Goal: Task Accomplishment & Management: Manage account settings

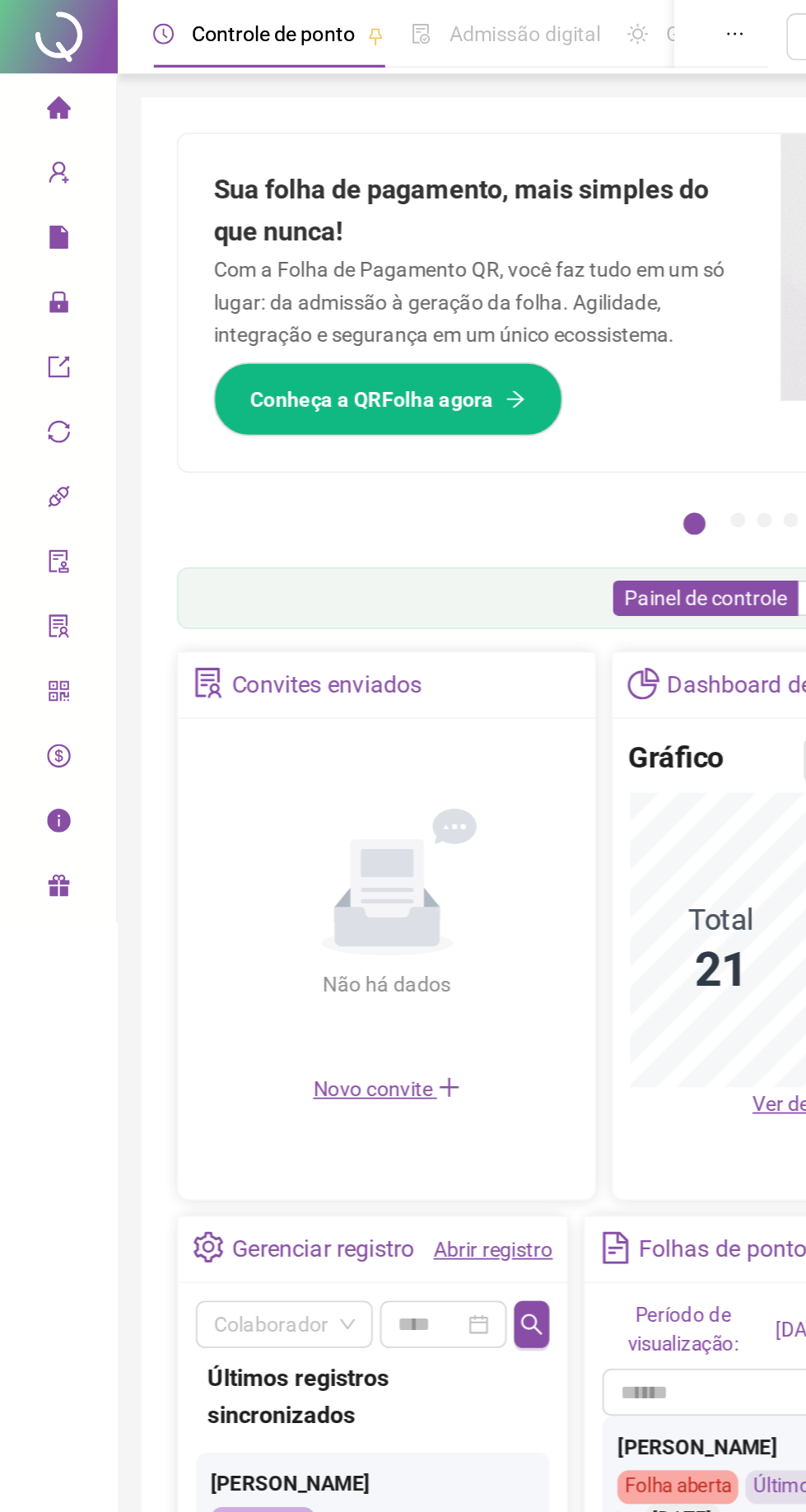
click at [27, 92] on icon "user-add" at bounding box center [33, 96] width 13 height 13
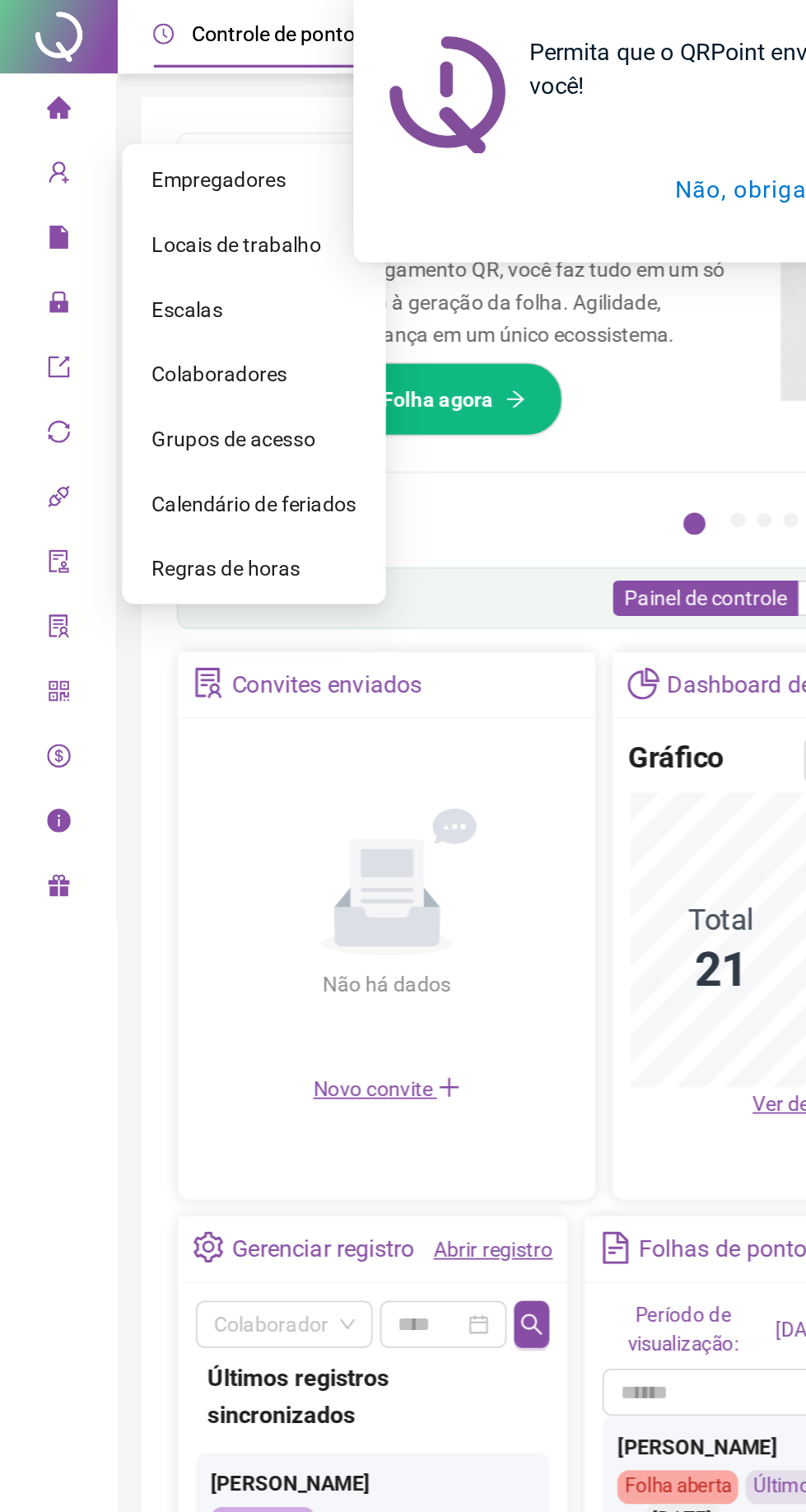
click at [20, 166] on div "Administração" at bounding box center [33, 169] width 59 height 33
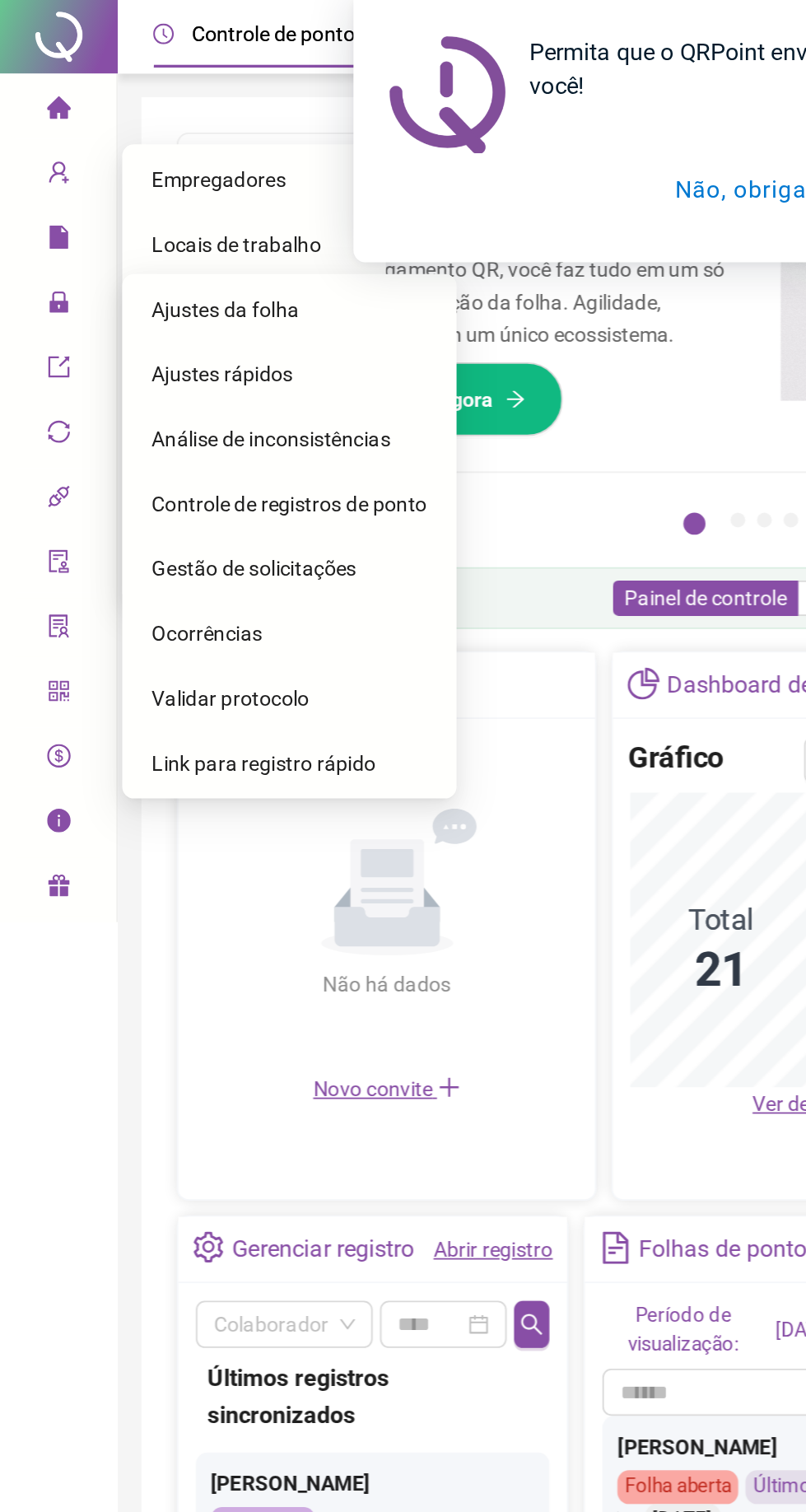
click at [116, 170] on span "Ajustes da folha" at bounding box center [126, 173] width 82 height 13
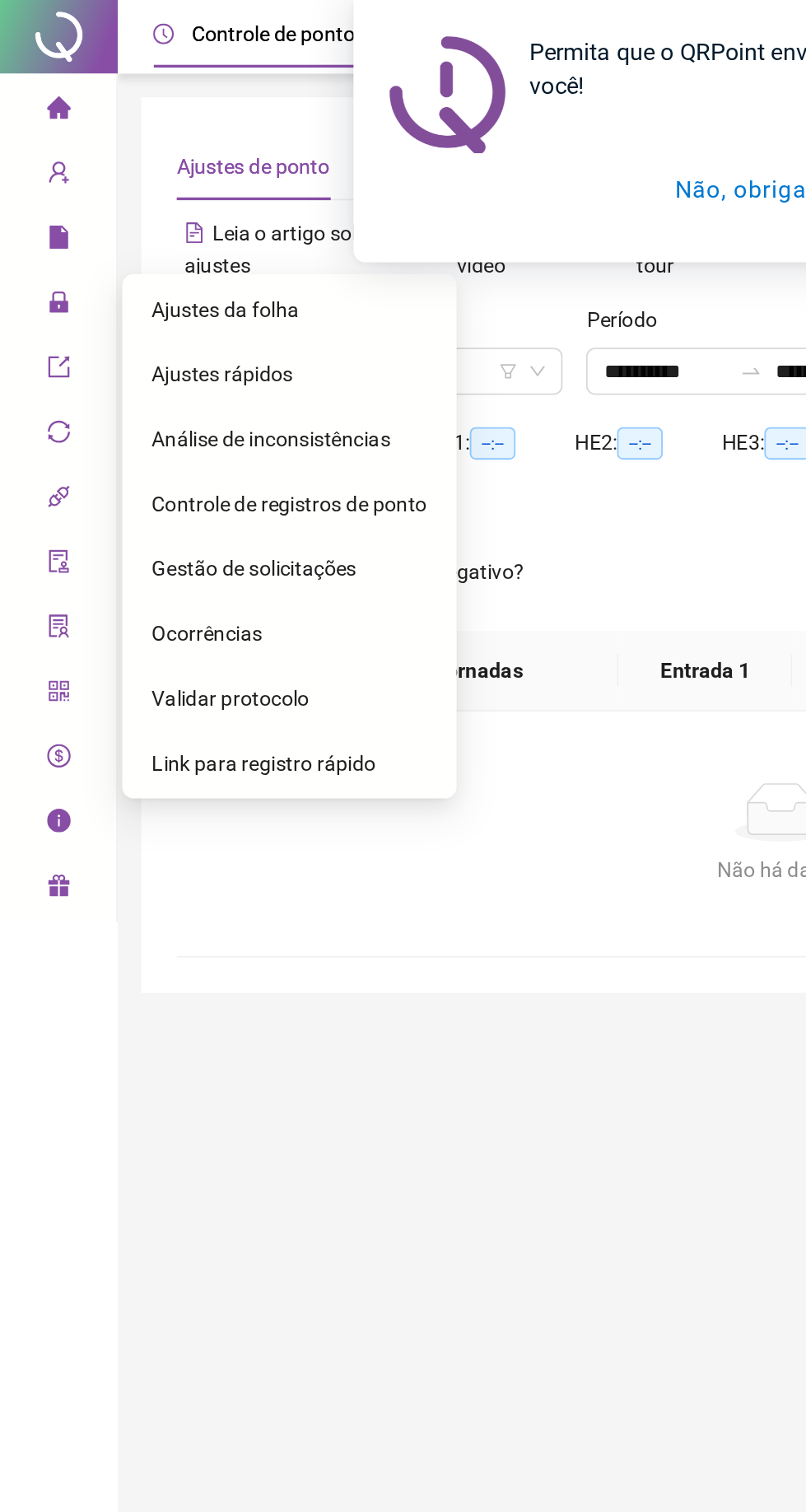
type input "**********"
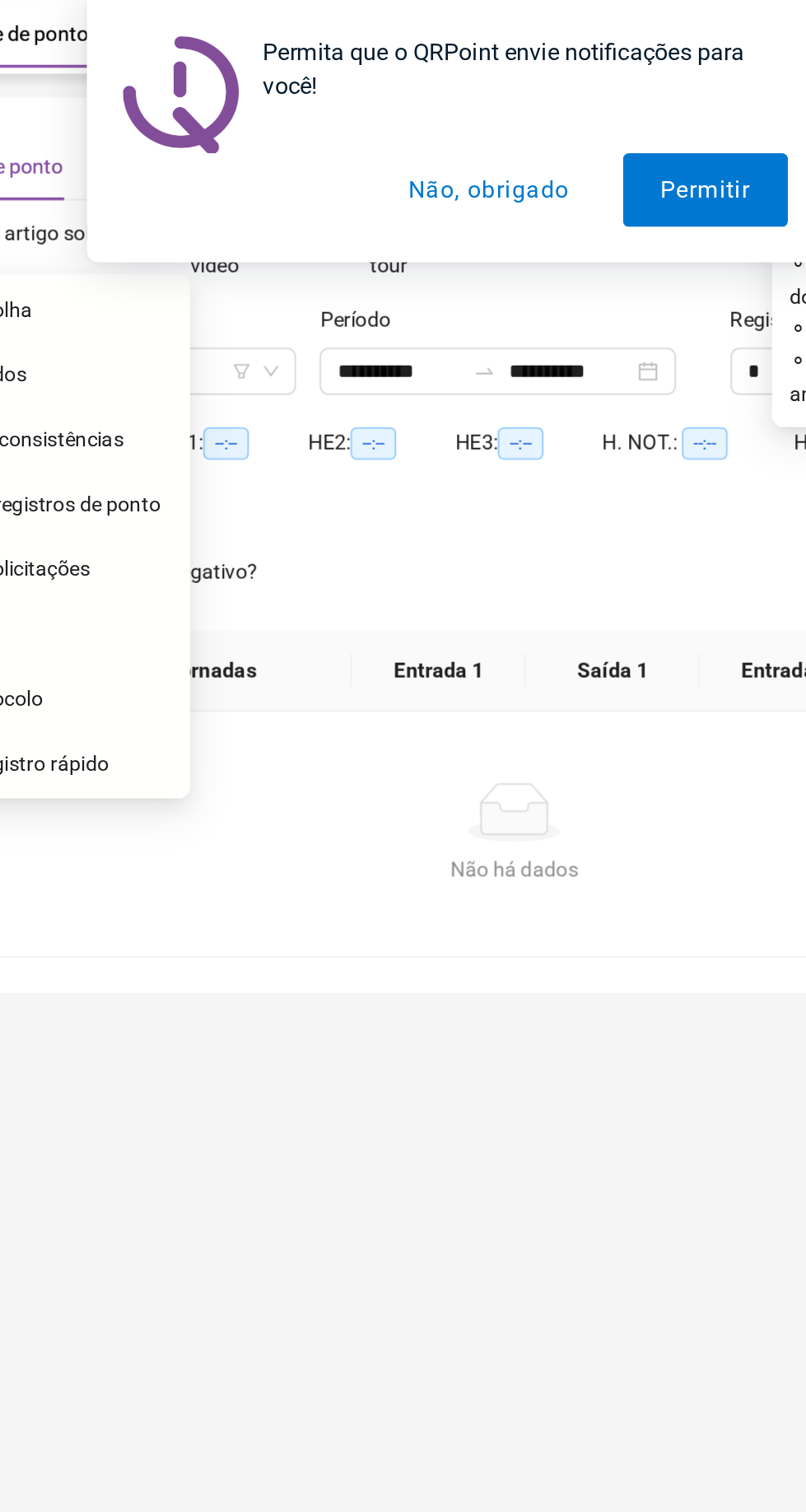
click at [402, 109] on button "Não, obrigado" at bounding box center [422, 105] width 131 height 41
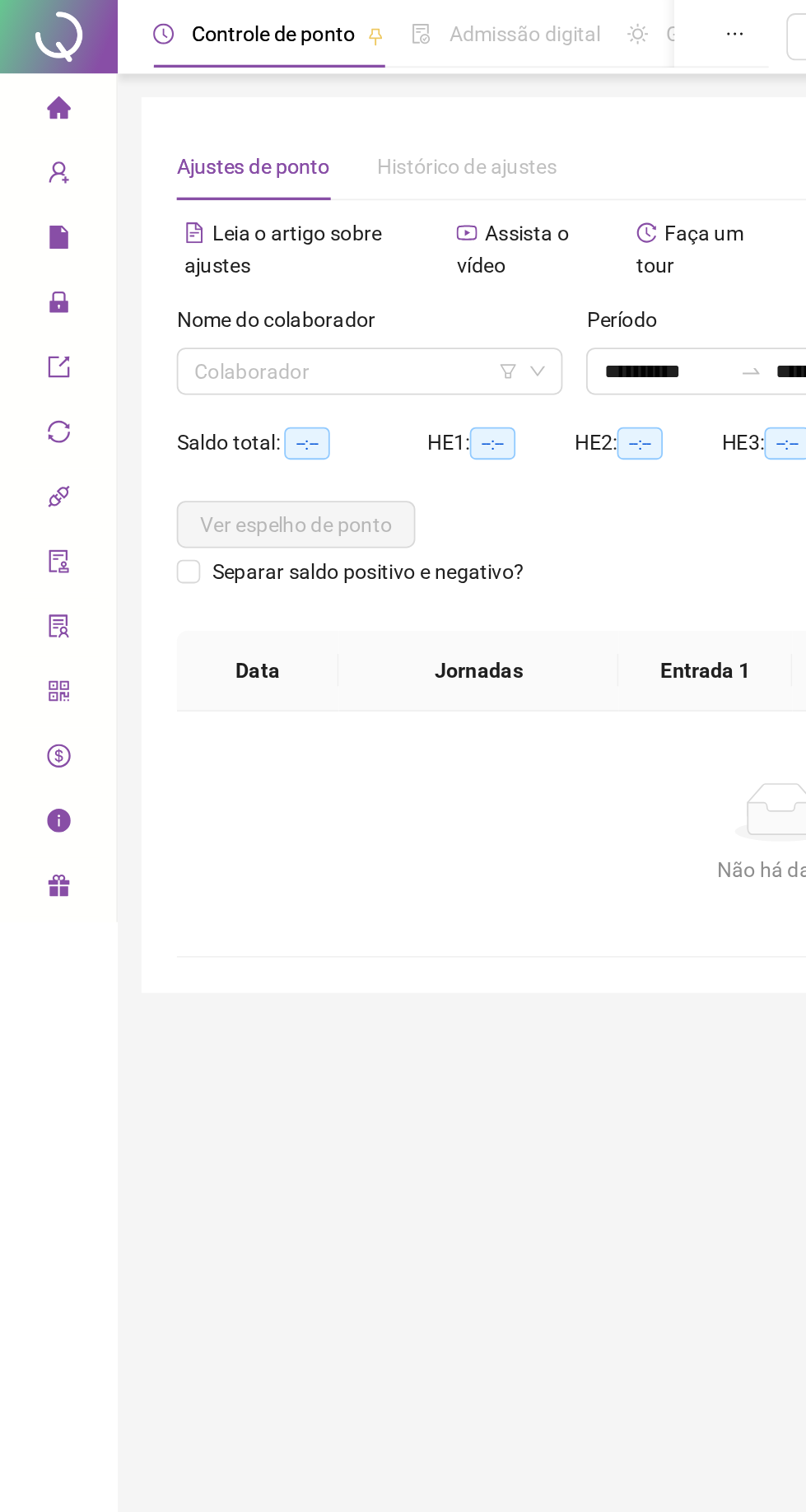
click at [155, 214] on input "search" at bounding box center [199, 208] width 181 height 25
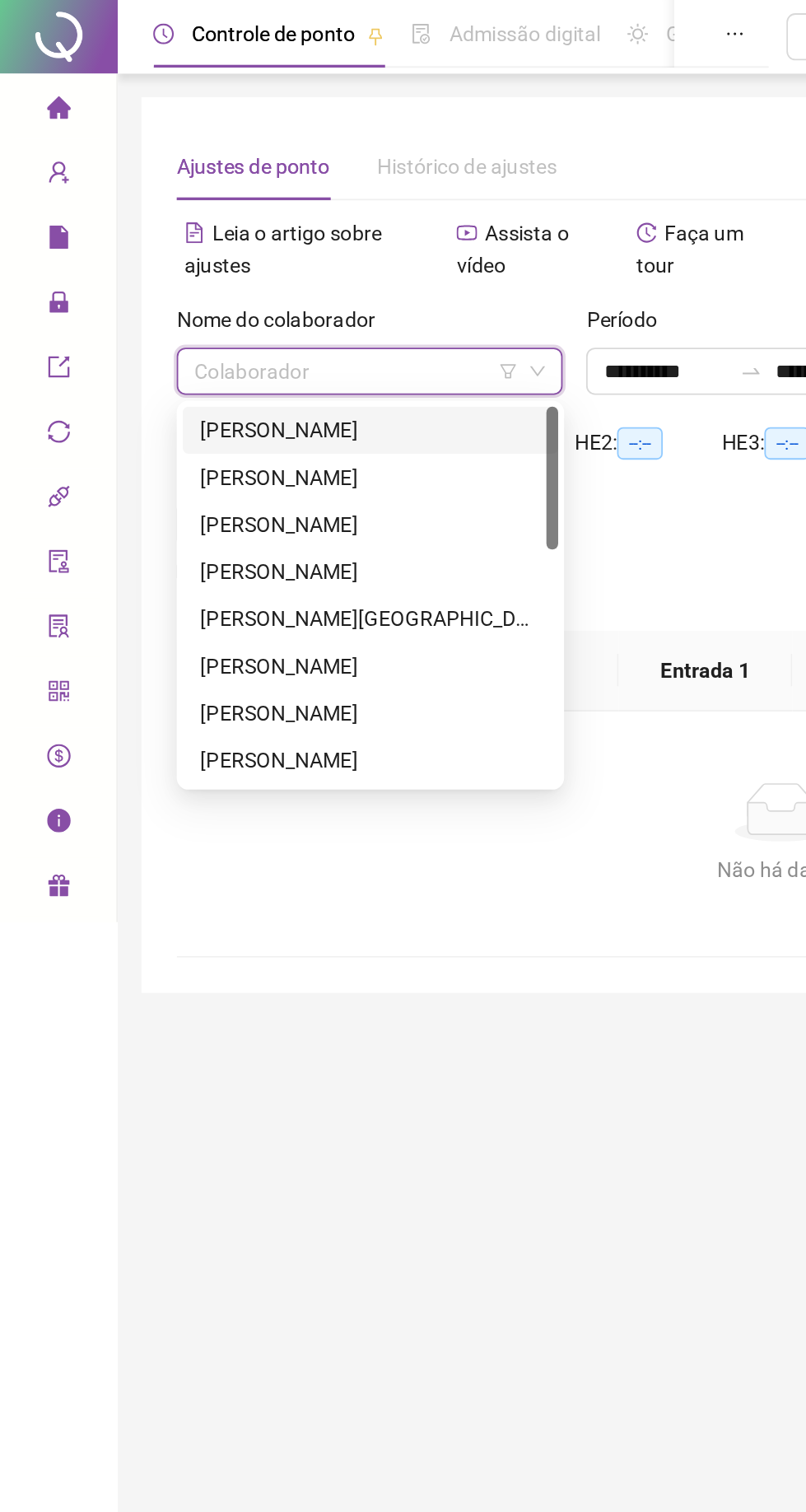
click at [148, 326] on div "[PERSON_NAME]" at bounding box center [207, 320] width 190 height 18
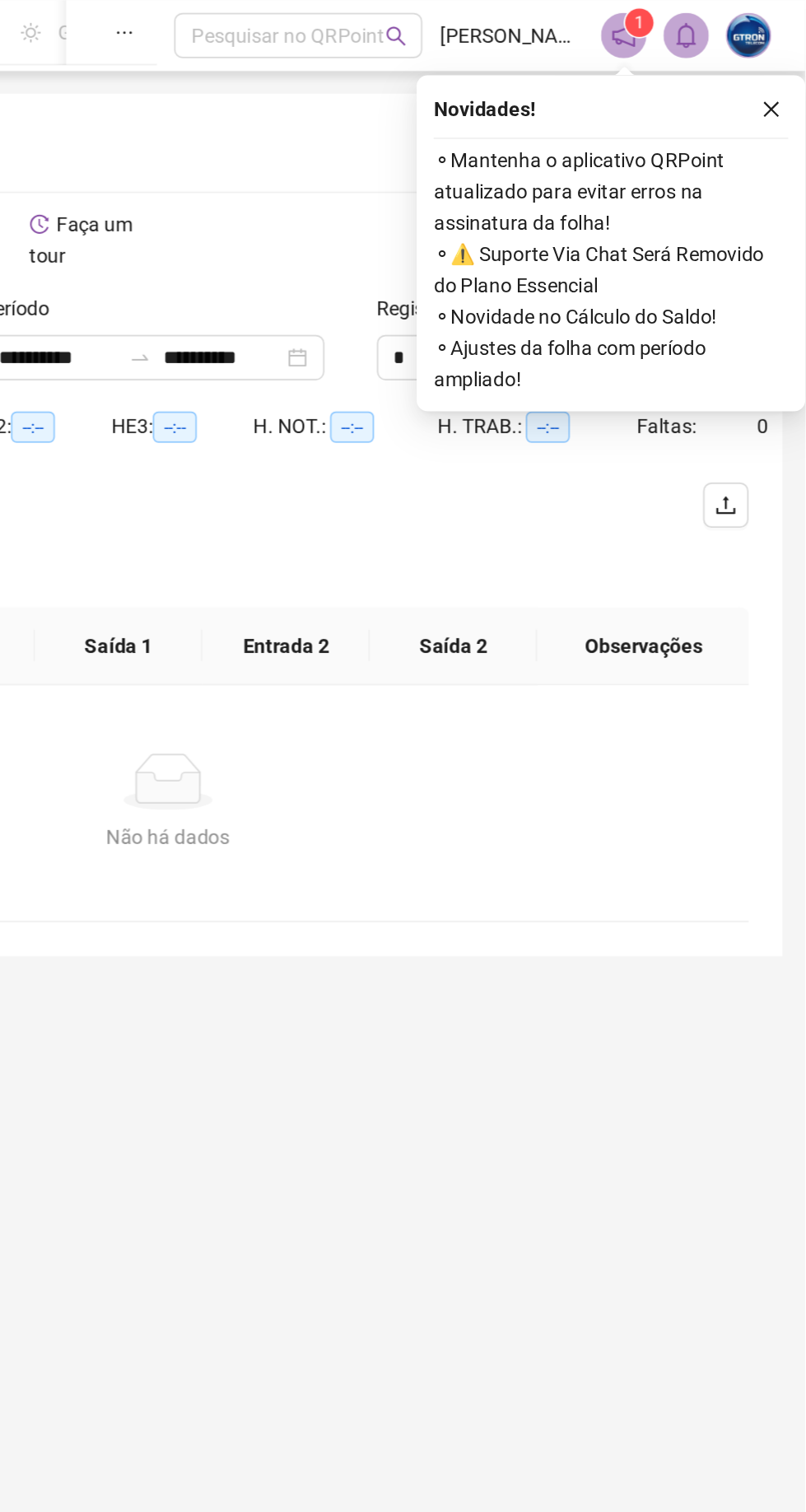
click at [785, 68] on icon "close" at bounding box center [787, 64] width 12 height 12
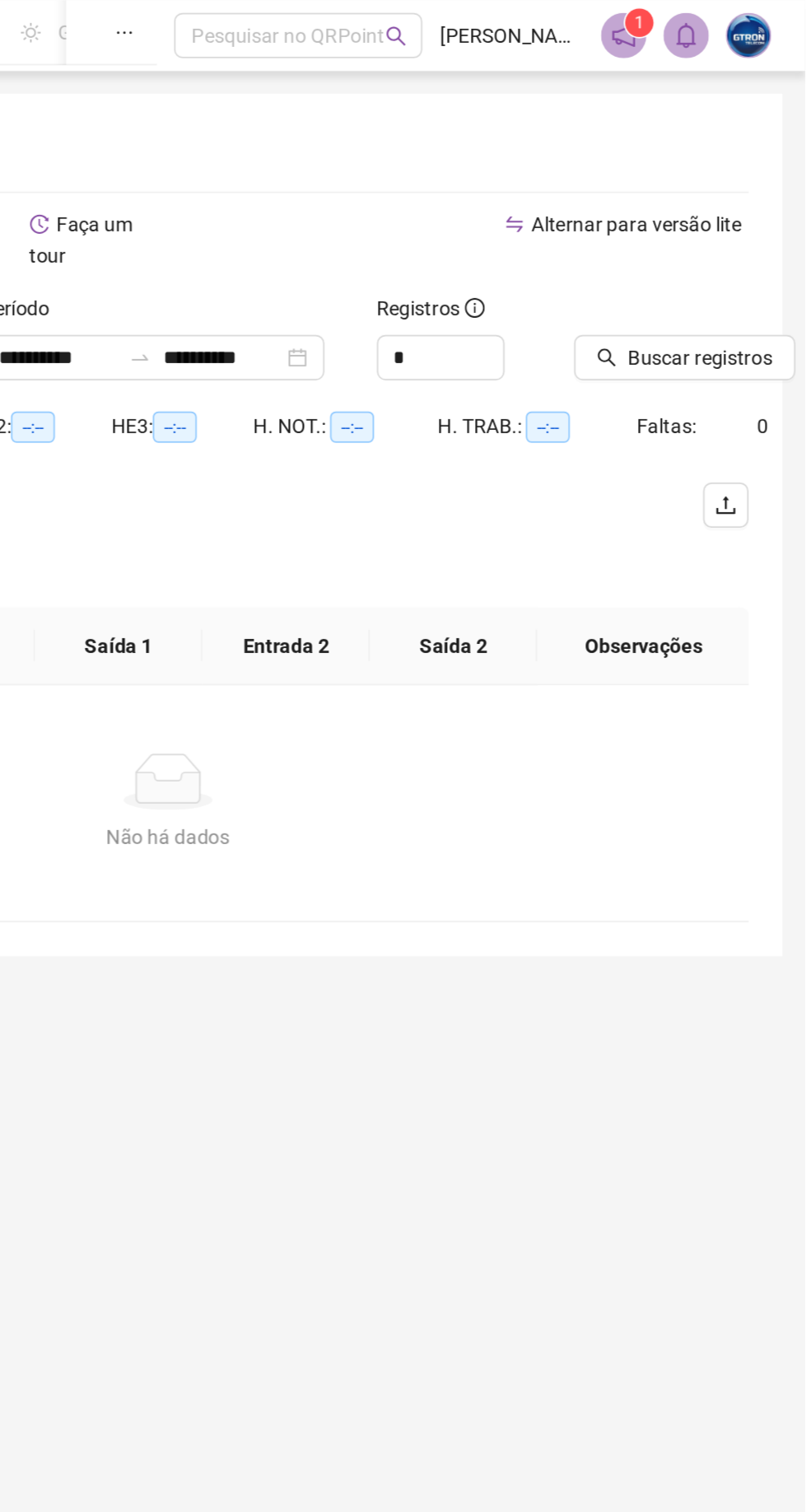
click at [745, 209] on span "Buscar registros" at bounding box center [745, 208] width 84 height 18
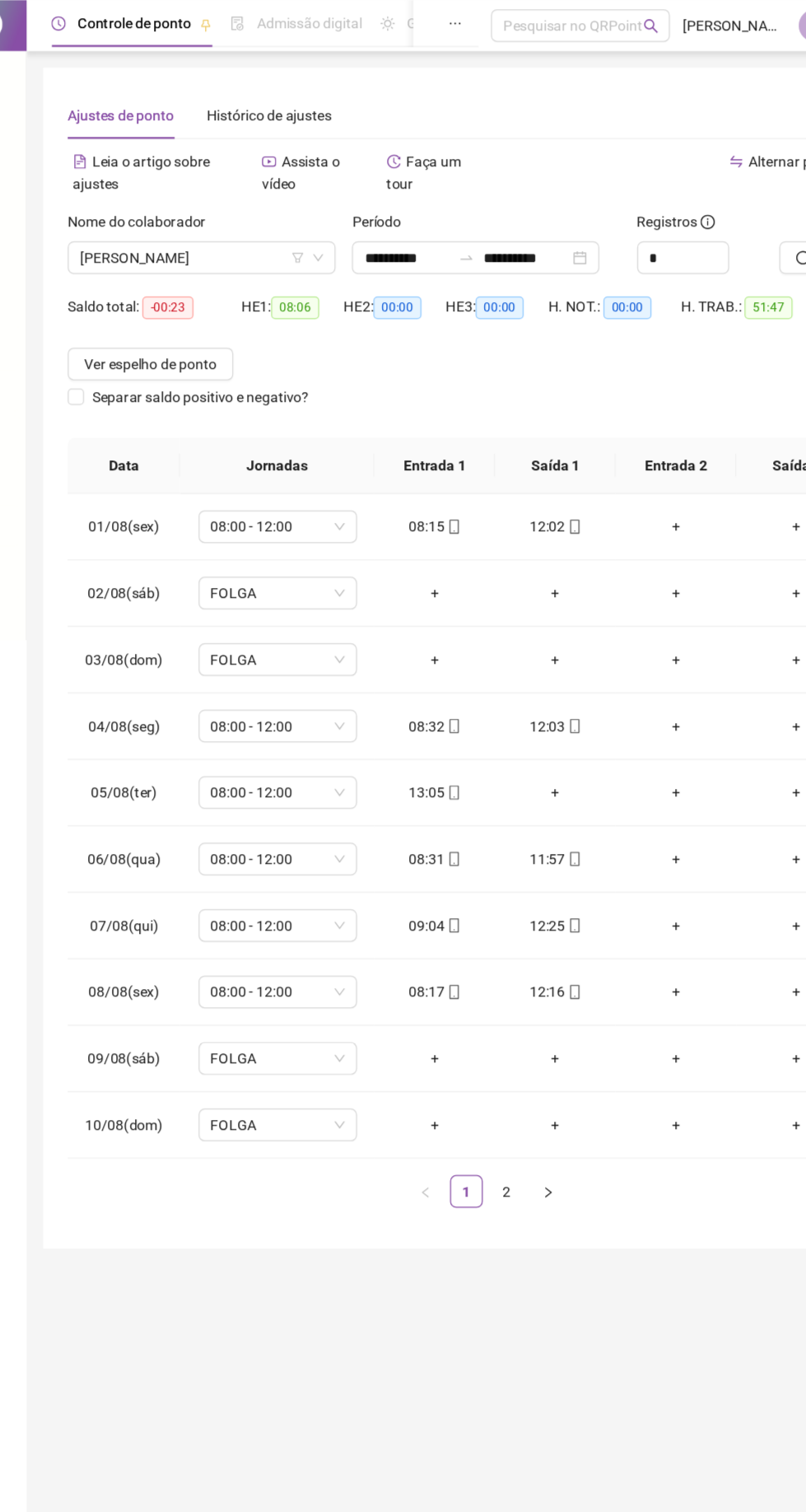
click at [452, 959] on link "2" at bounding box center [453, 959] width 25 height 25
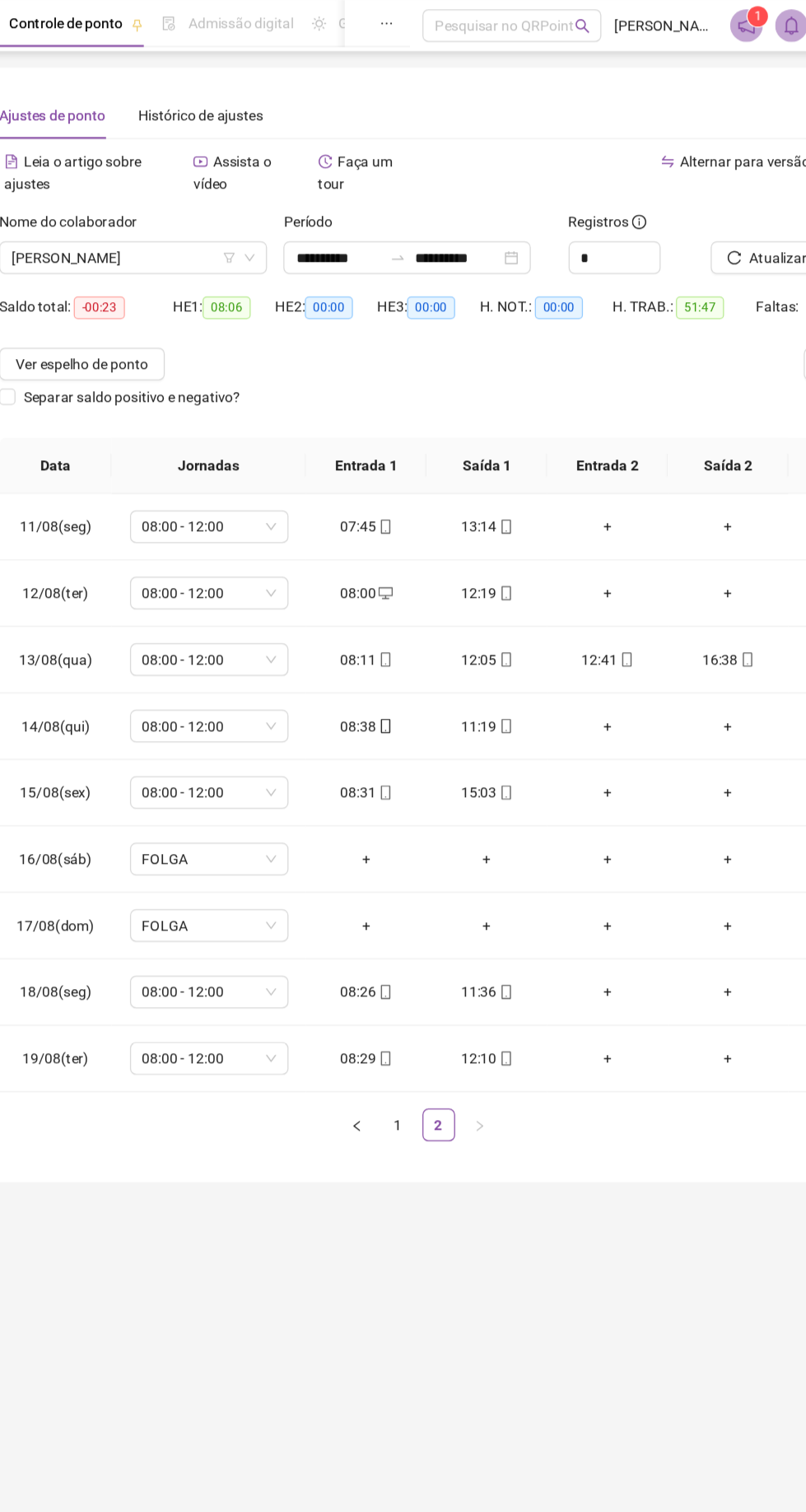
click at [198, 207] on span "[PERSON_NAME]" at bounding box center [207, 208] width 196 height 25
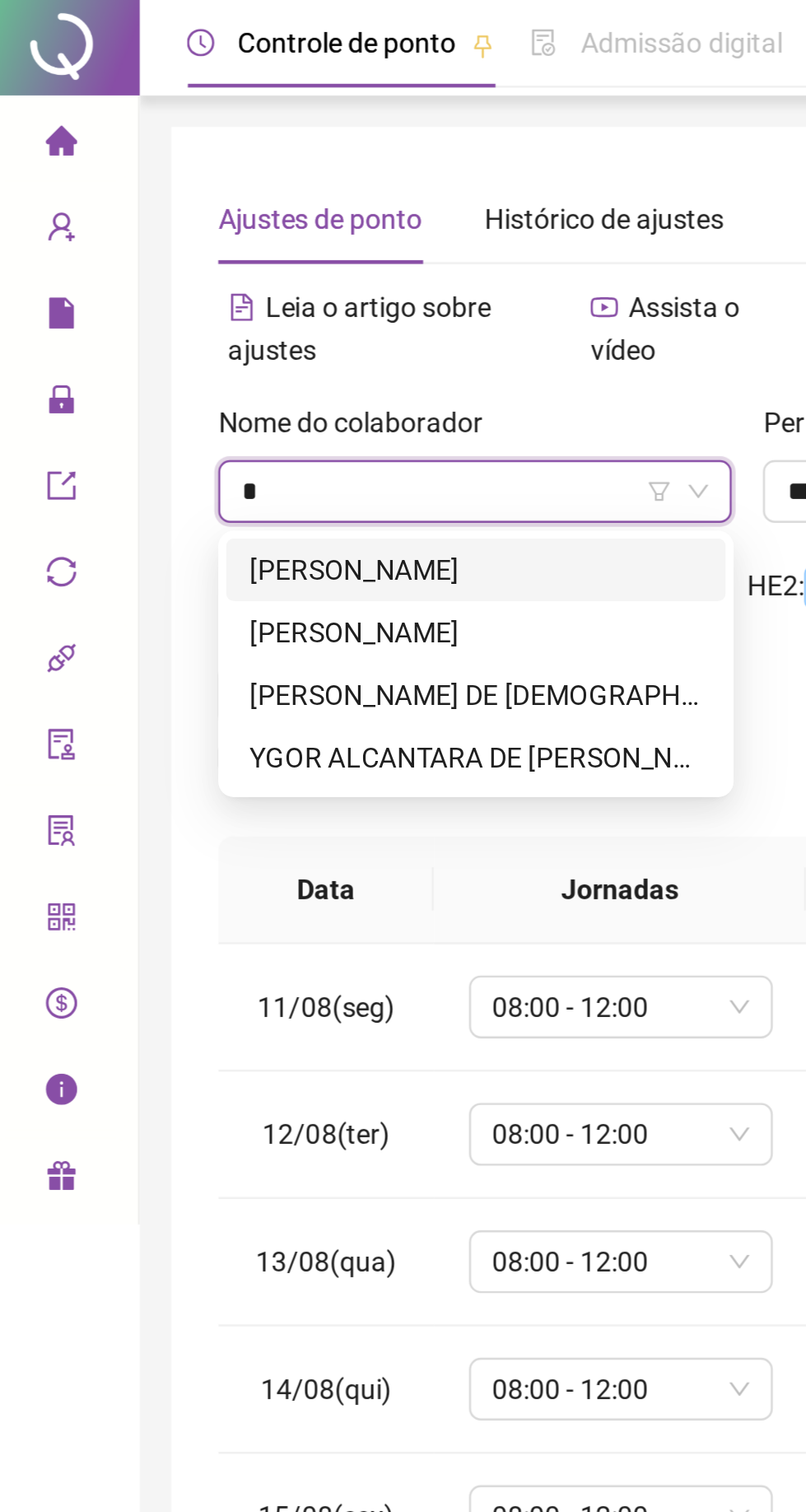
type input "**"
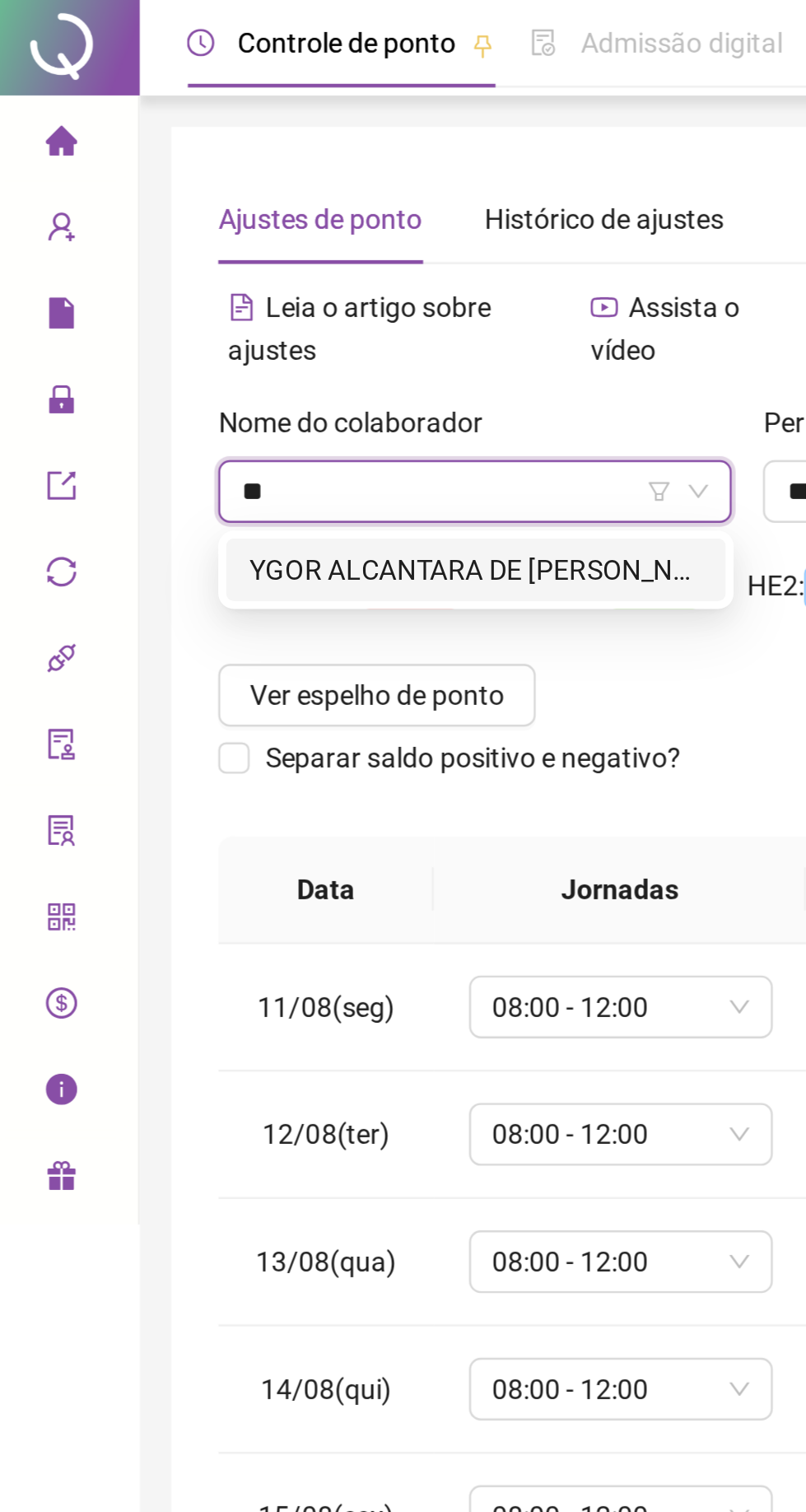
click at [145, 229] on div "YGOR ALCANTARA DE [PERSON_NAME]" at bounding box center [207, 239] width 210 height 26
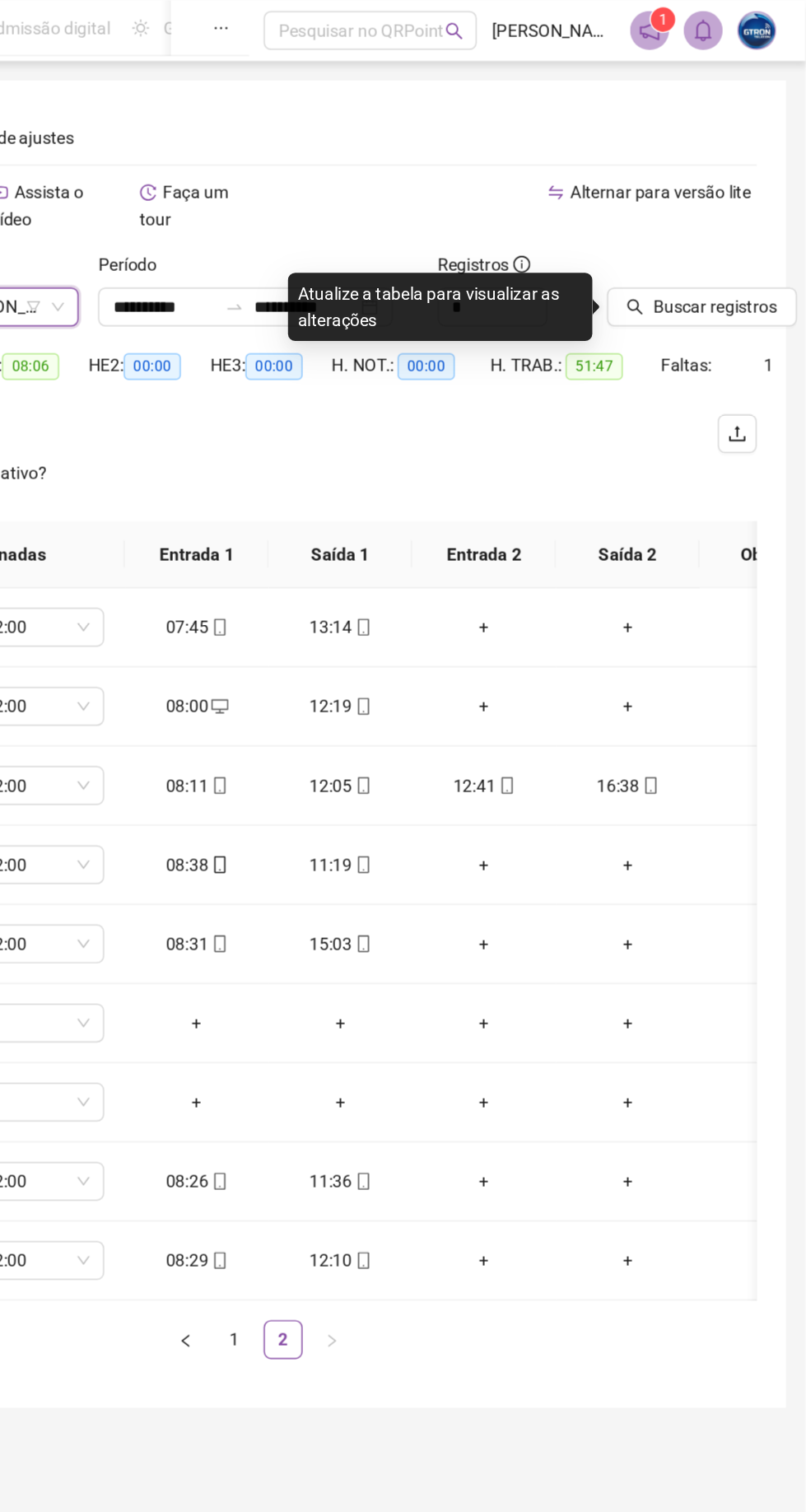
click at [724, 200] on span "Buscar registros" at bounding box center [745, 208] width 84 height 18
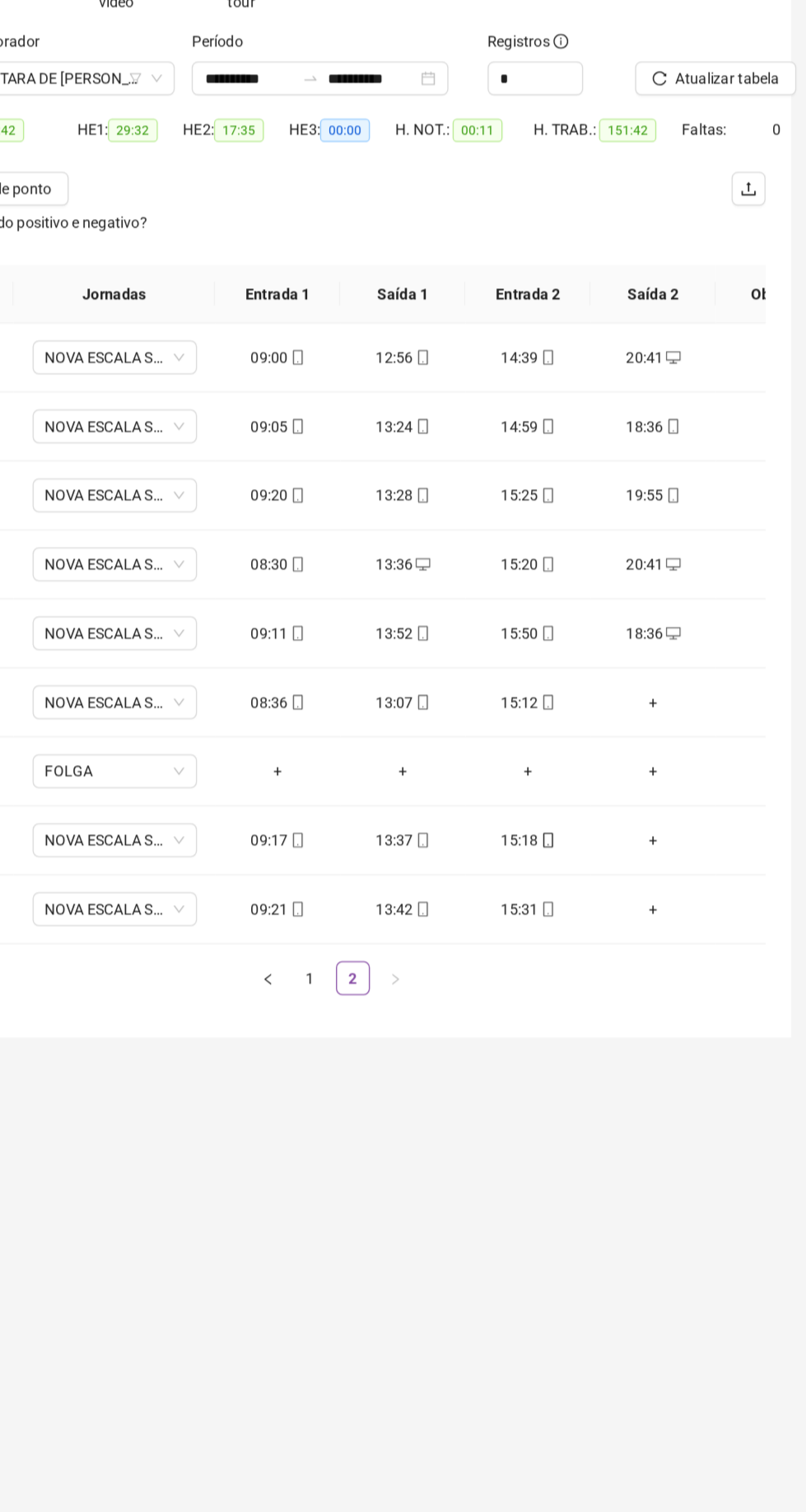
scroll to position [0, 84]
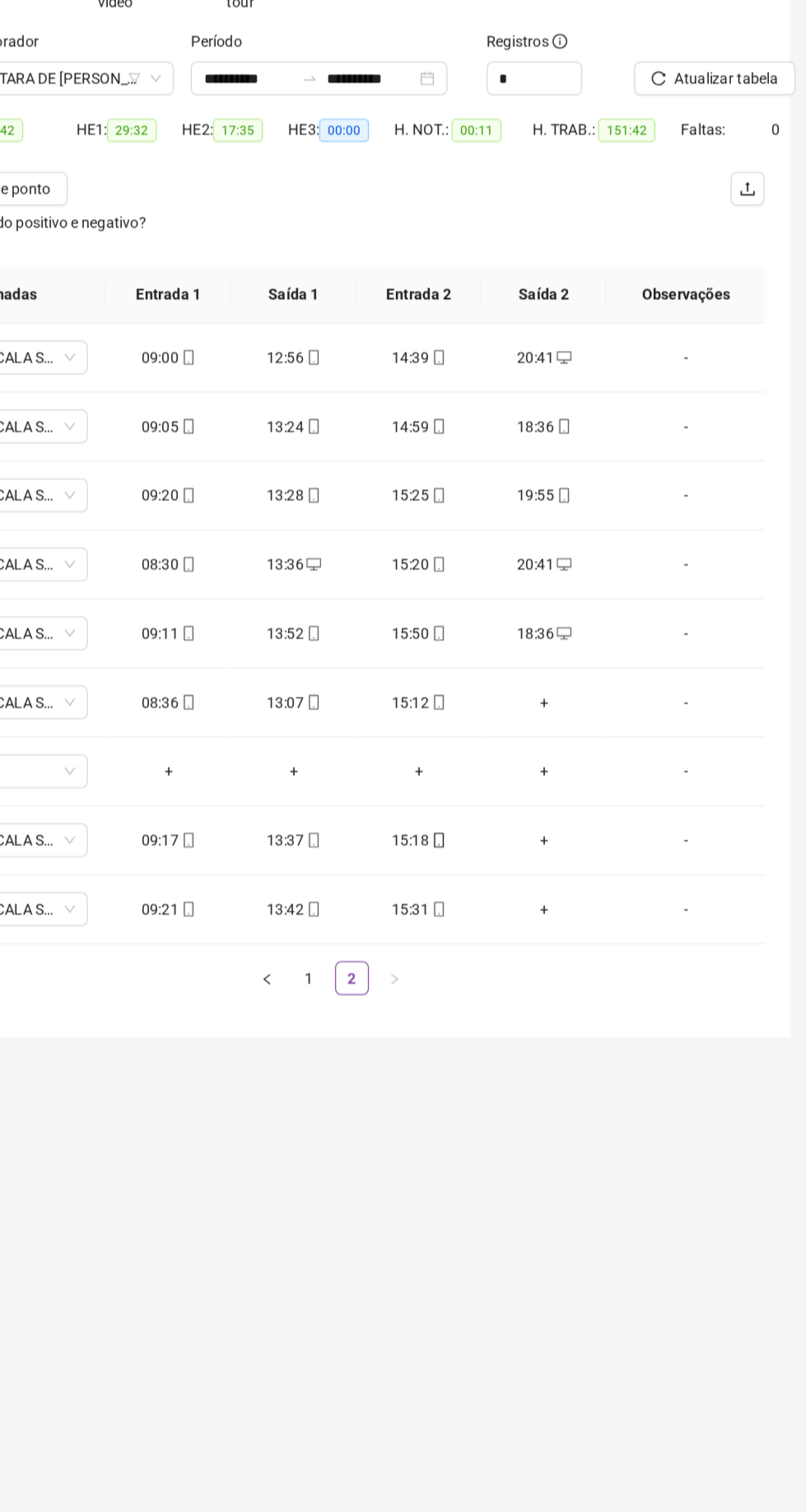
click at [606, 691] on div "+" at bounding box center [602, 692] width 71 height 18
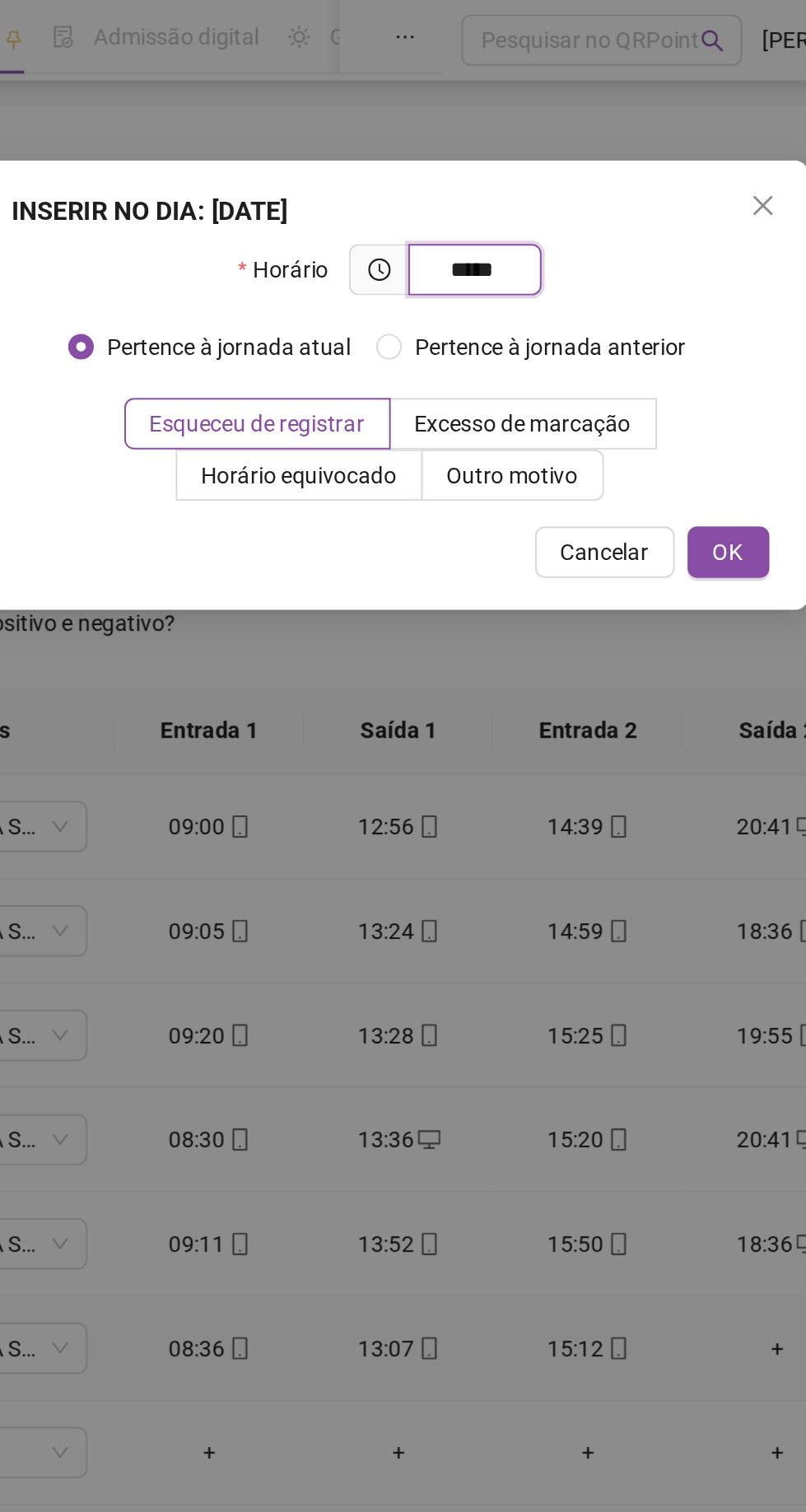
type input "*****"
click at [577, 287] on span "OK" at bounding box center [577, 284] width 16 height 18
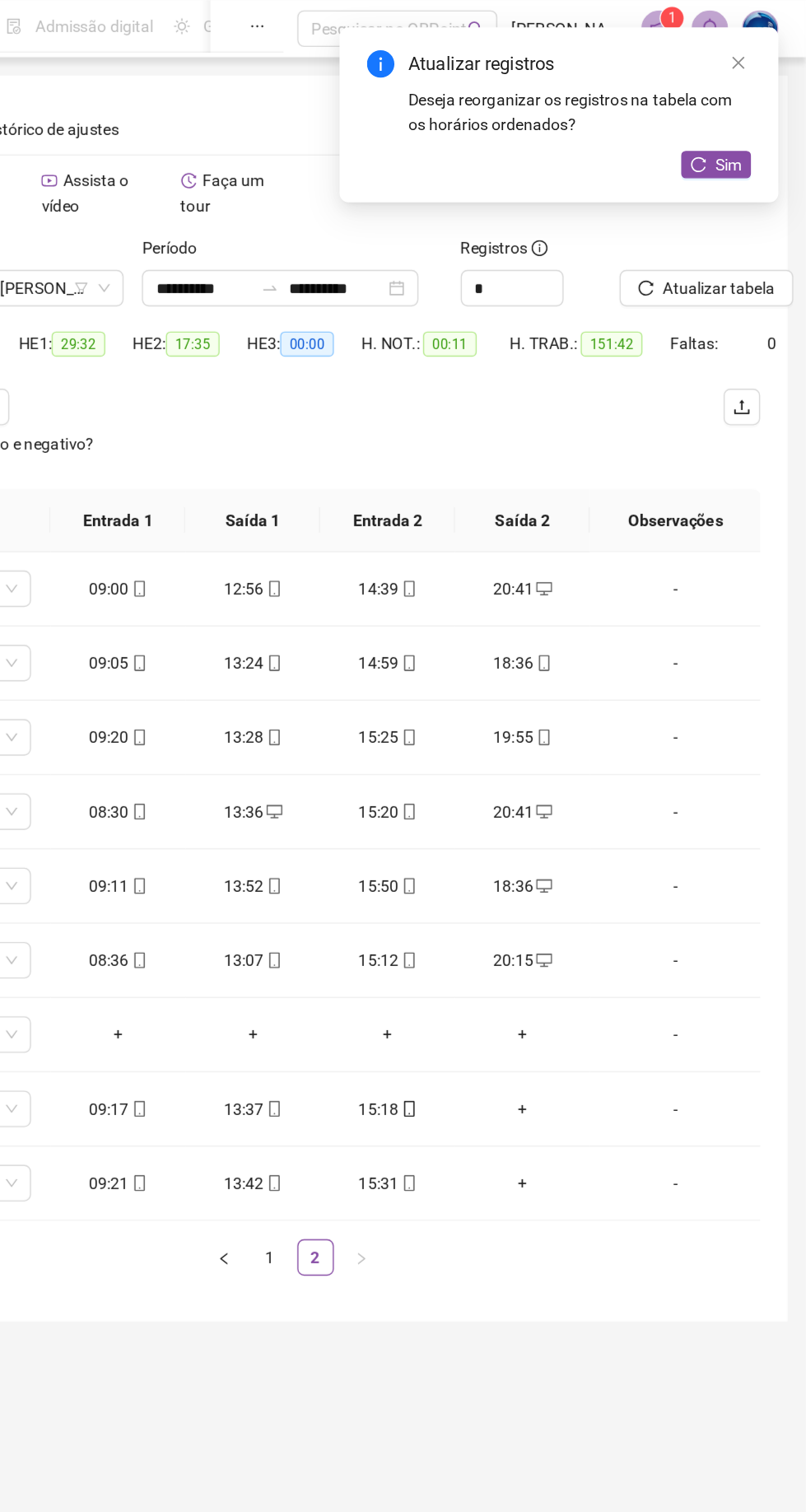
click at [744, 207] on span "Atualizar tabela" at bounding box center [743, 208] width 80 height 18
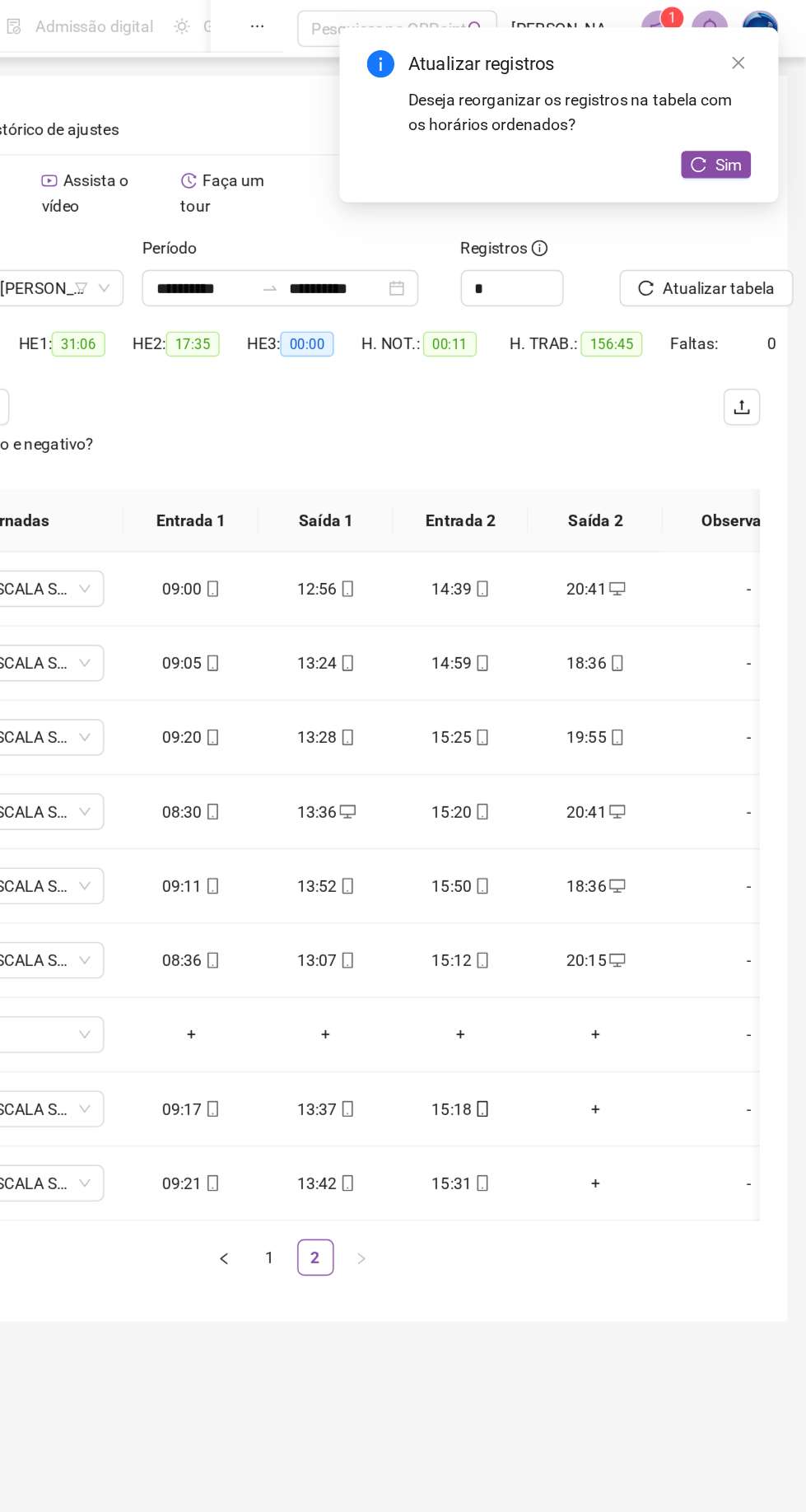
scroll to position [0, 0]
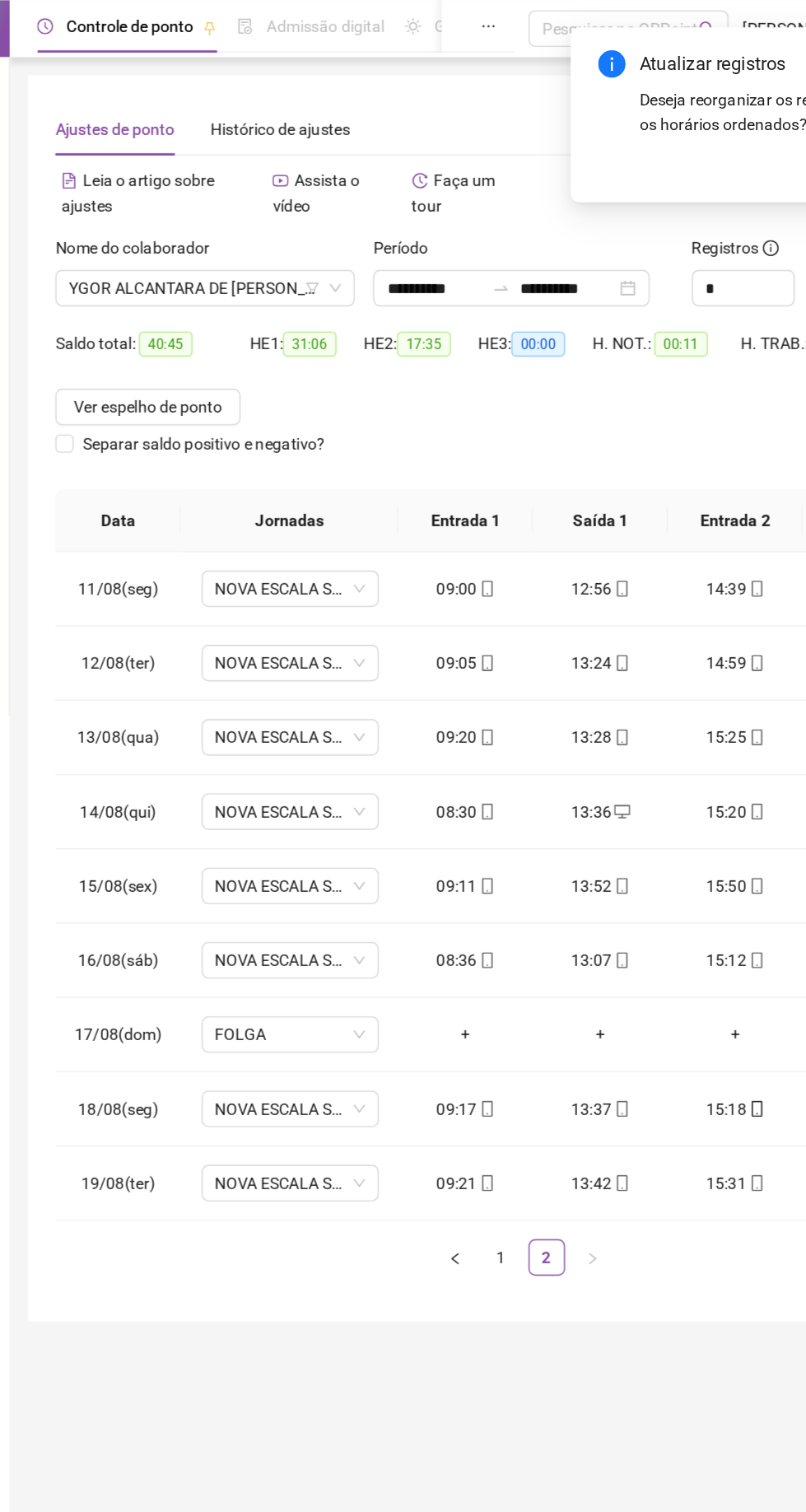
click at [133, 210] on span "YGOR ALCANTARA DE [PERSON_NAME]" at bounding box center [207, 208] width 196 height 25
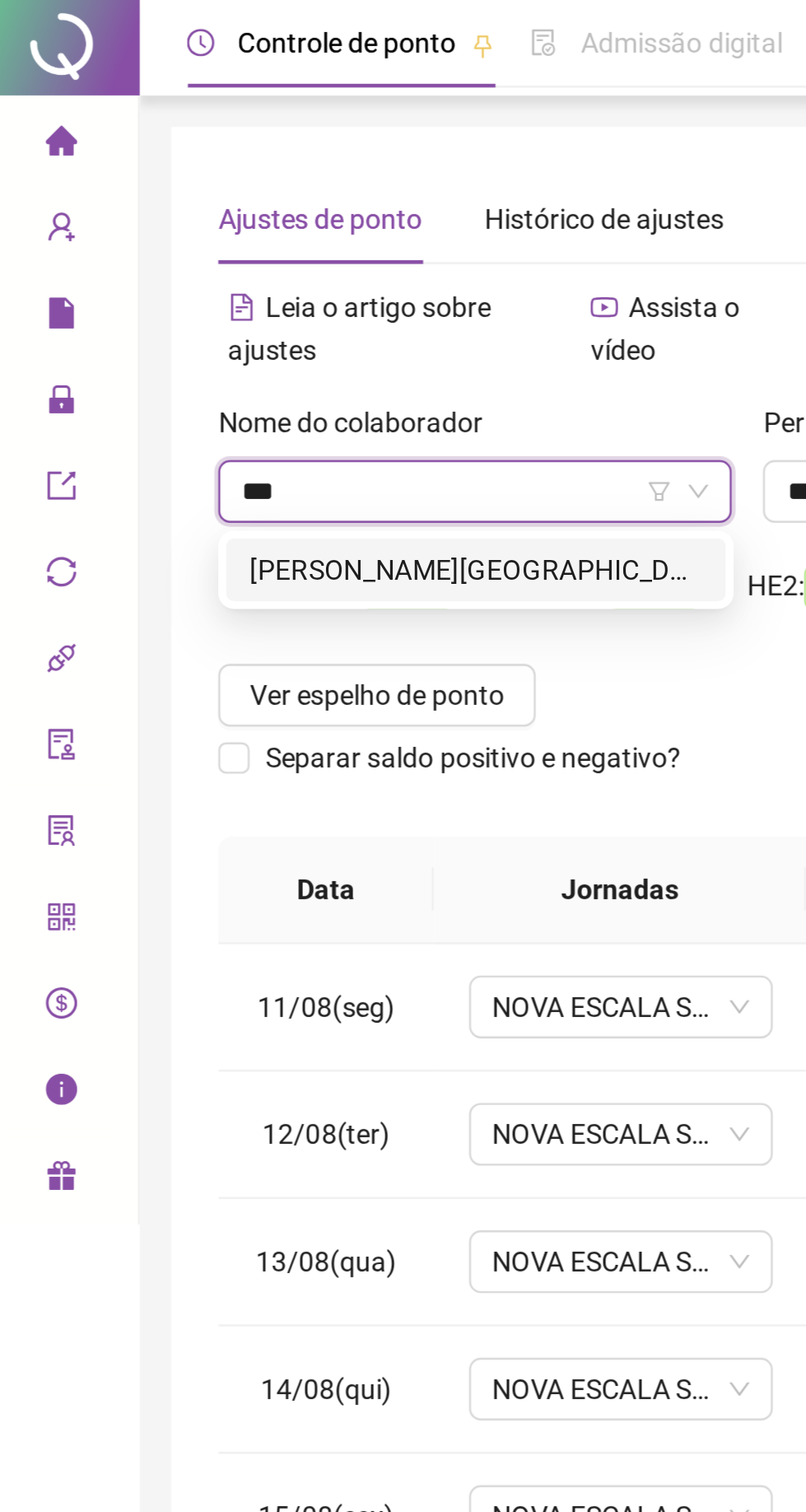
type input "****"
click at [131, 236] on div "[PERSON_NAME][GEOGRAPHIC_DATA]" at bounding box center [207, 240] width 190 height 18
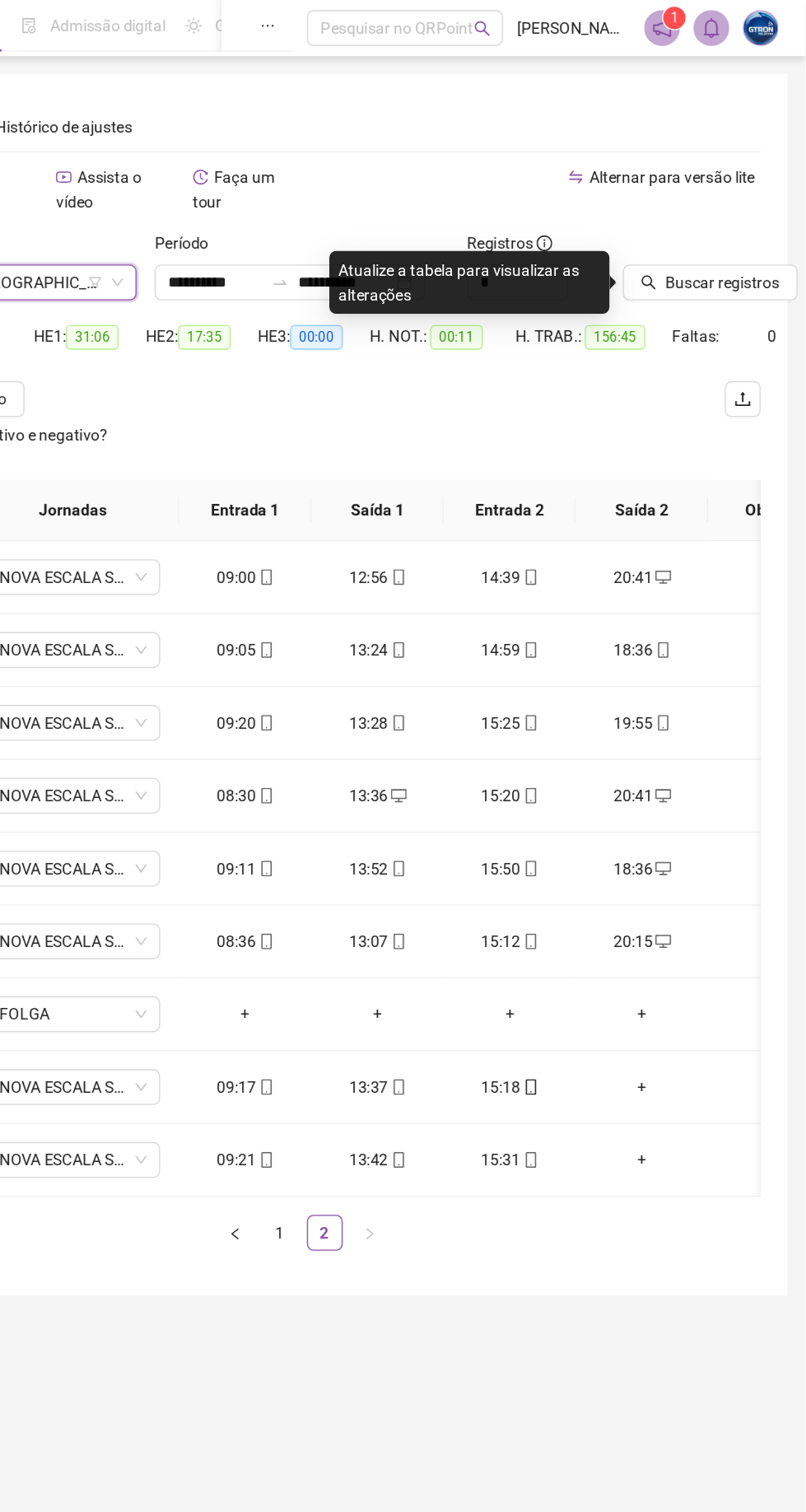
click at [754, 206] on span "Buscar registros" at bounding box center [745, 208] width 84 height 18
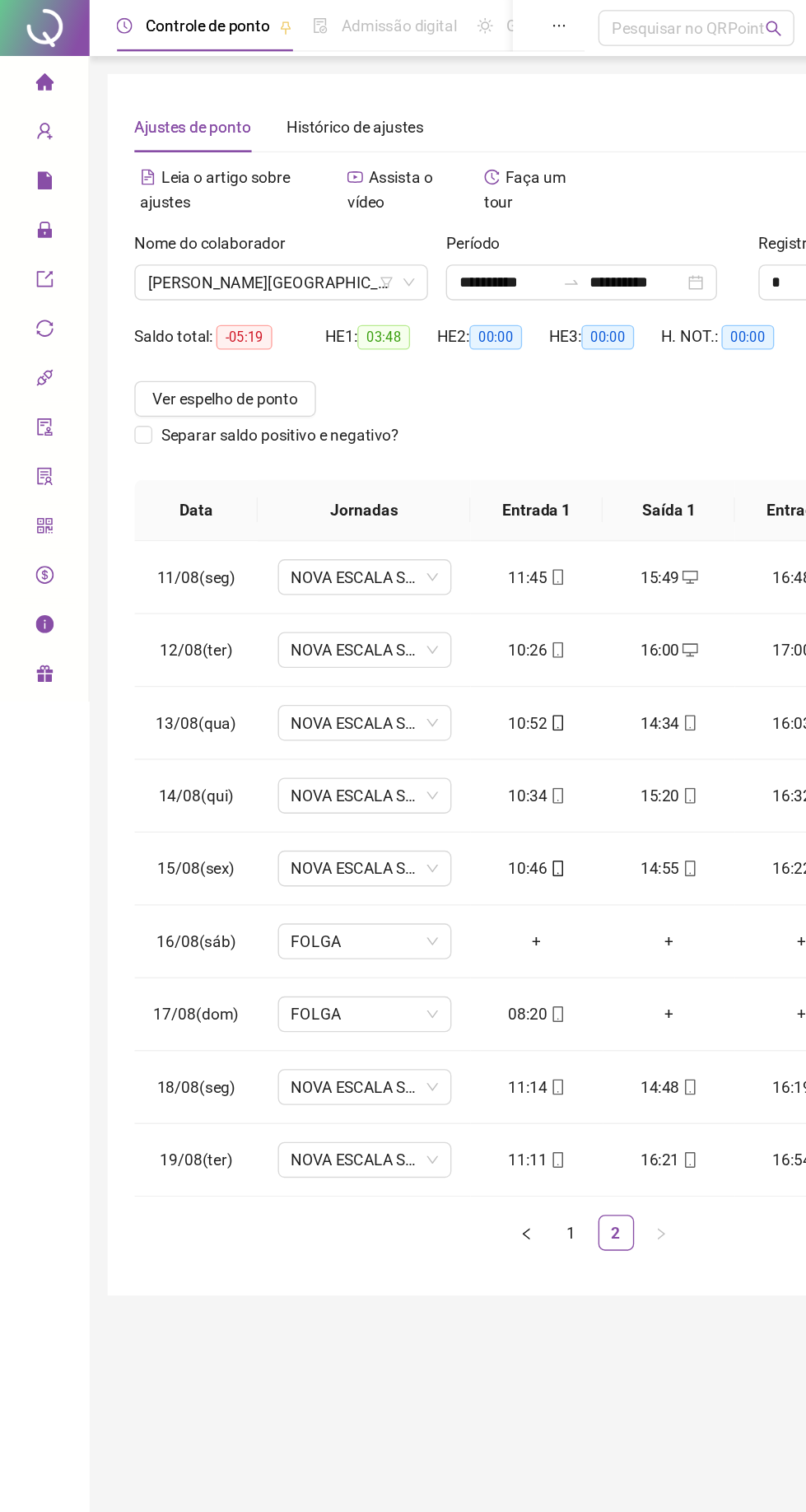
click at [140, 205] on span "[PERSON_NAME][GEOGRAPHIC_DATA]" at bounding box center [207, 208] width 196 height 25
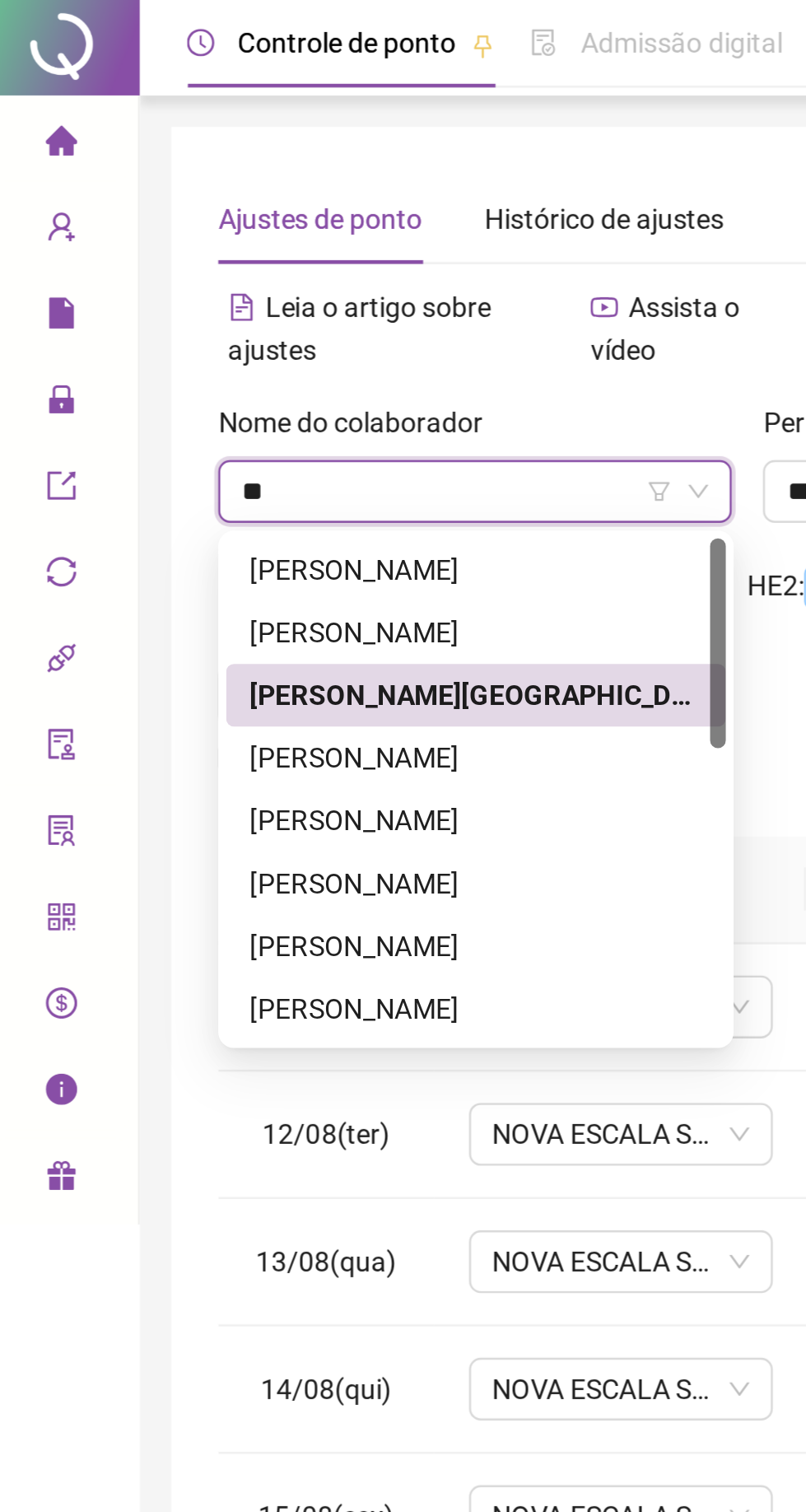
type input "***"
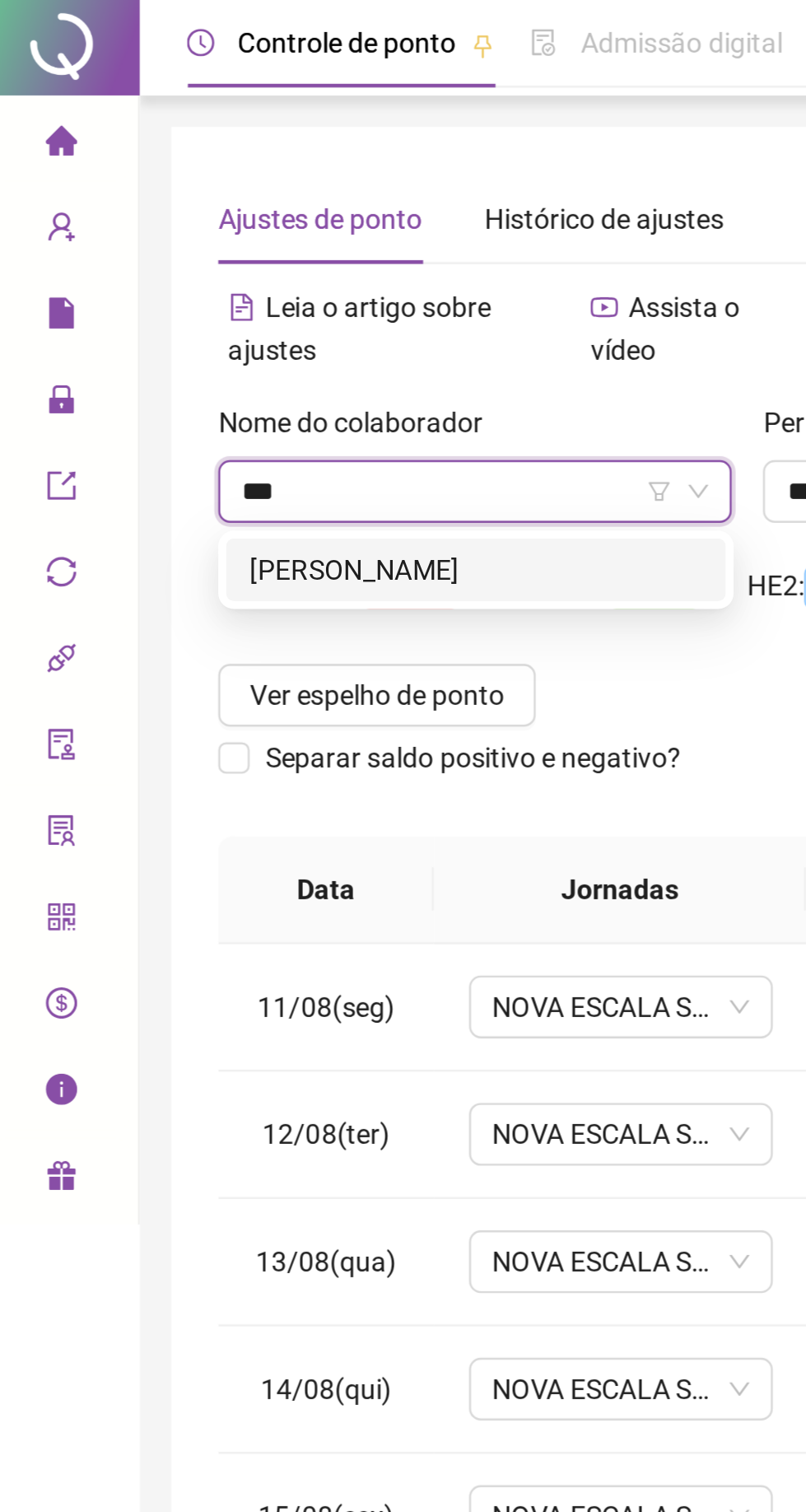
click at [133, 235] on div "[PERSON_NAME]" at bounding box center [207, 240] width 190 height 18
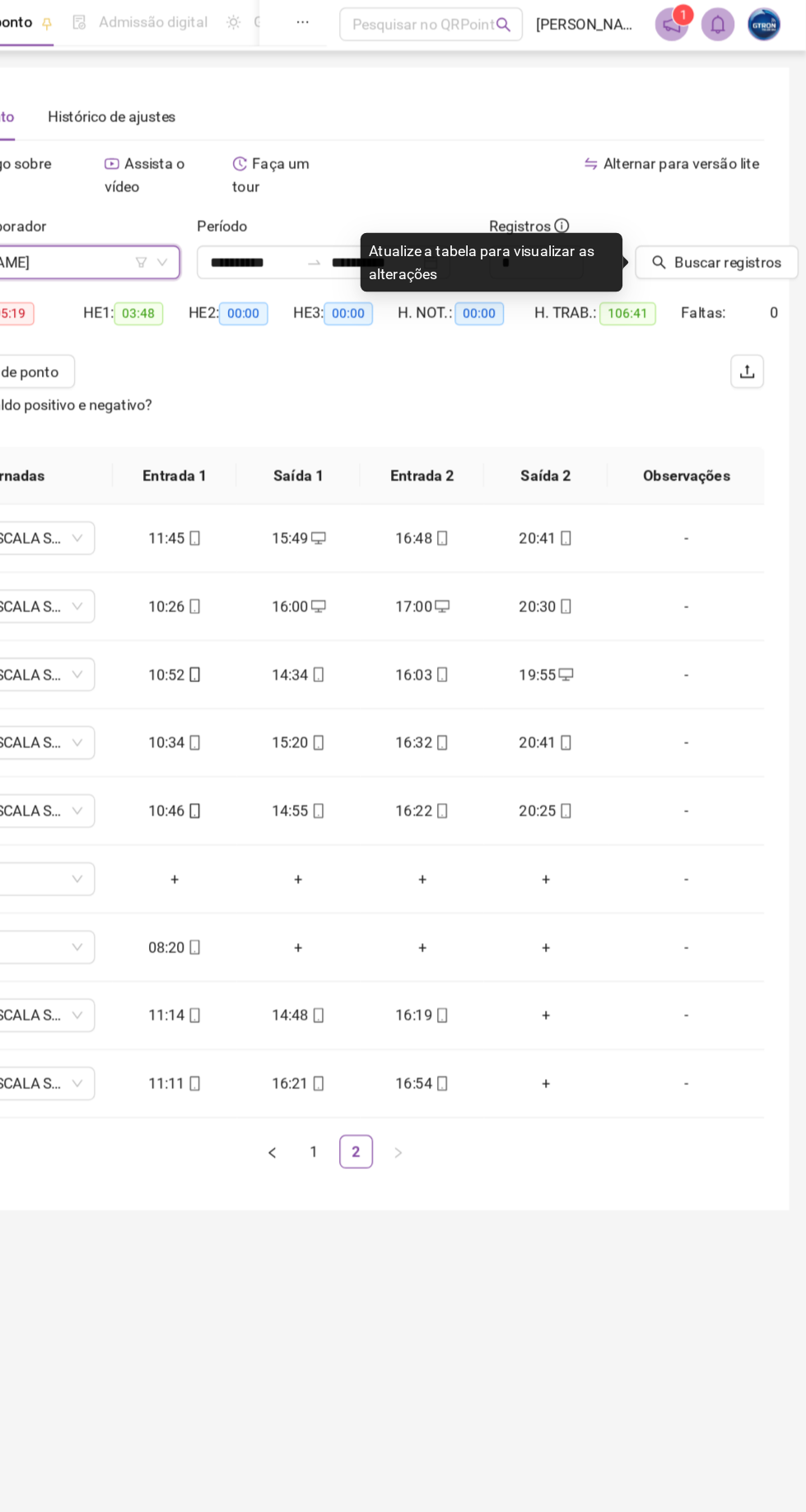
click at [756, 208] on span "Buscar registros" at bounding box center [745, 208] width 84 height 18
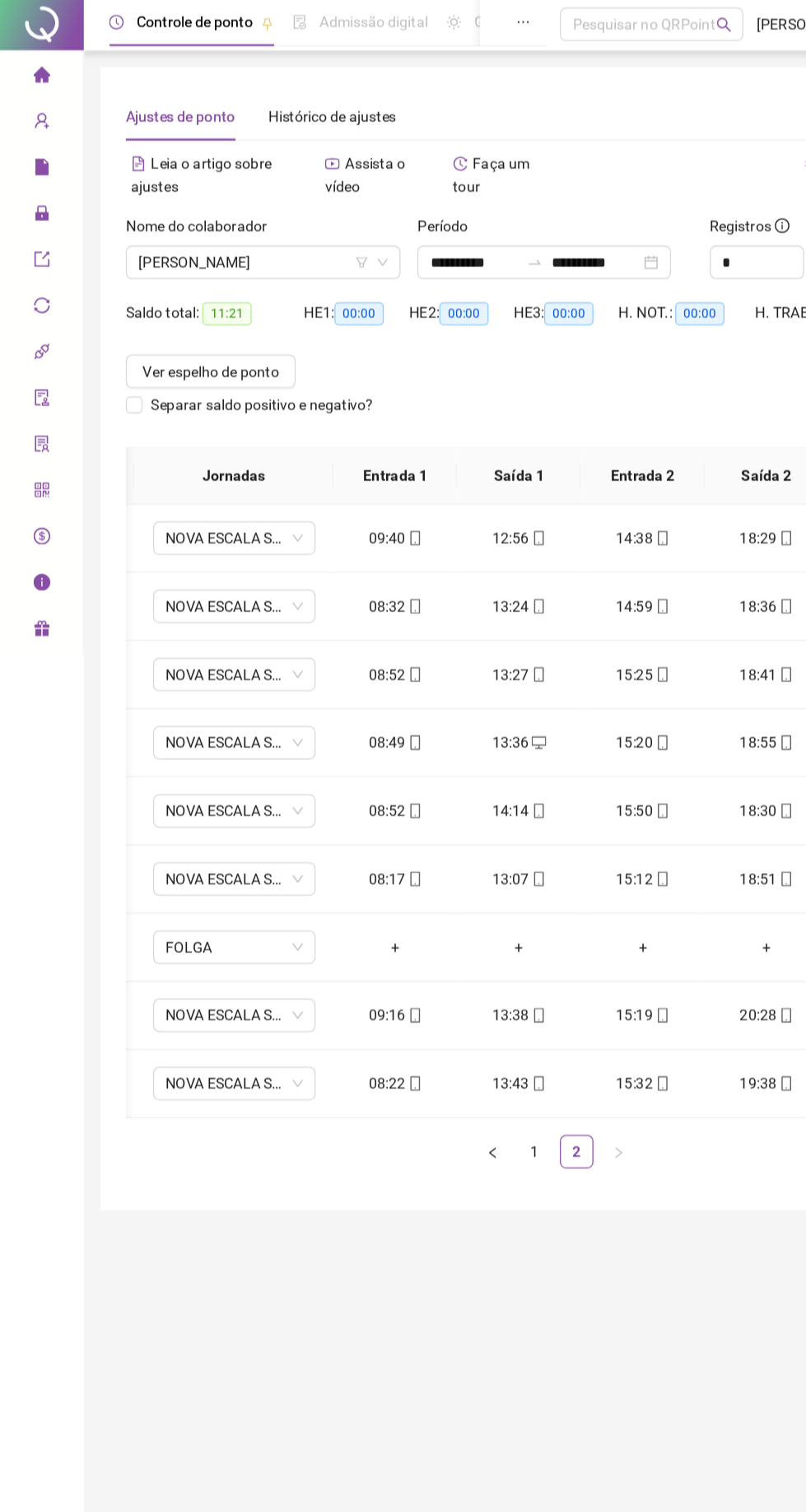
click at [187, 204] on span "[PERSON_NAME]" at bounding box center [207, 208] width 196 height 25
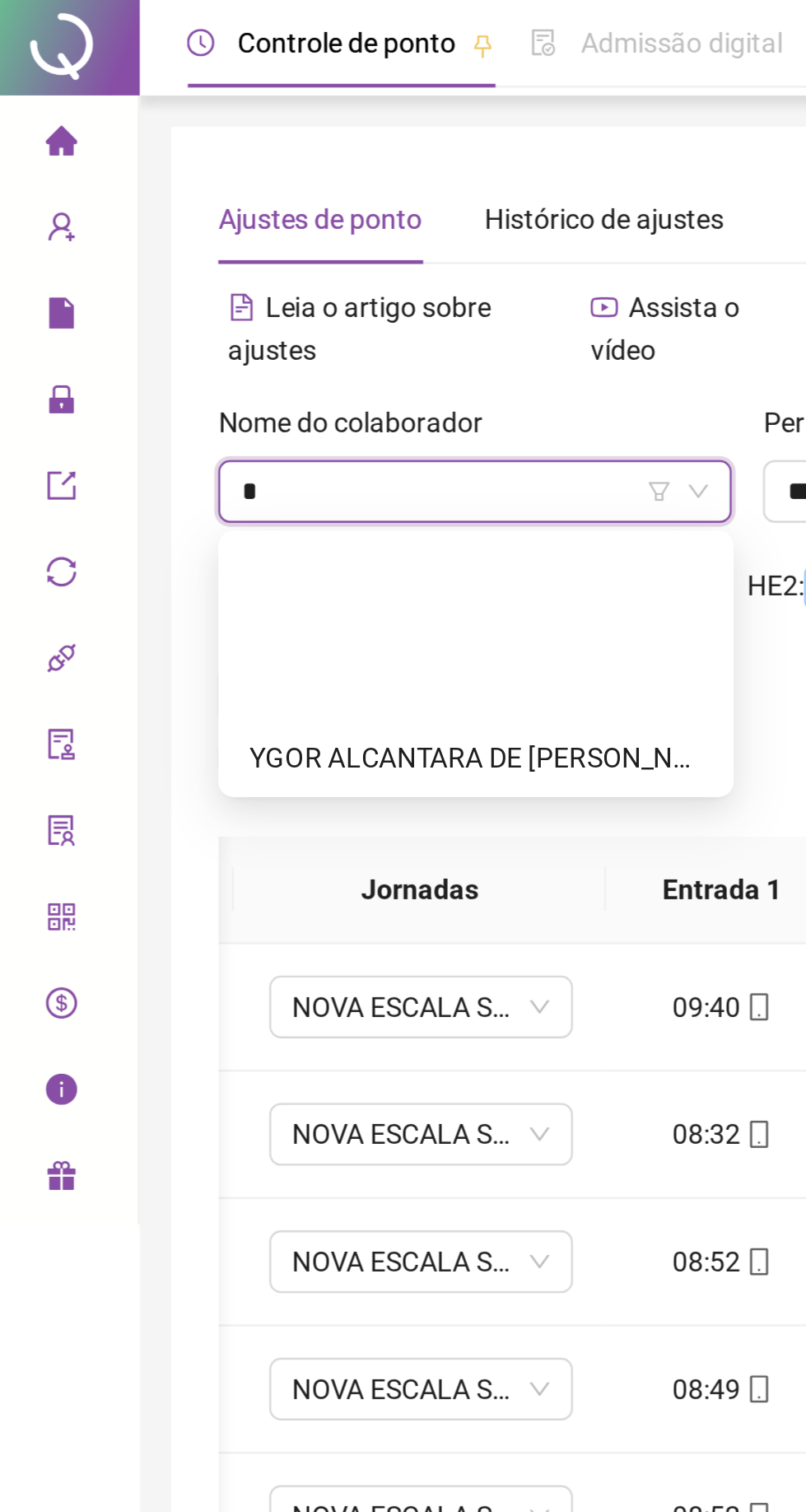
type input "**"
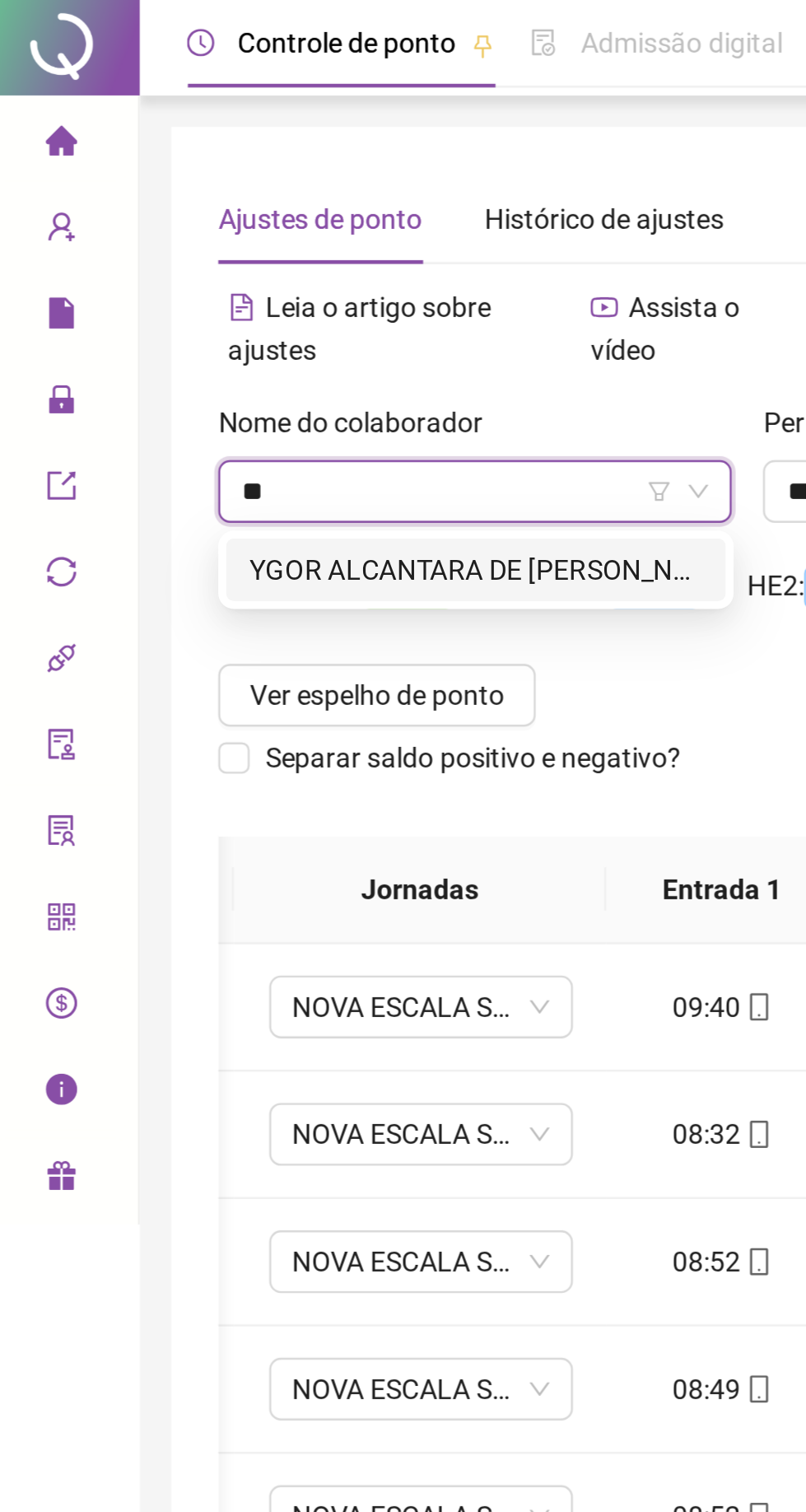
click at [139, 238] on div "YGOR ALCANTARA DE [PERSON_NAME]" at bounding box center [207, 240] width 190 height 18
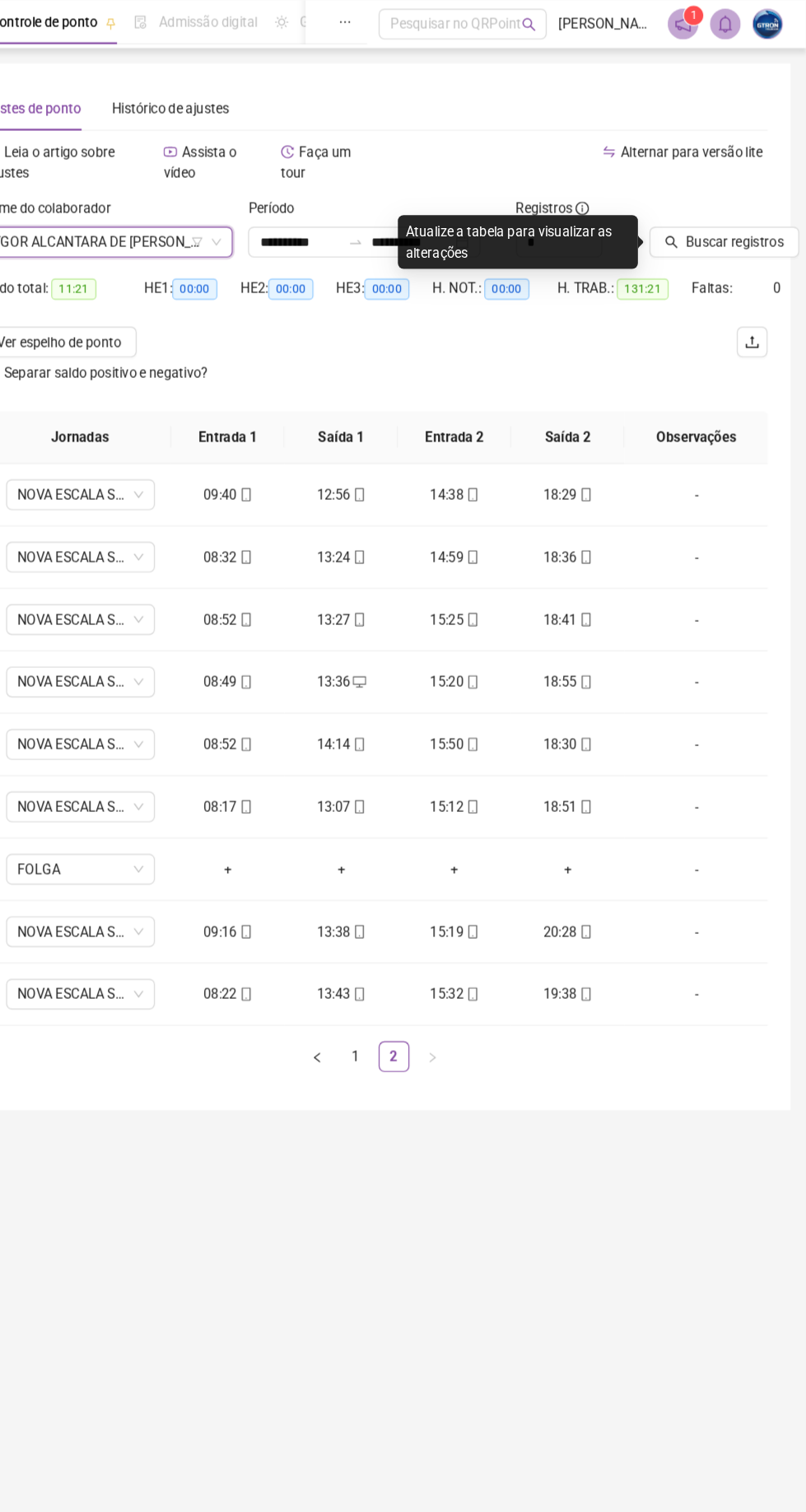
click at [764, 207] on span "Buscar registros" at bounding box center [745, 208] width 84 height 18
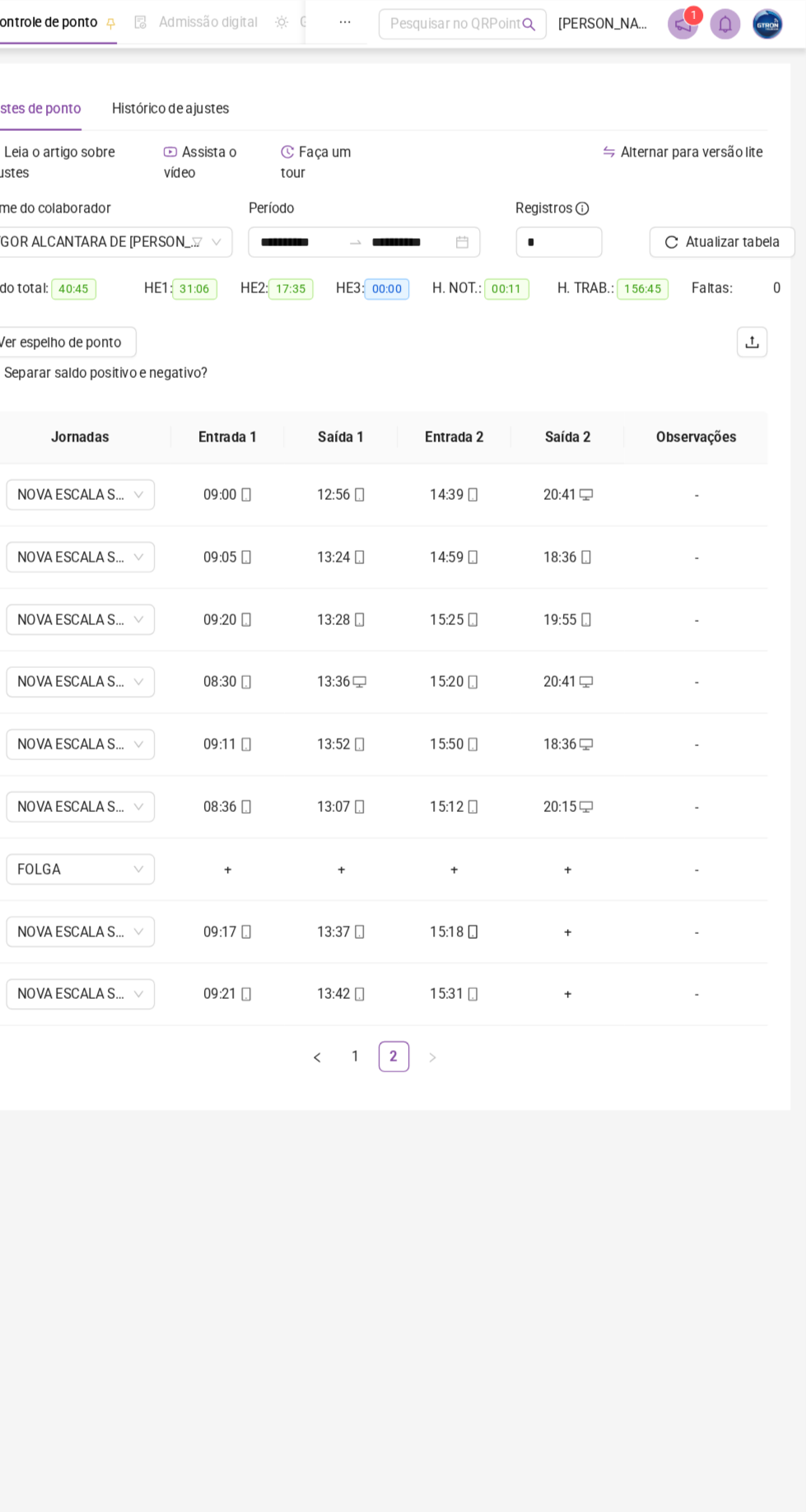
click at [609, 796] on div "+" at bounding box center [602, 799] width 71 height 18
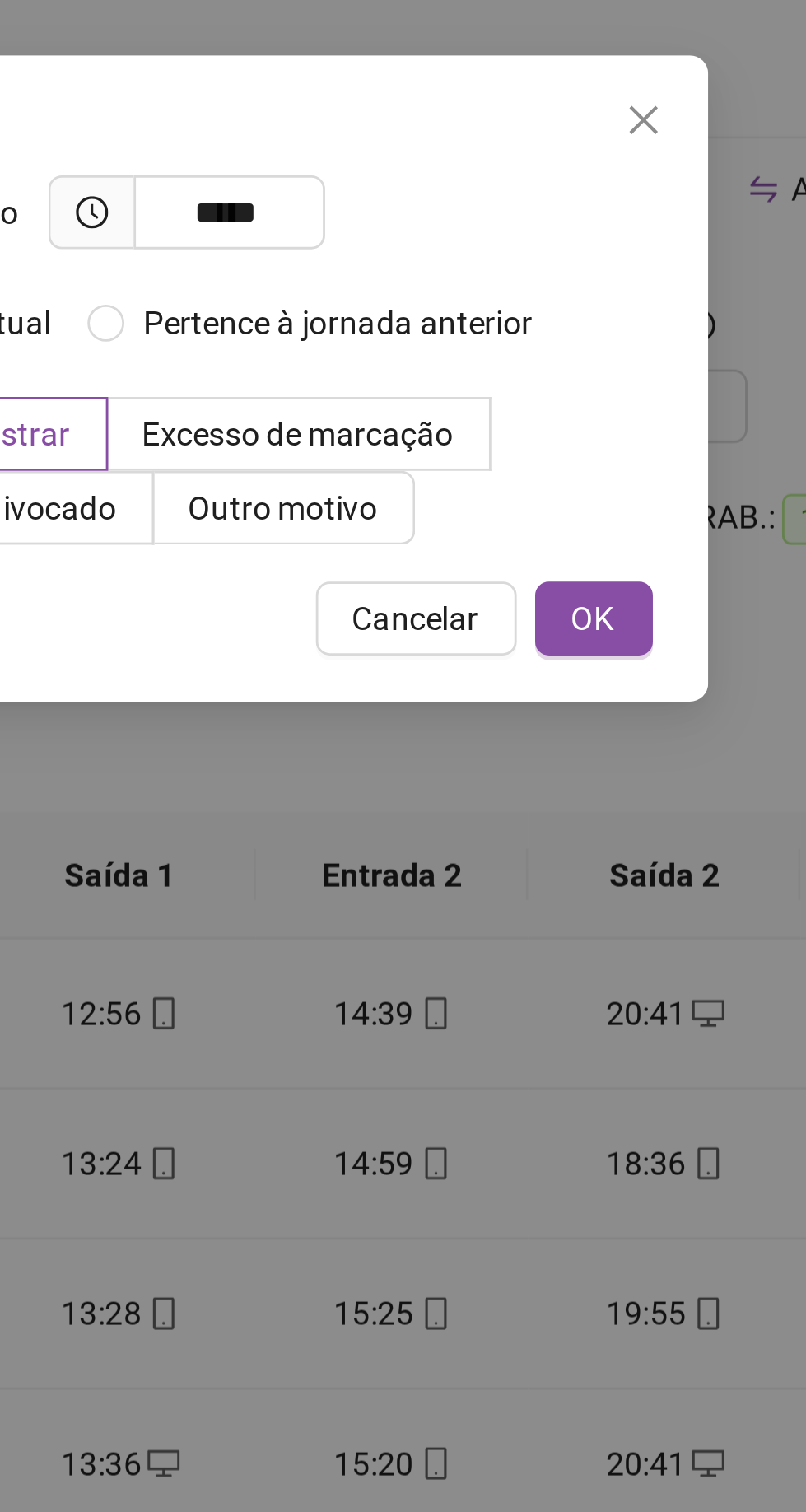
type input "*****"
click at [577, 281] on span "OK" at bounding box center [577, 284] width 16 height 18
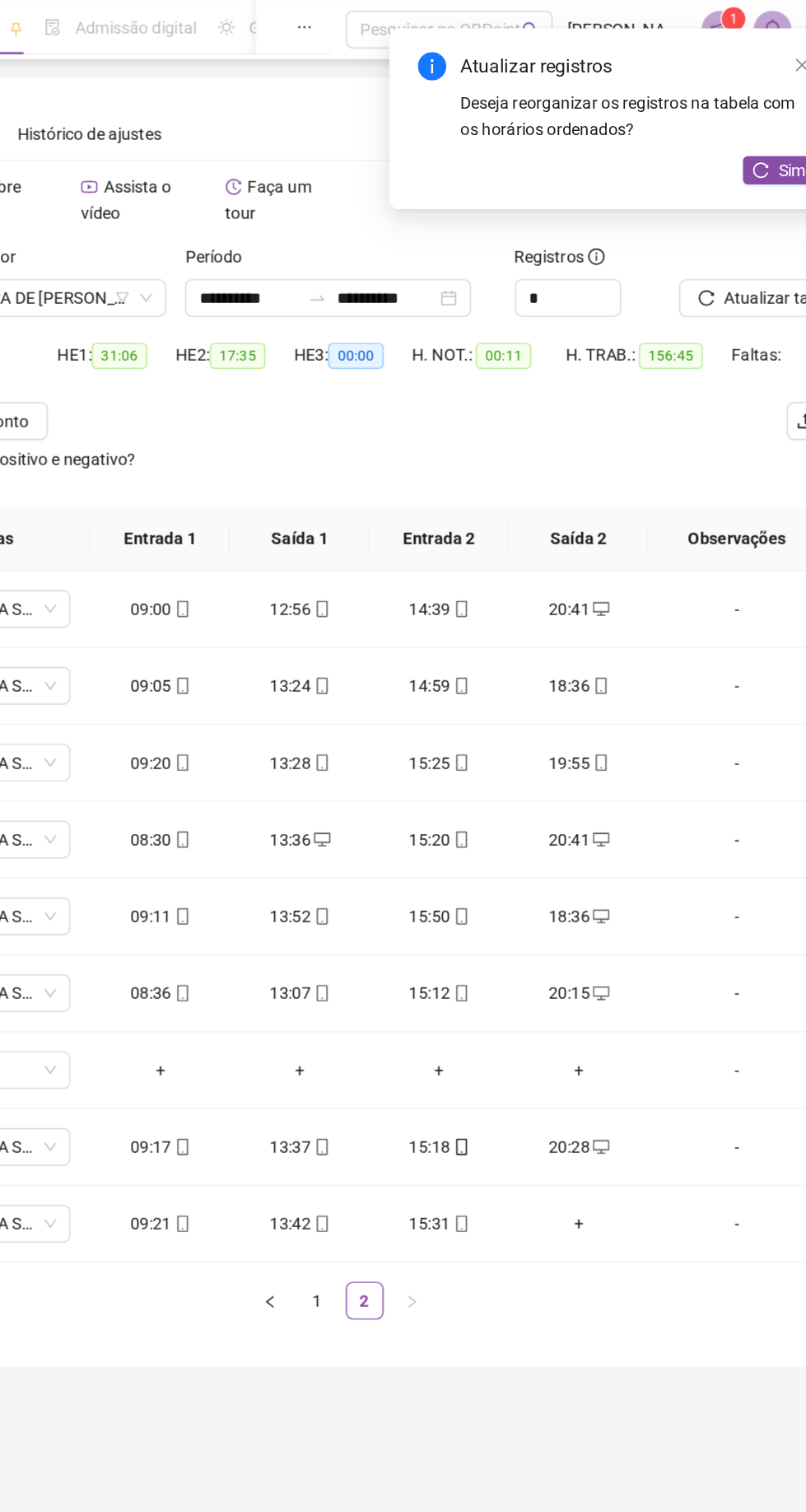
click at [613, 861] on div "+" at bounding box center [602, 852] width 71 height 18
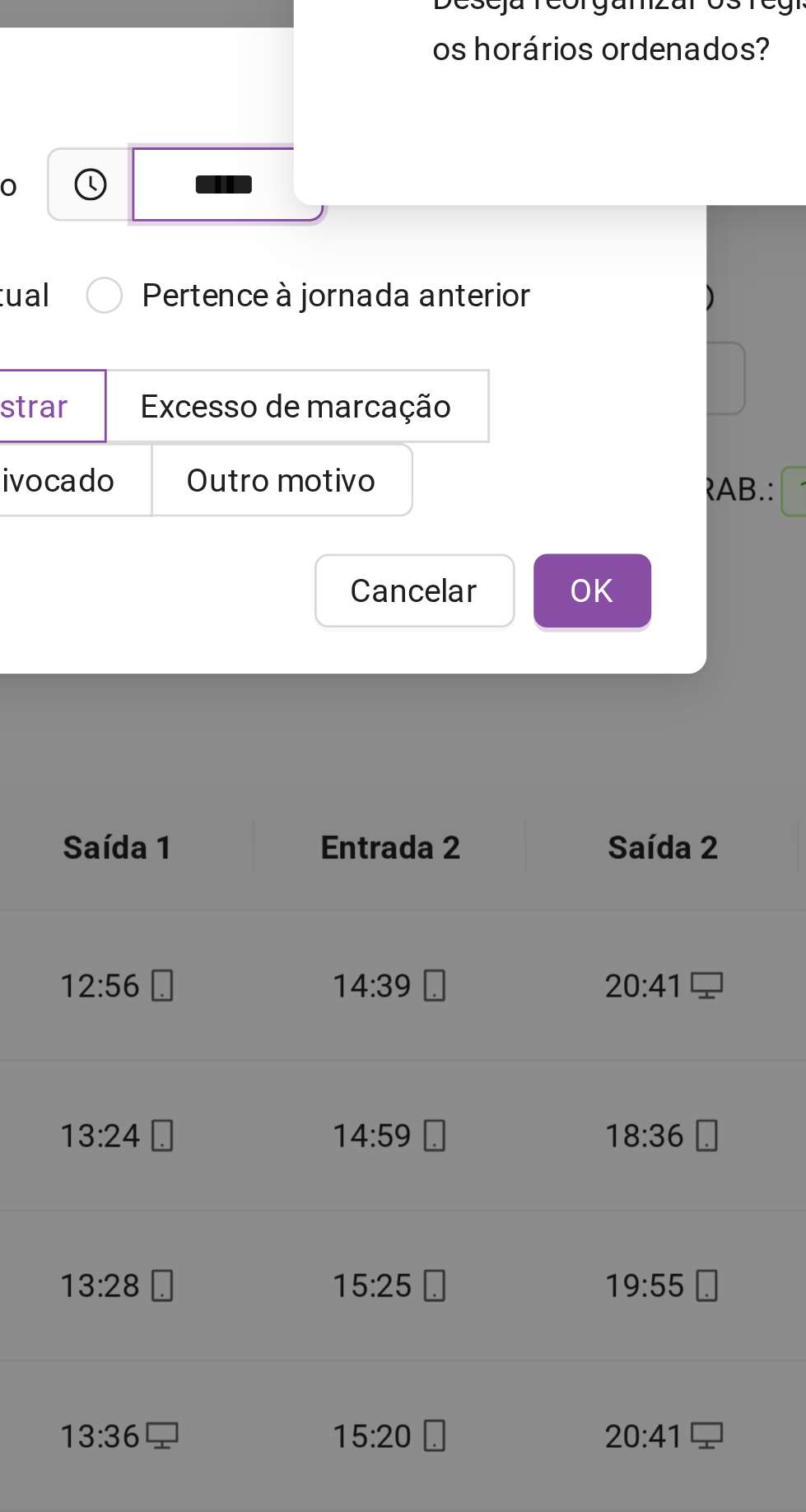
type input "*****"
click at [581, 290] on span "OK" at bounding box center [577, 284] width 16 height 18
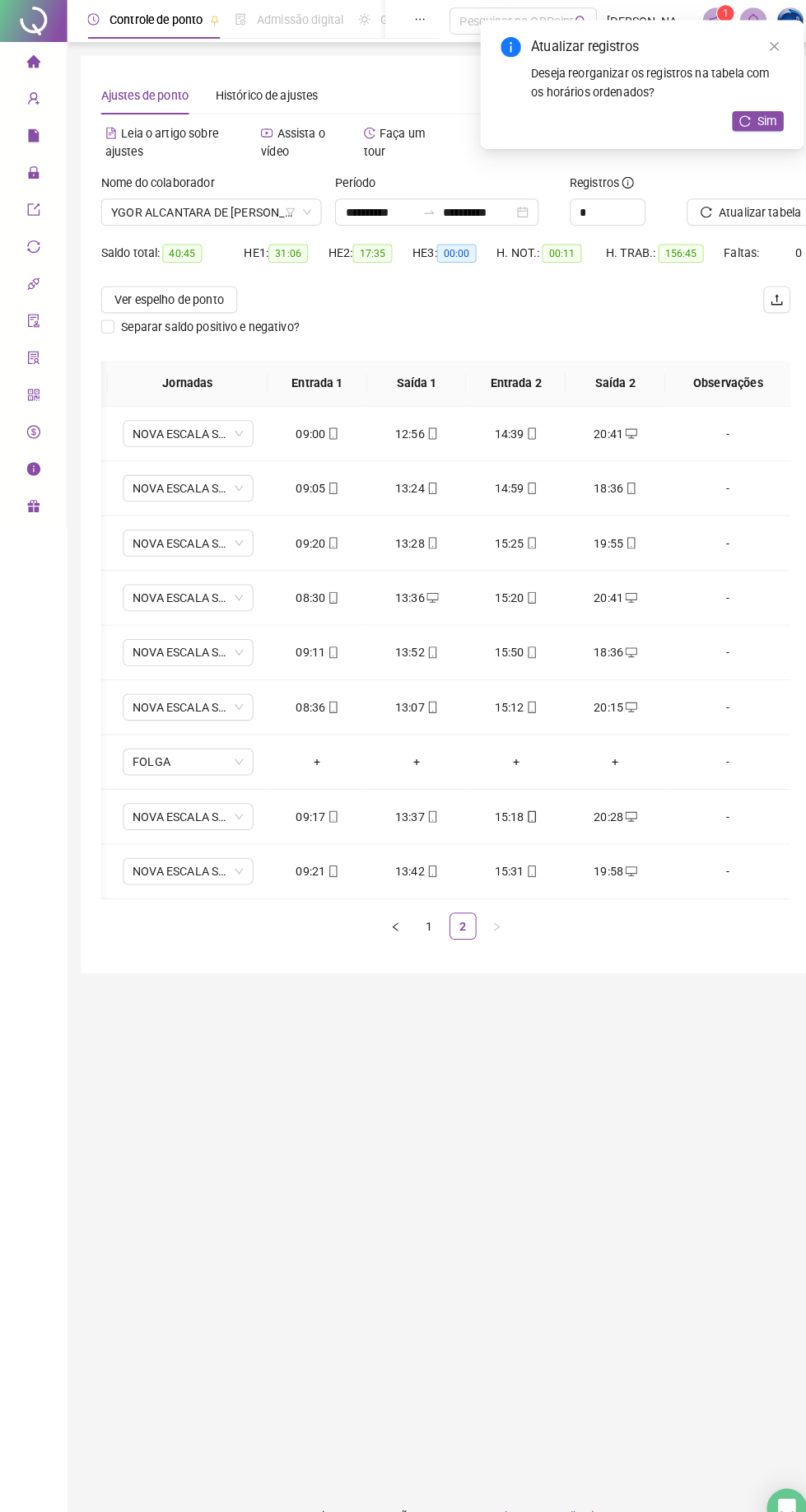
click at [725, 114] on icon "reload" at bounding box center [729, 119] width 12 height 12
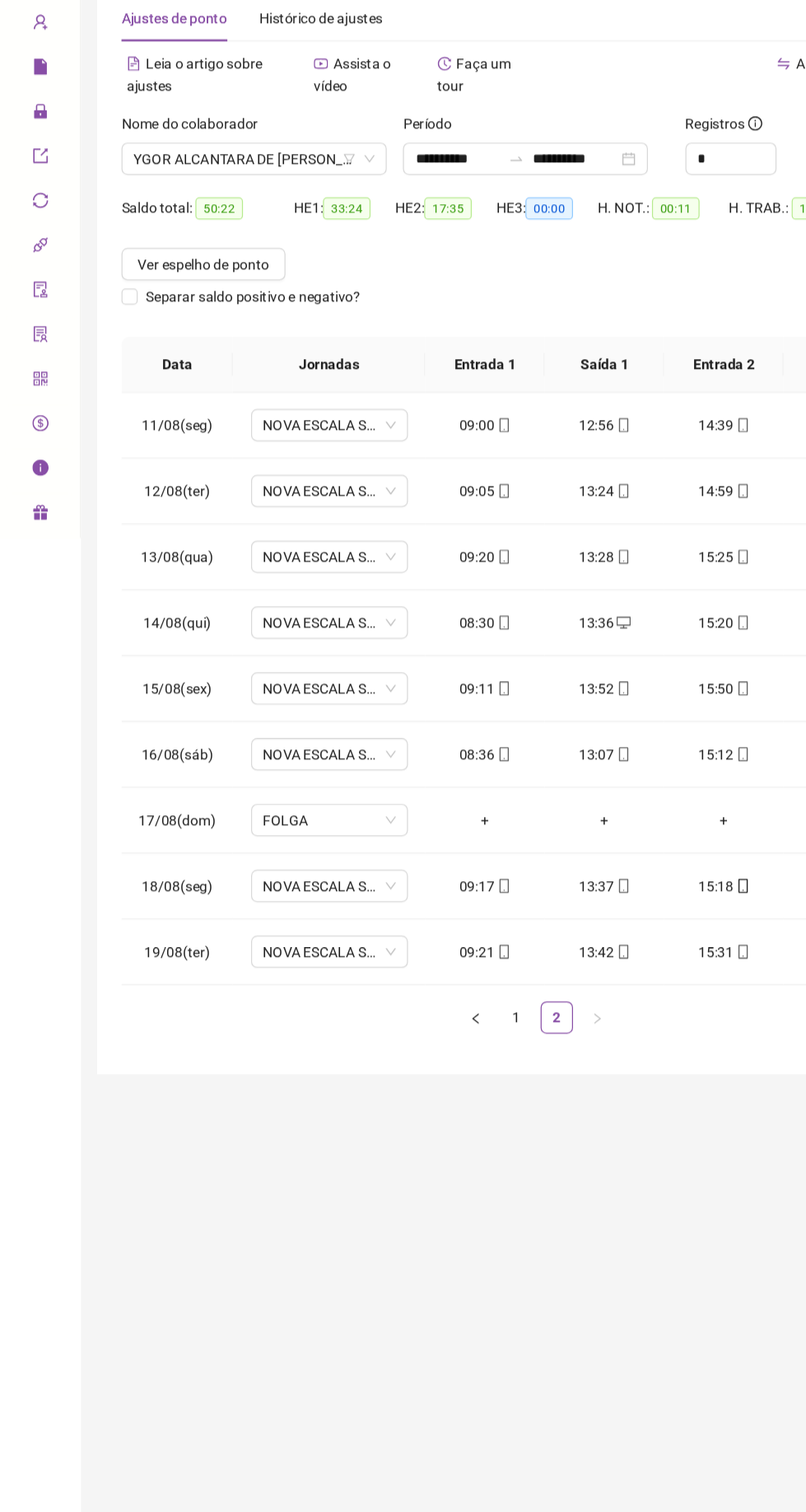
scroll to position [0, 84]
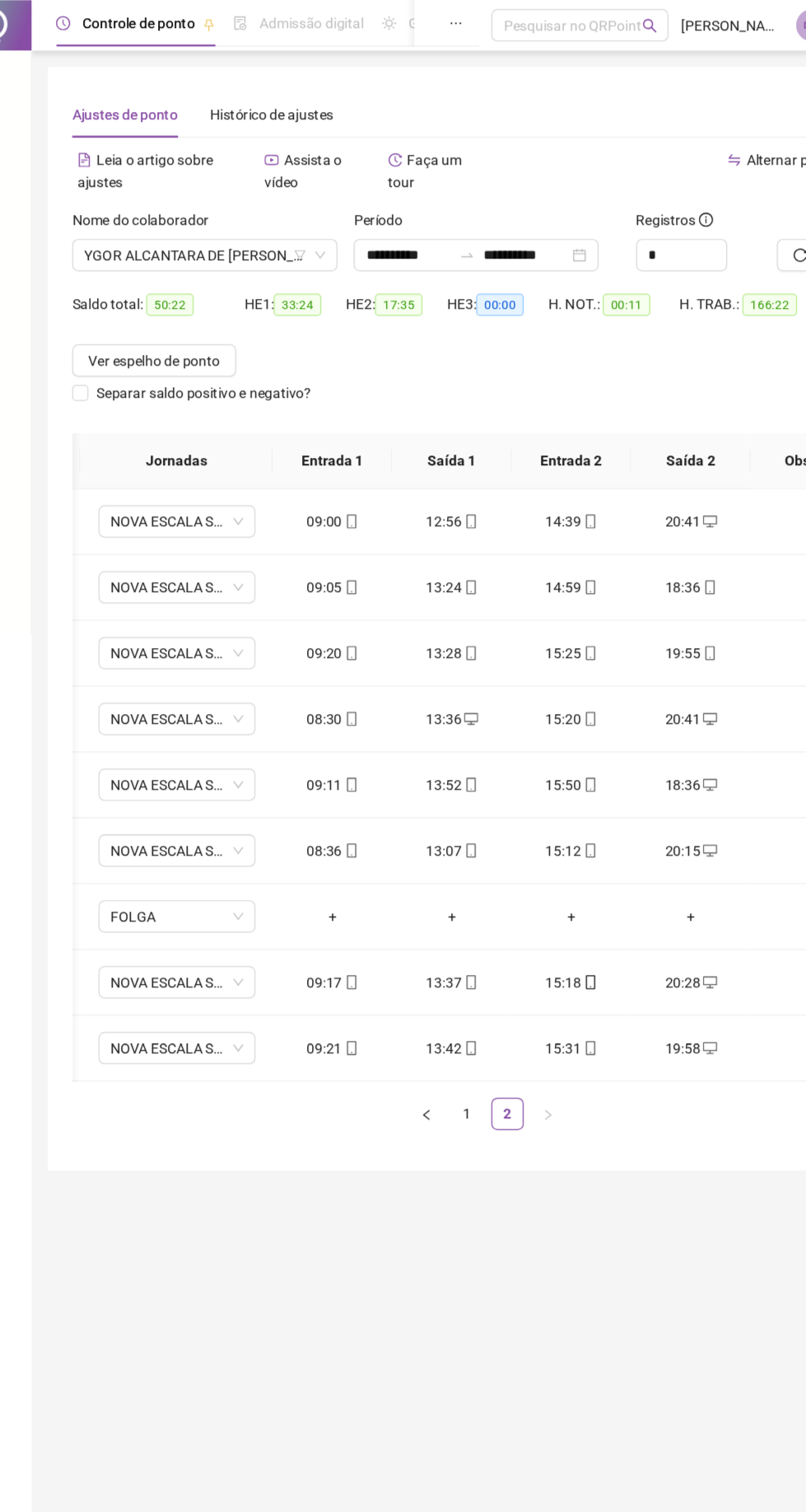
click at [204, 203] on span "YGOR ALCANTARA DE [PERSON_NAME]" at bounding box center [207, 208] width 196 height 25
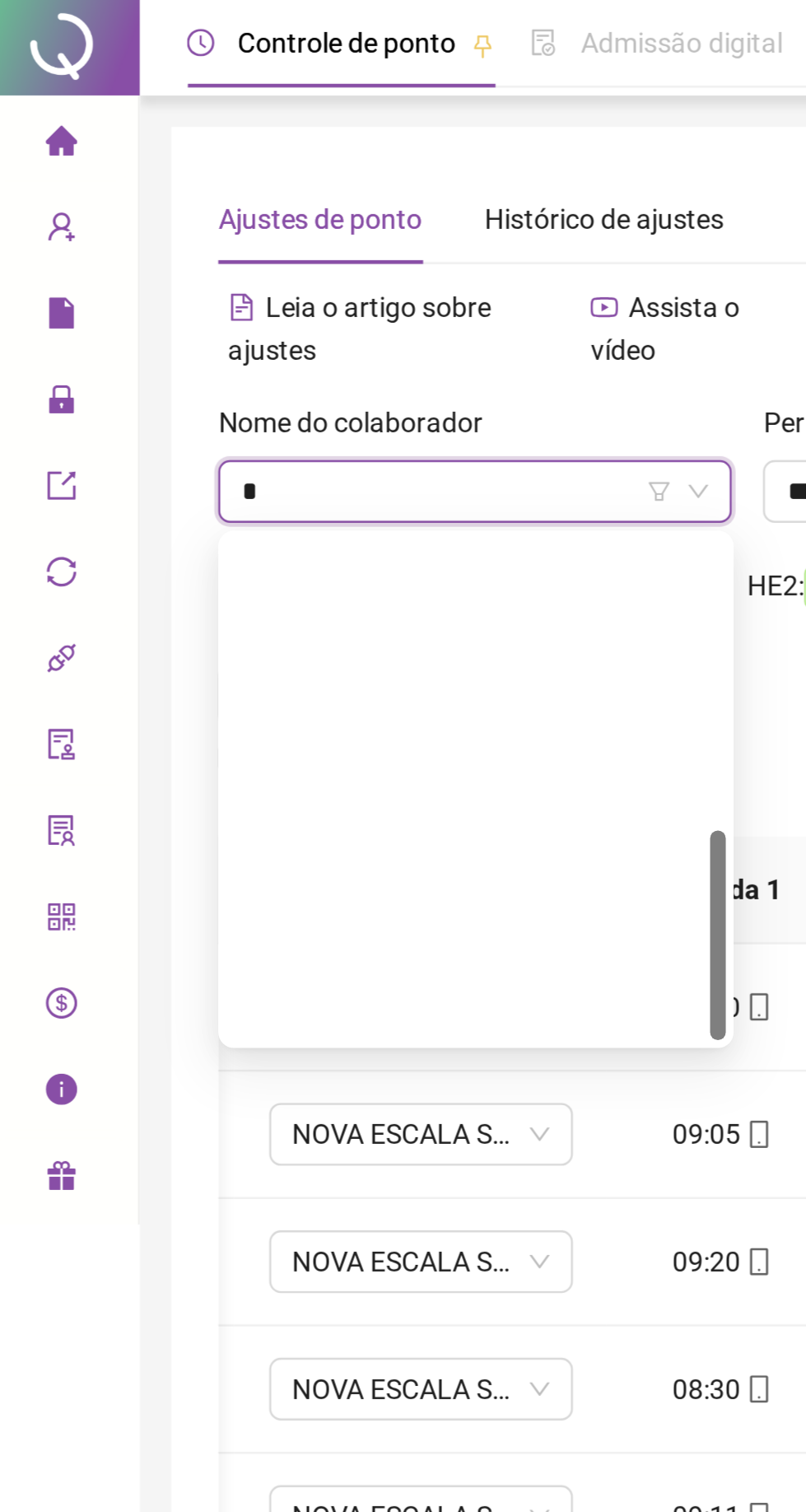
scroll to position [289, 0]
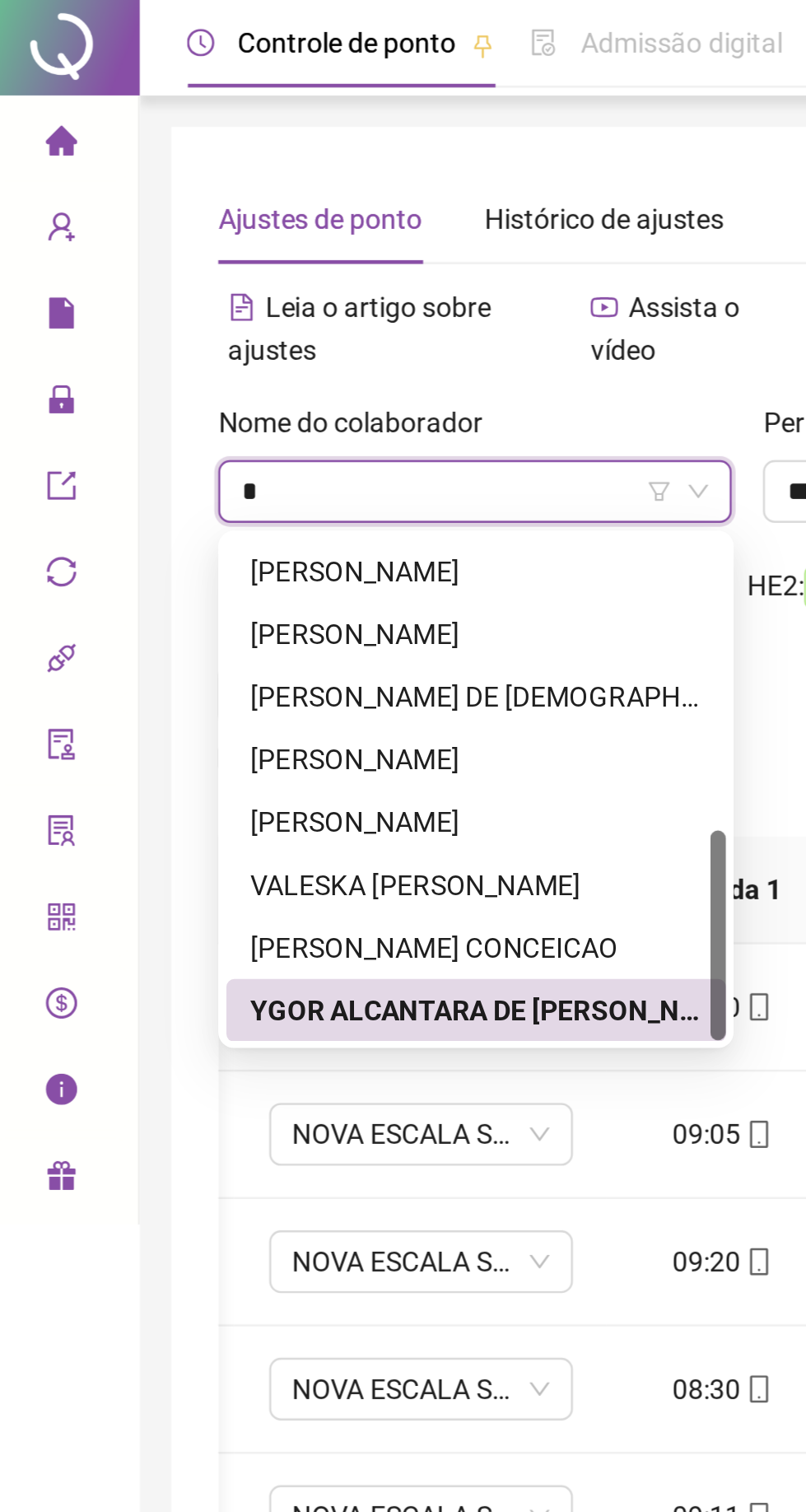
type input "**"
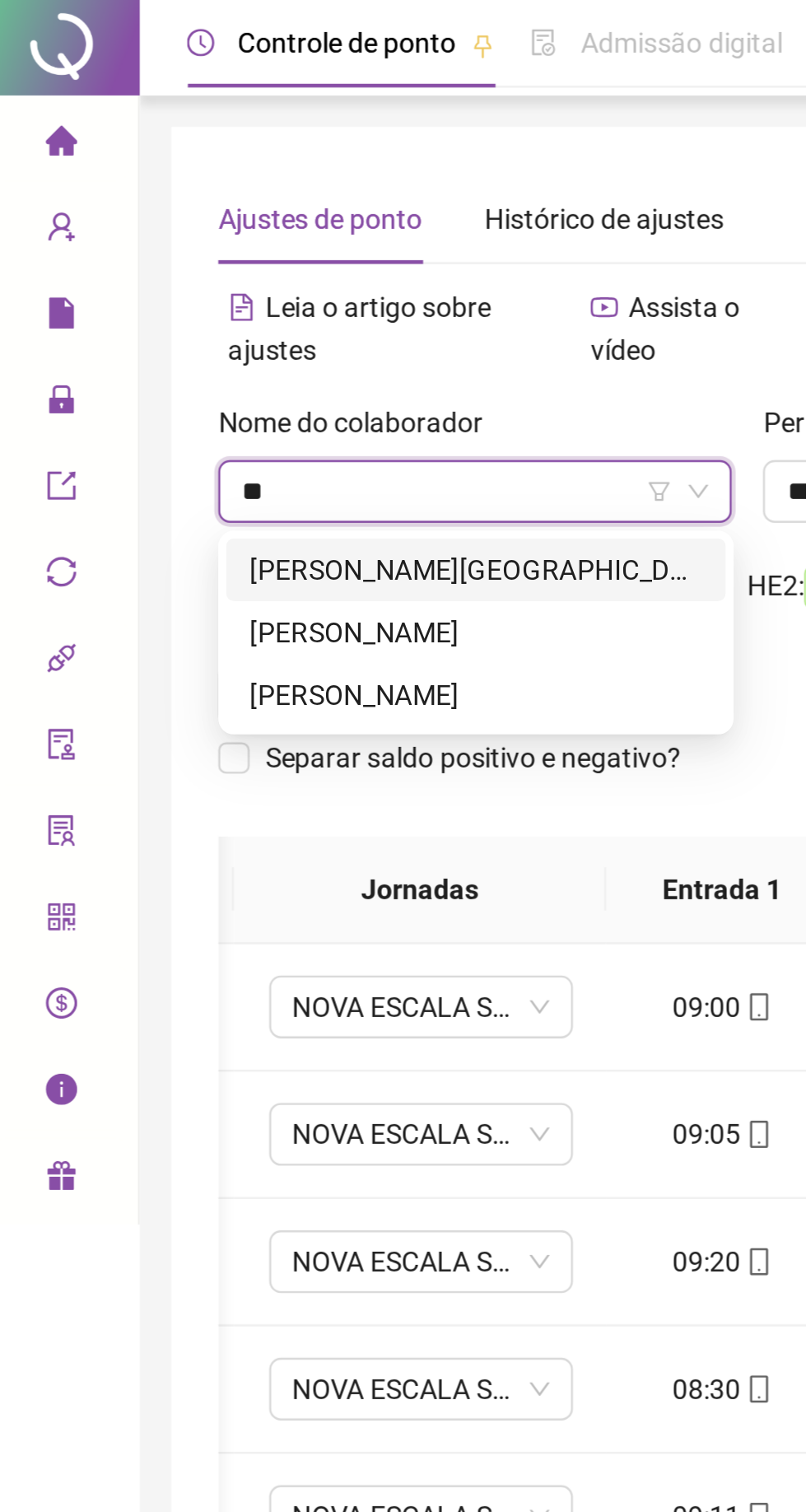
scroll to position [0, 0]
click at [133, 262] on div "[PERSON_NAME]" at bounding box center [207, 267] width 190 height 18
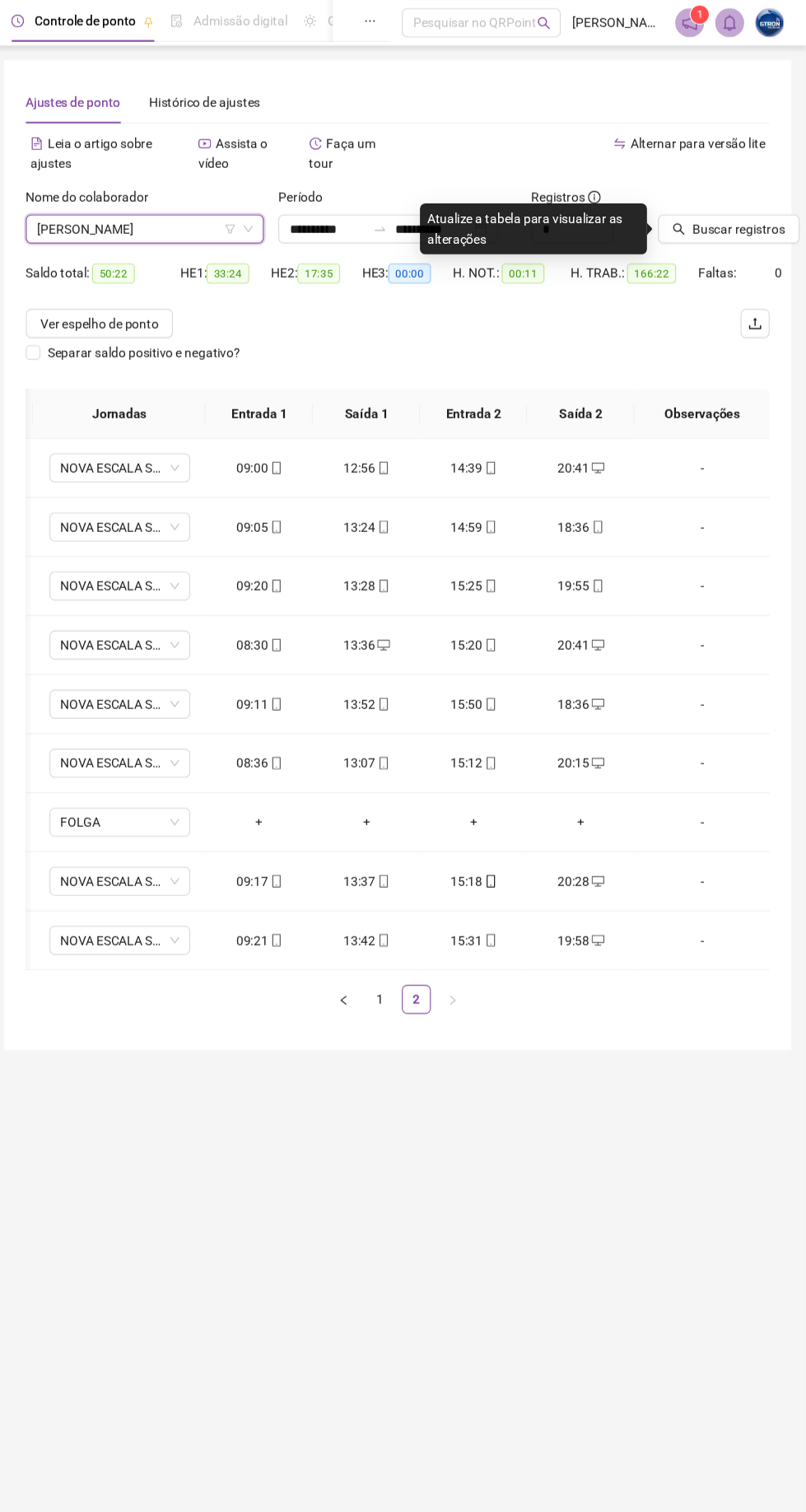
click at [733, 203] on span "Buscar registros" at bounding box center [745, 208] width 84 height 18
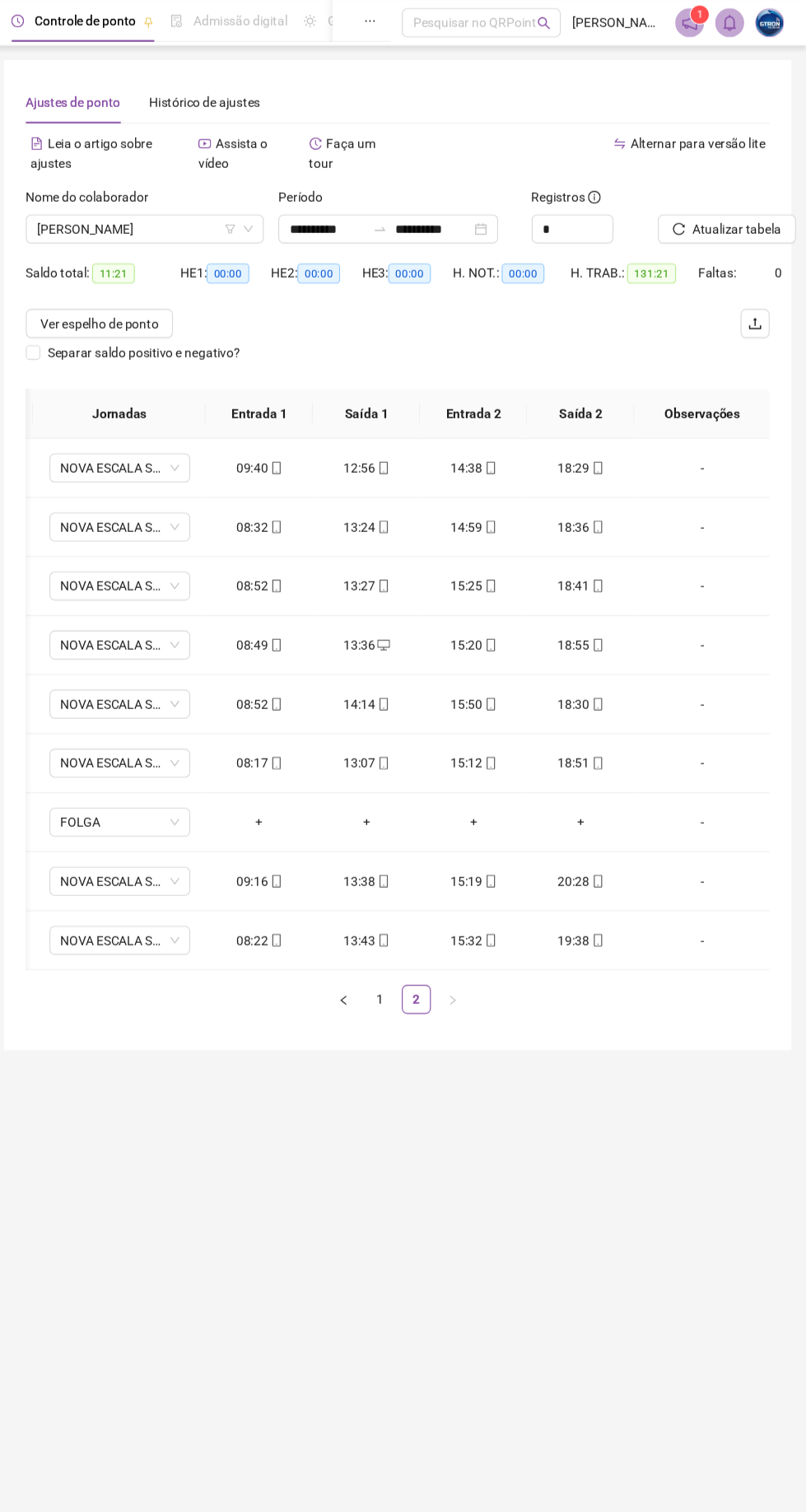
click at [419, 905] on link "1" at bounding box center [420, 906] width 25 height 25
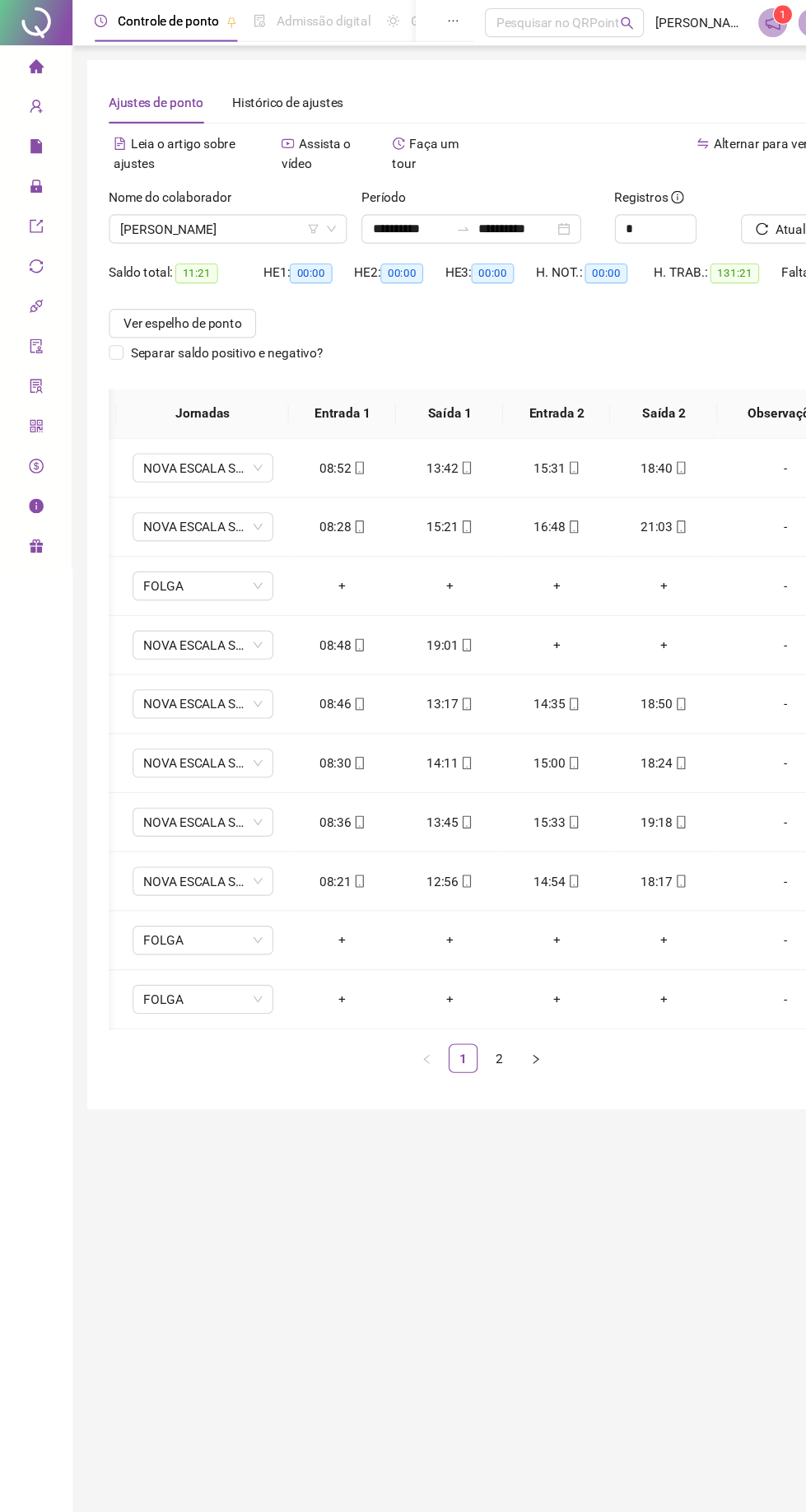
click at [41, 206] on icon at bounding box center [44, 206] width 8 height 0
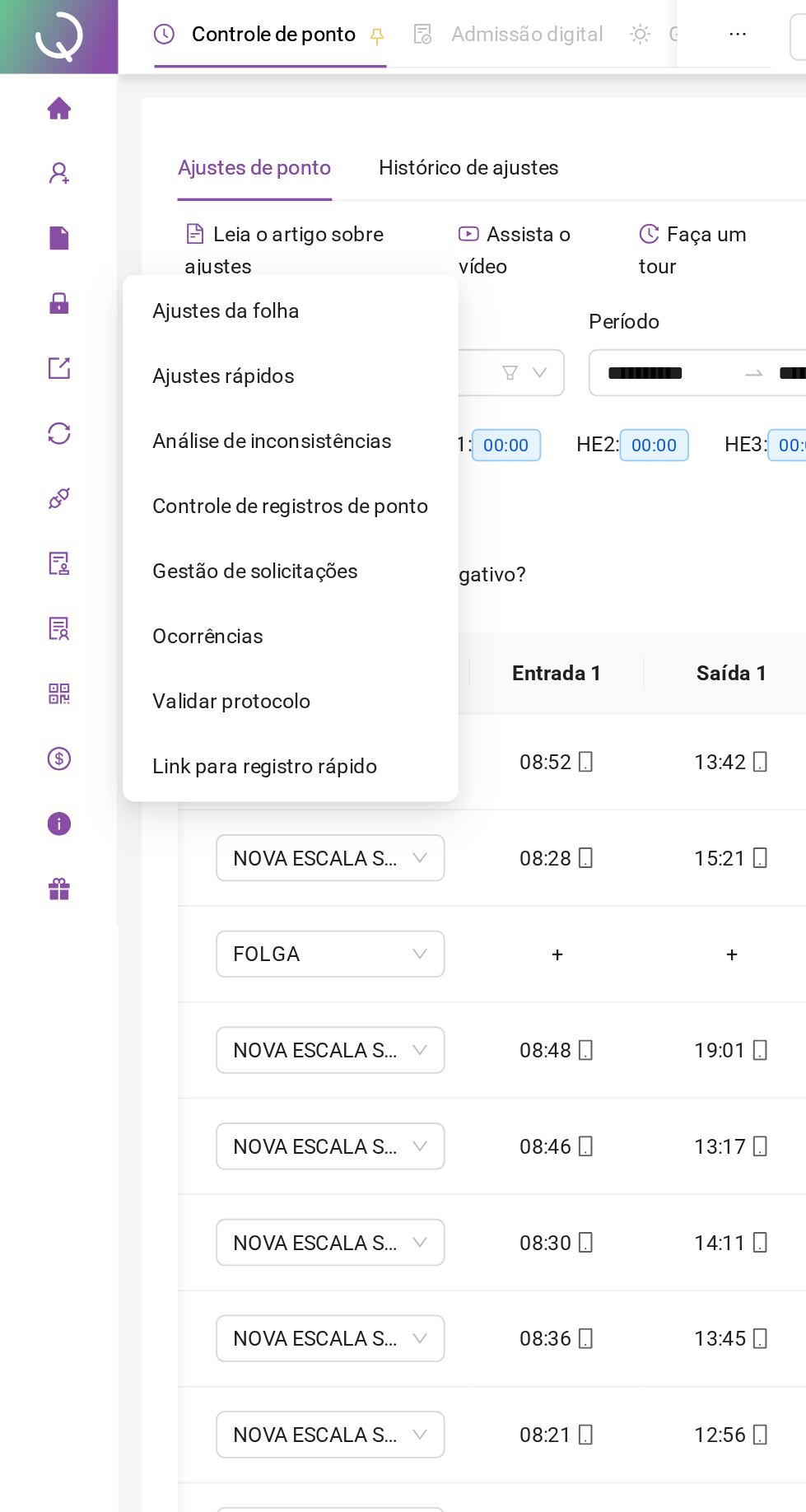
click at [125, 307] on div "Gestão de solicitações" at bounding box center [162, 317] width 154 height 33
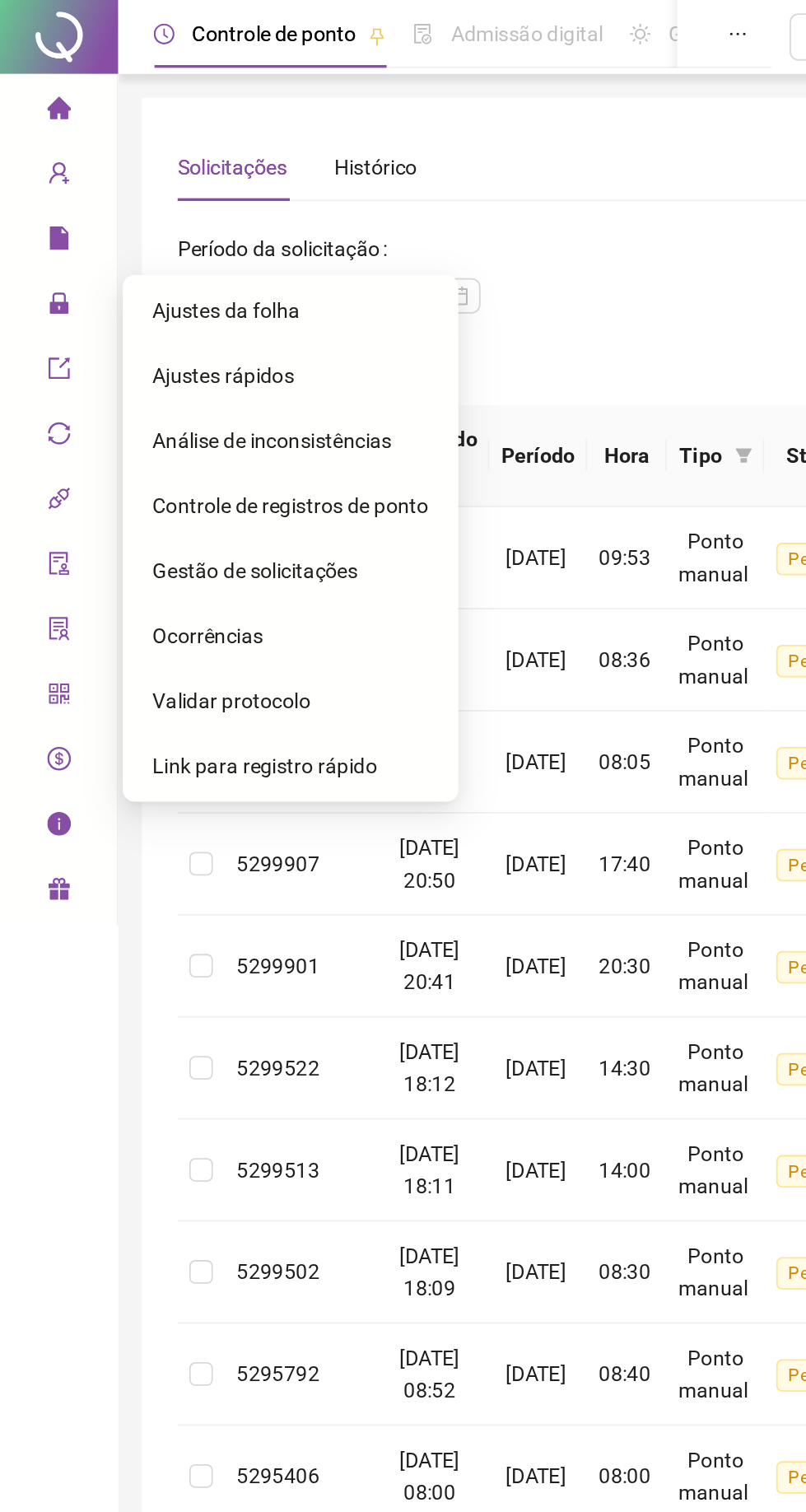
click at [371, 177] on div "**********" at bounding box center [436, 158] width 675 height 66
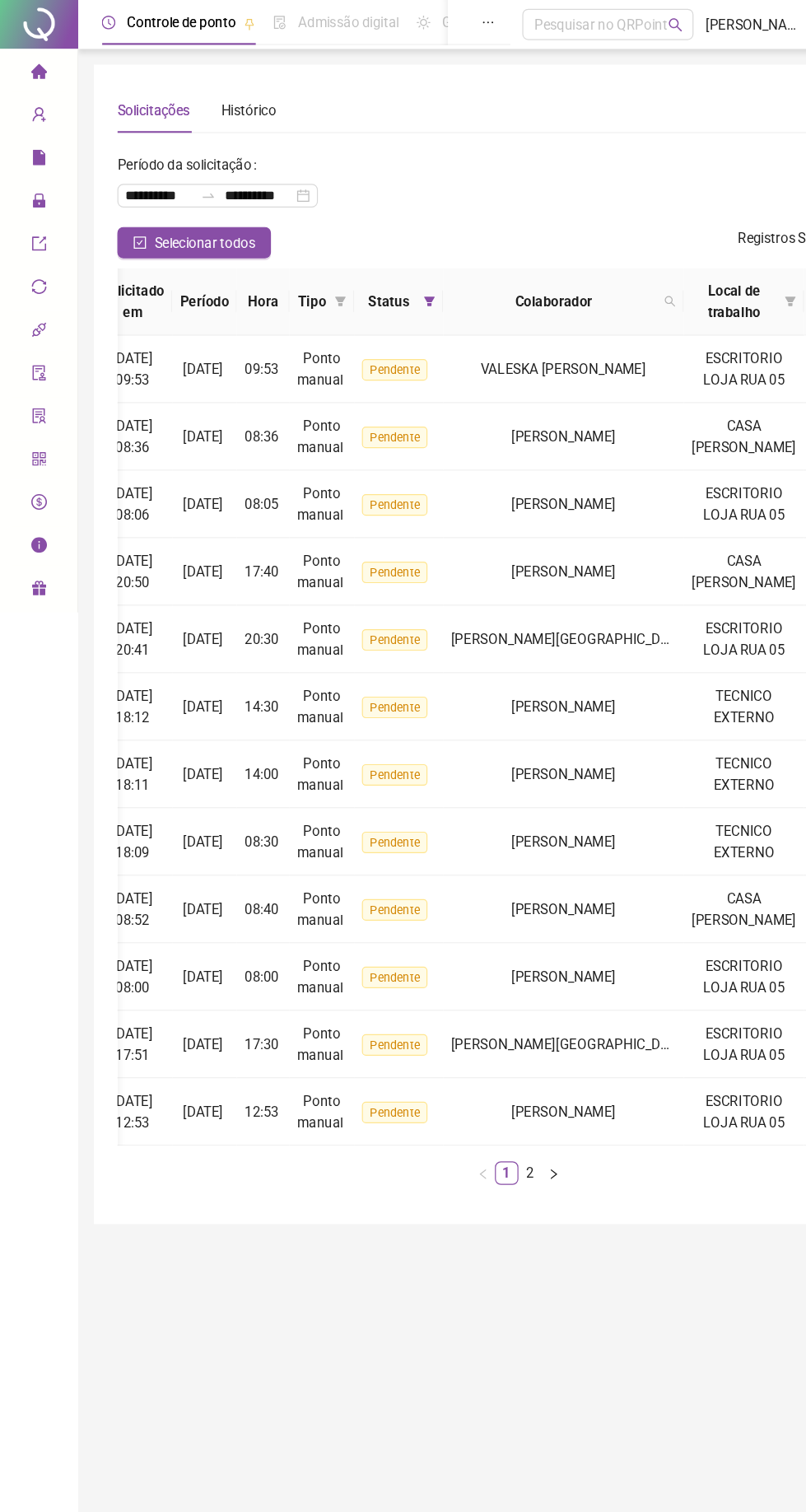
scroll to position [0, 136]
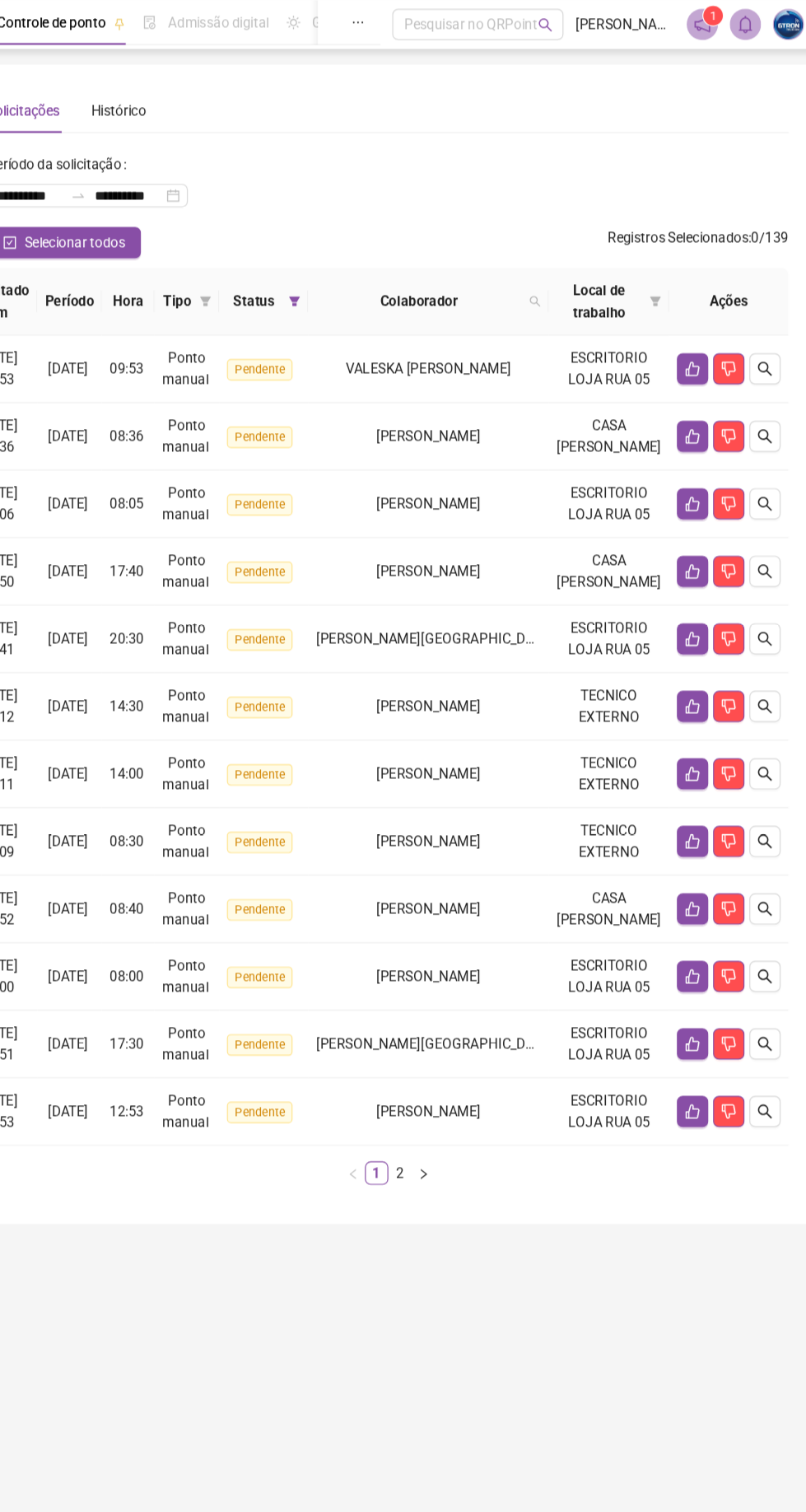
click at [458, 997] on button "button" at bounding box center [466, 988] width 20 height 20
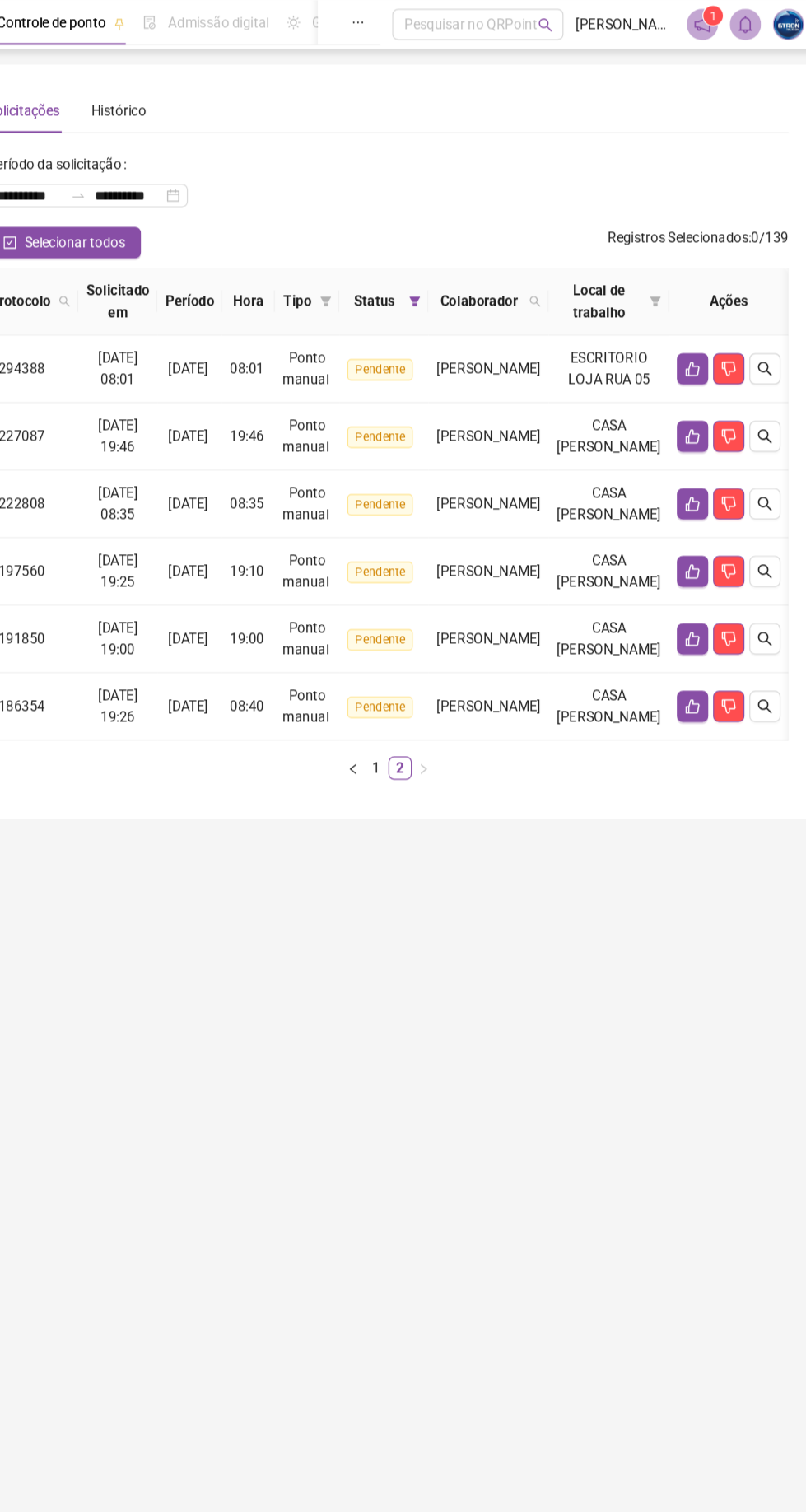
scroll to position [0, 101]
click at [425, 656] on link "1" at bounding box center [427, 646] width 18 height 18
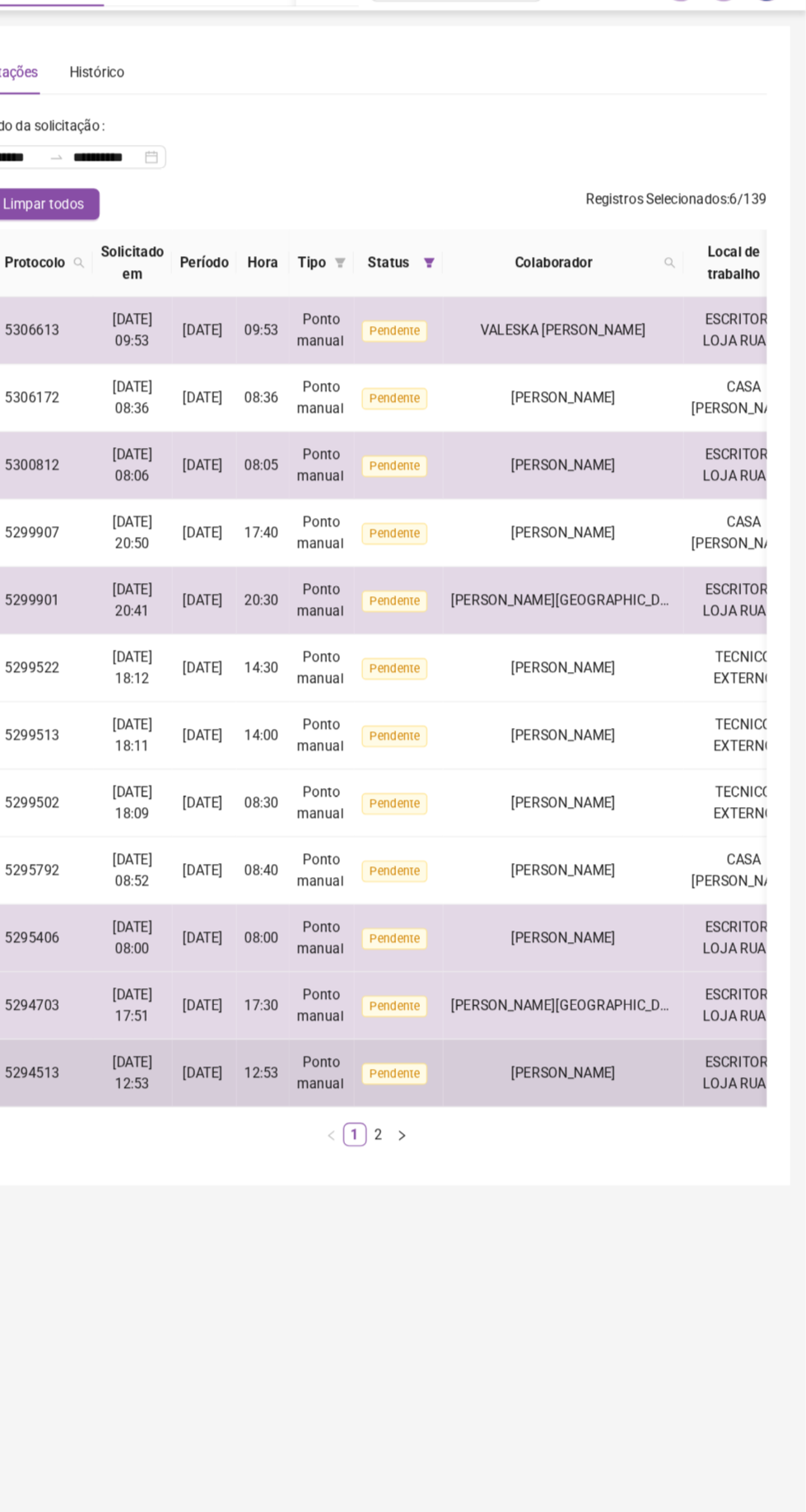
scroll to position [0, 136]
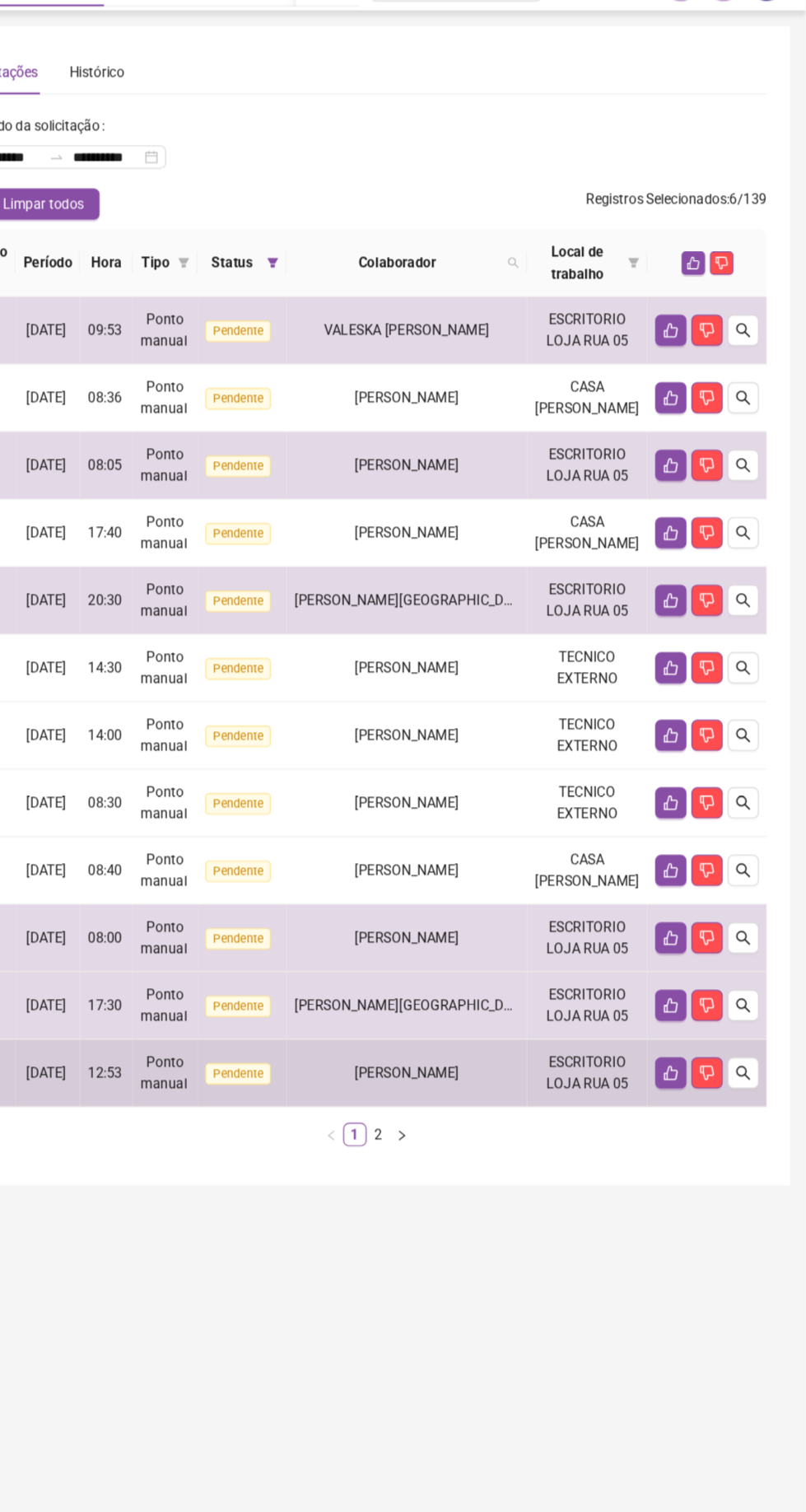
click at [702, 255] on button "button" at bounding box center [711, 254] width 20 height 20
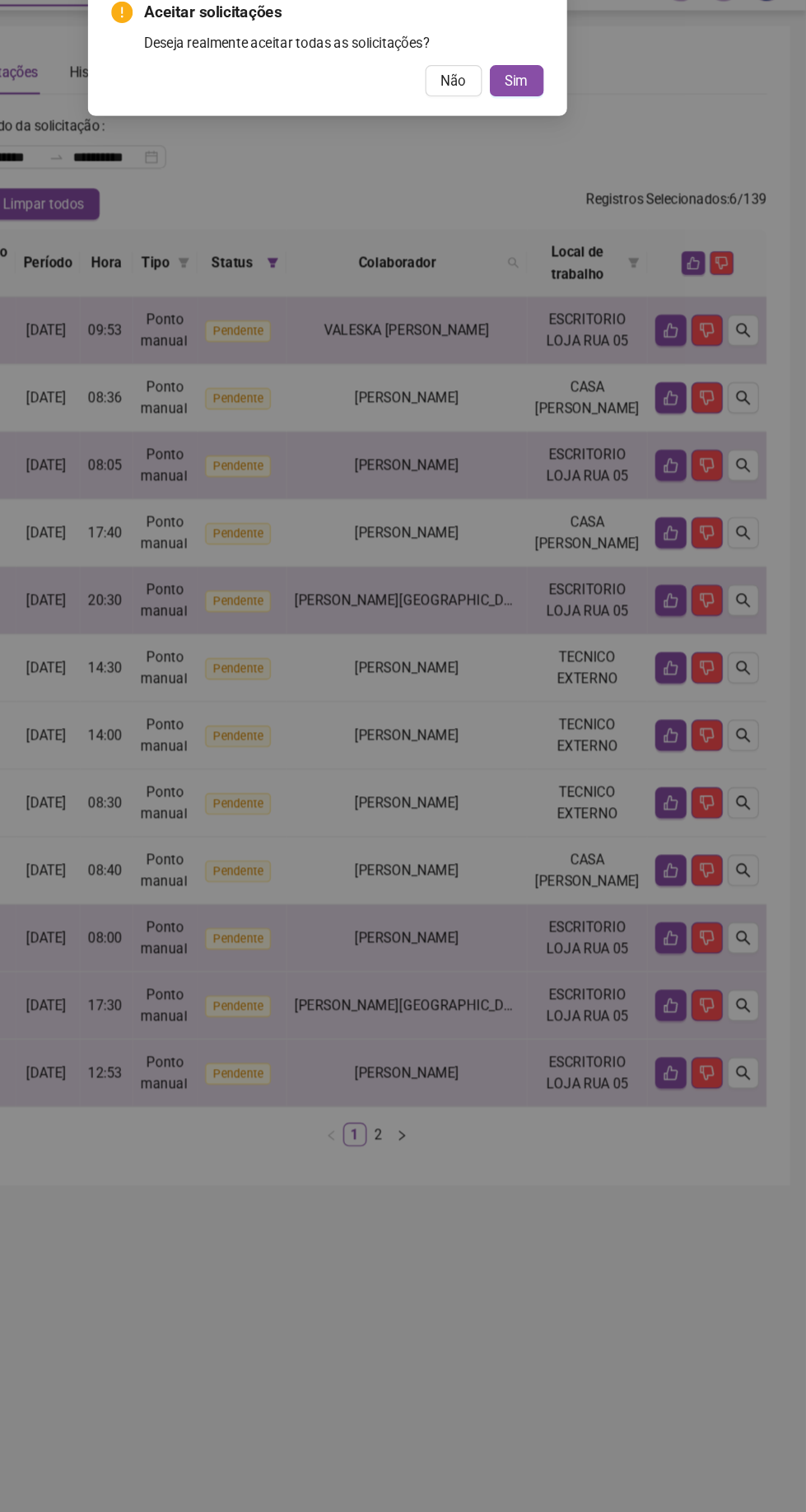
click at [562, 101] on span "Sim" at bounding box center [562, 100] width 19 height 18
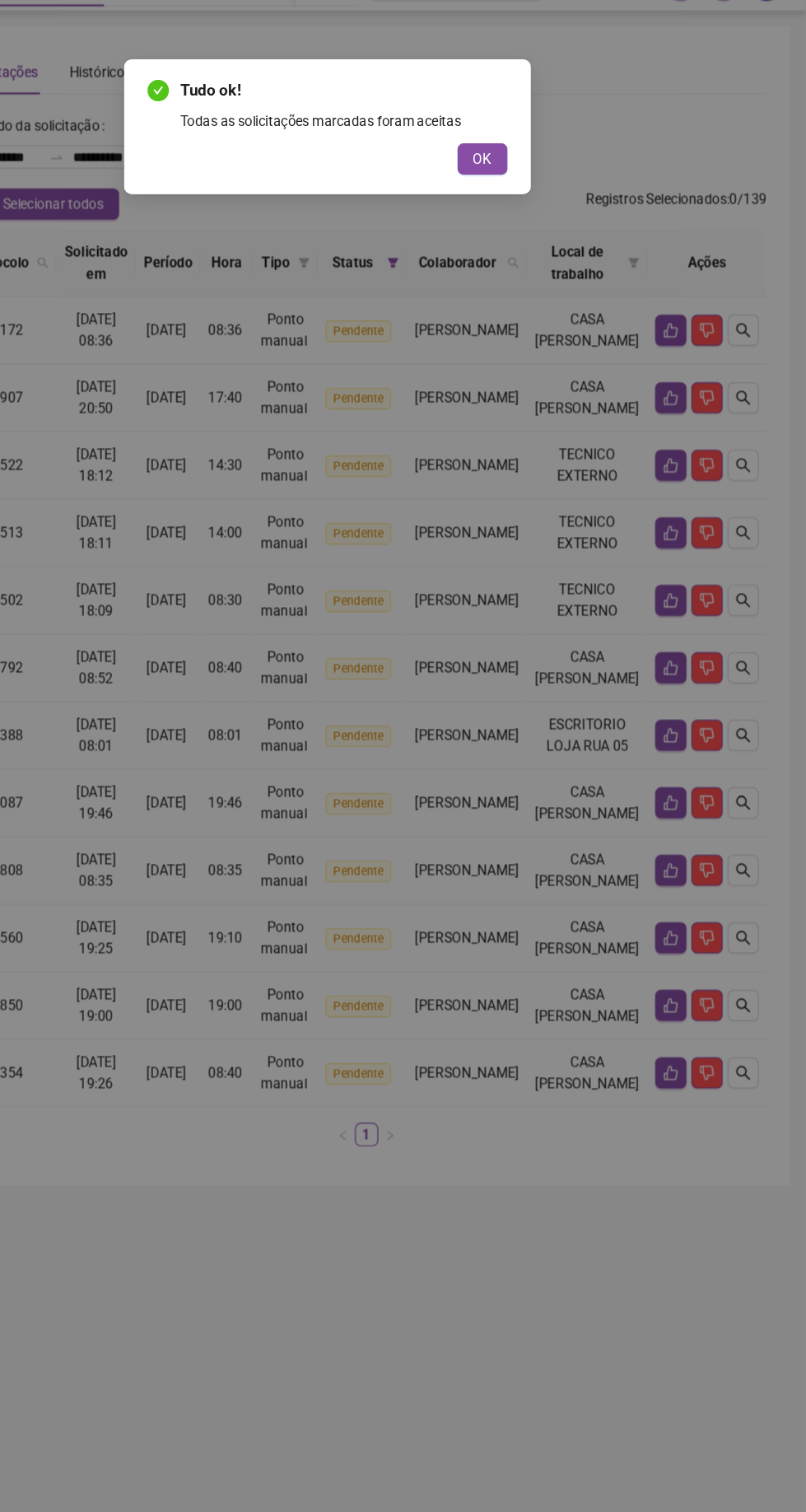
click at [532, 165] on span "OK" at bounding box center [534, 167] width 16 height 18
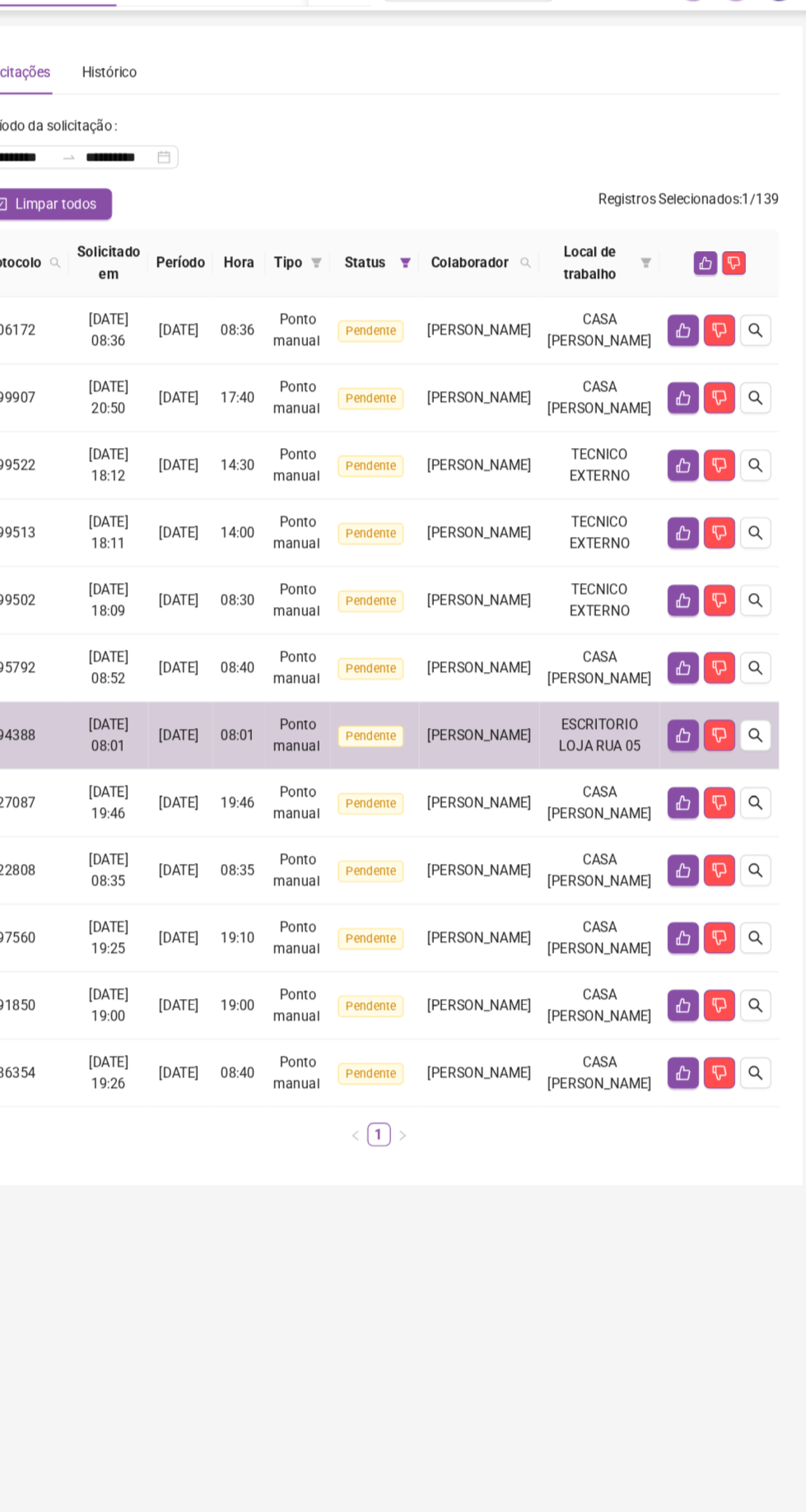
click at [711, 253] on icon "like" at bounding box center [711, 254] width 12 height 12
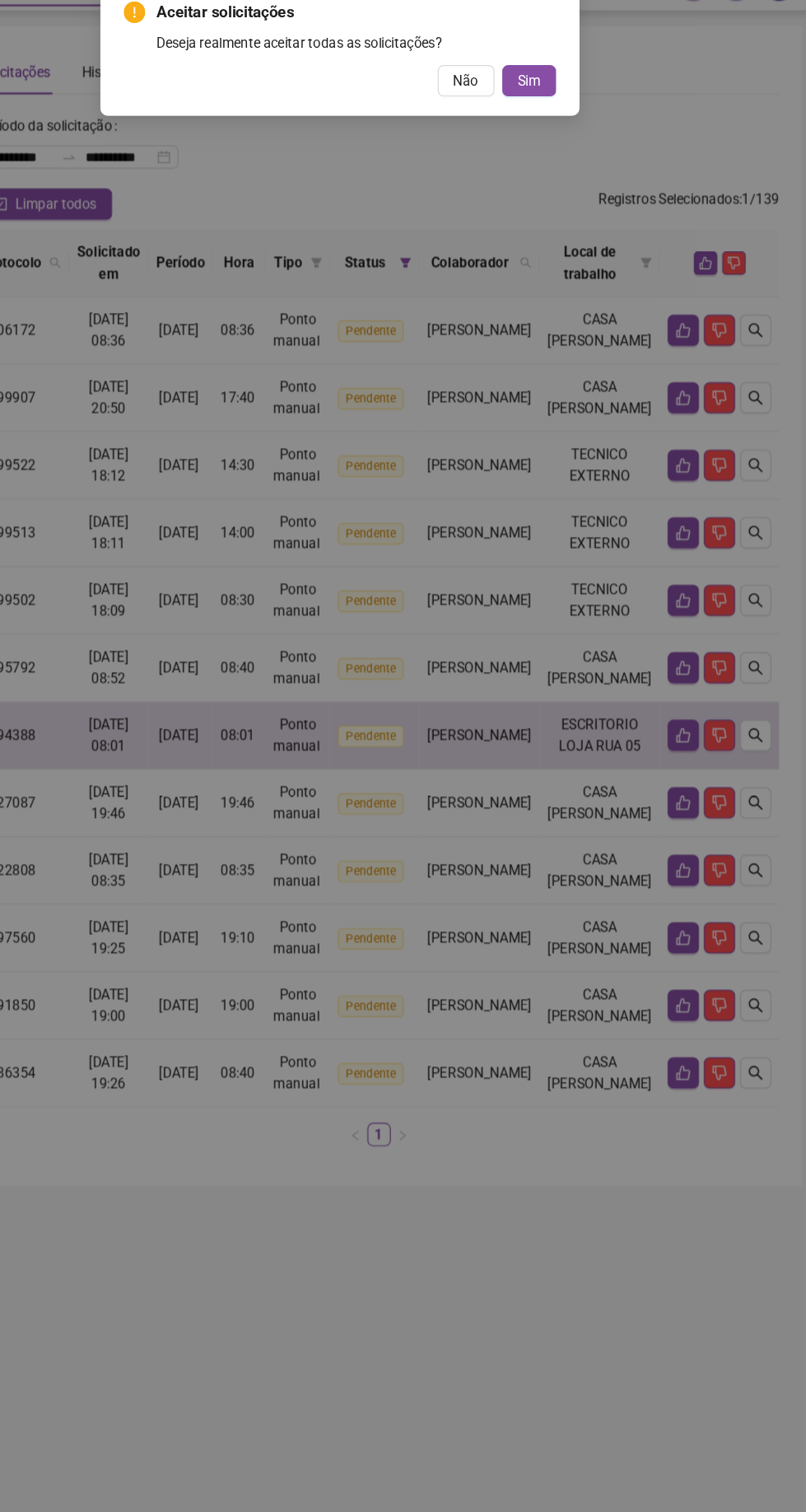
click at [573, 97] on button "Sim" at bounding box center [562, 100] width 45 height 26
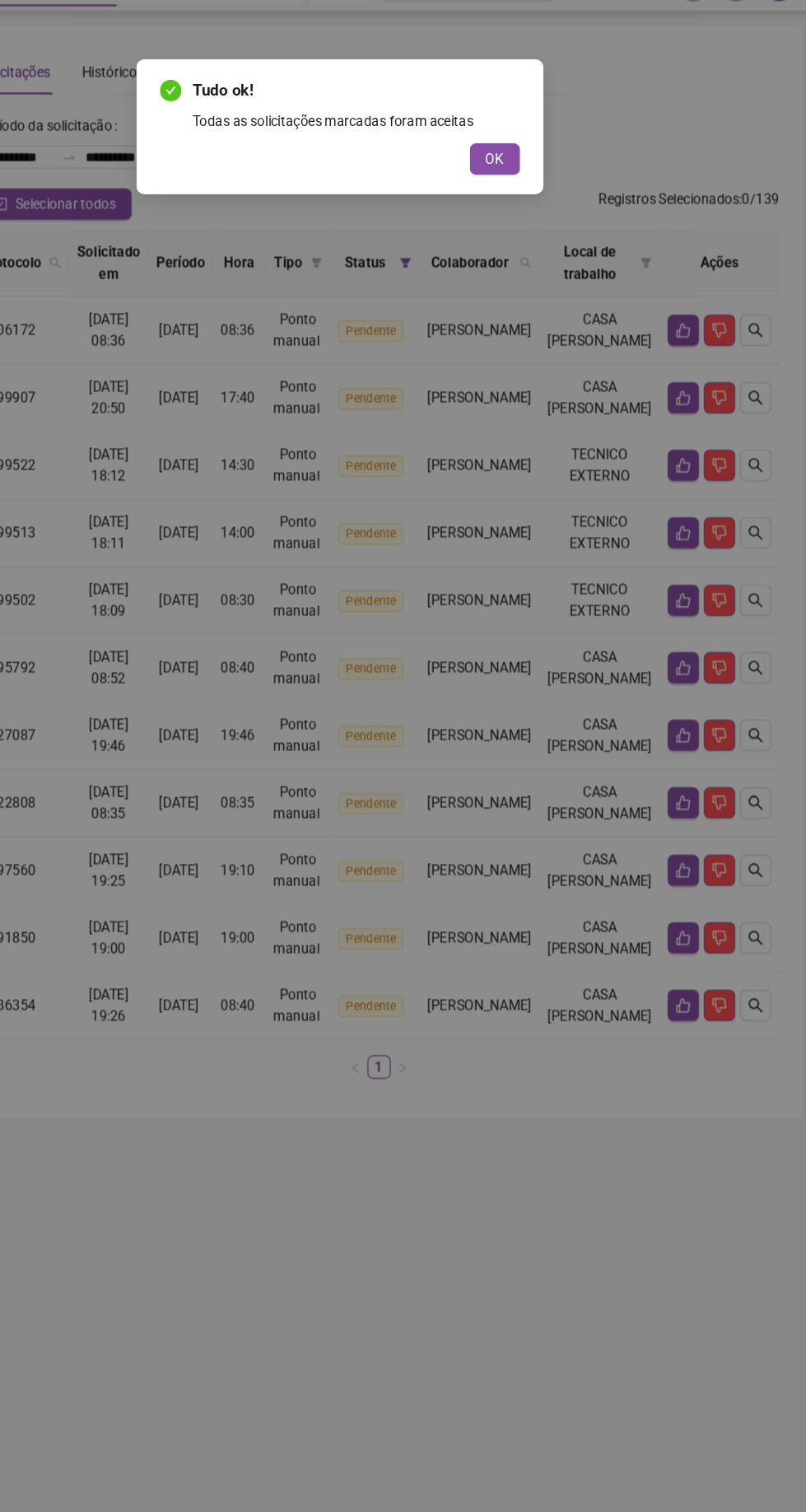
scroll to position [0, 131]
click at [533, 166] on span "OK" at bounding box center [534, 167] width 16 height 18
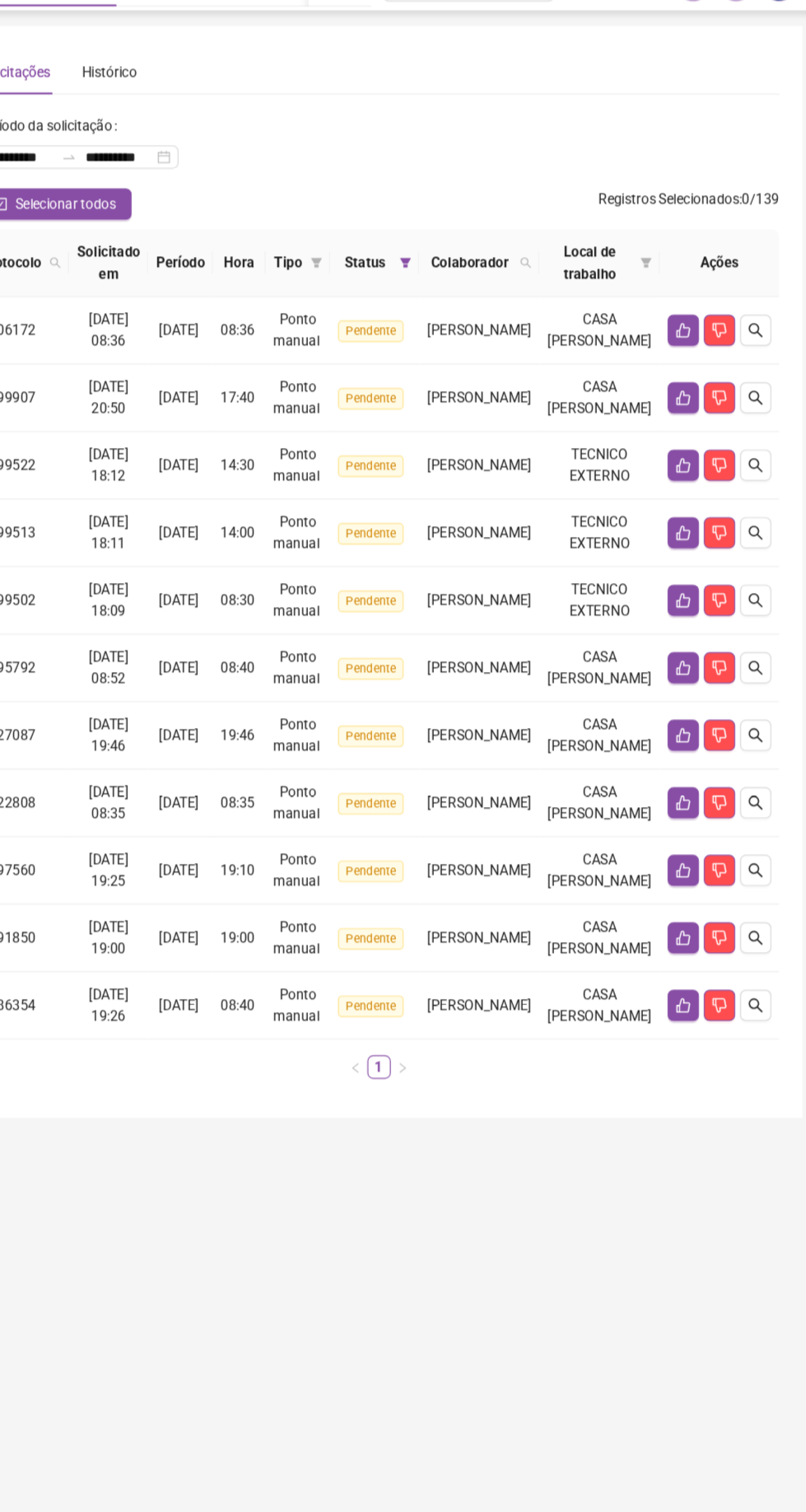
scroll to position [0, 0]
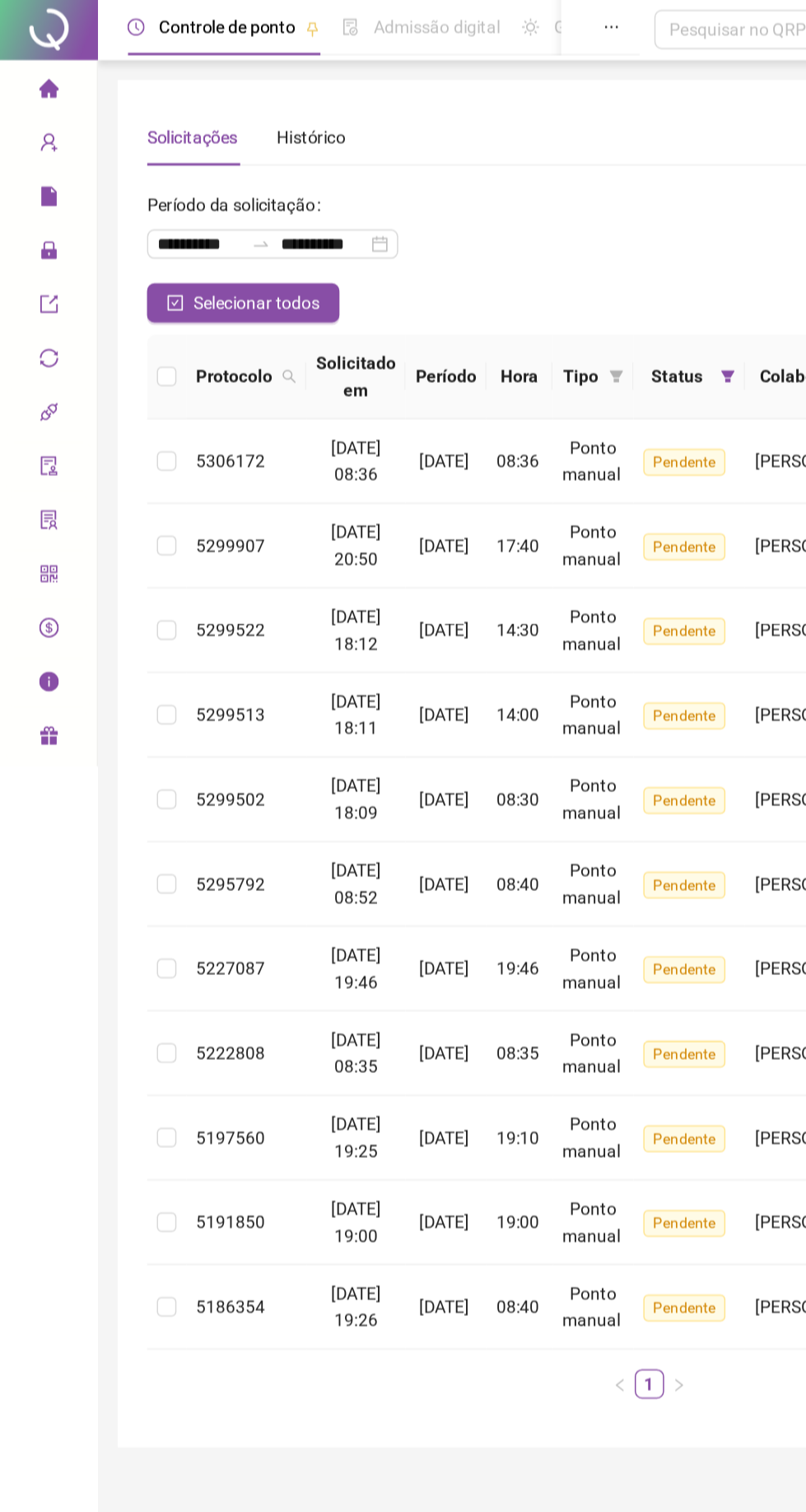
click at [30, 166] on icon "lock" at bounding box center [33, 169] width 13 height 13
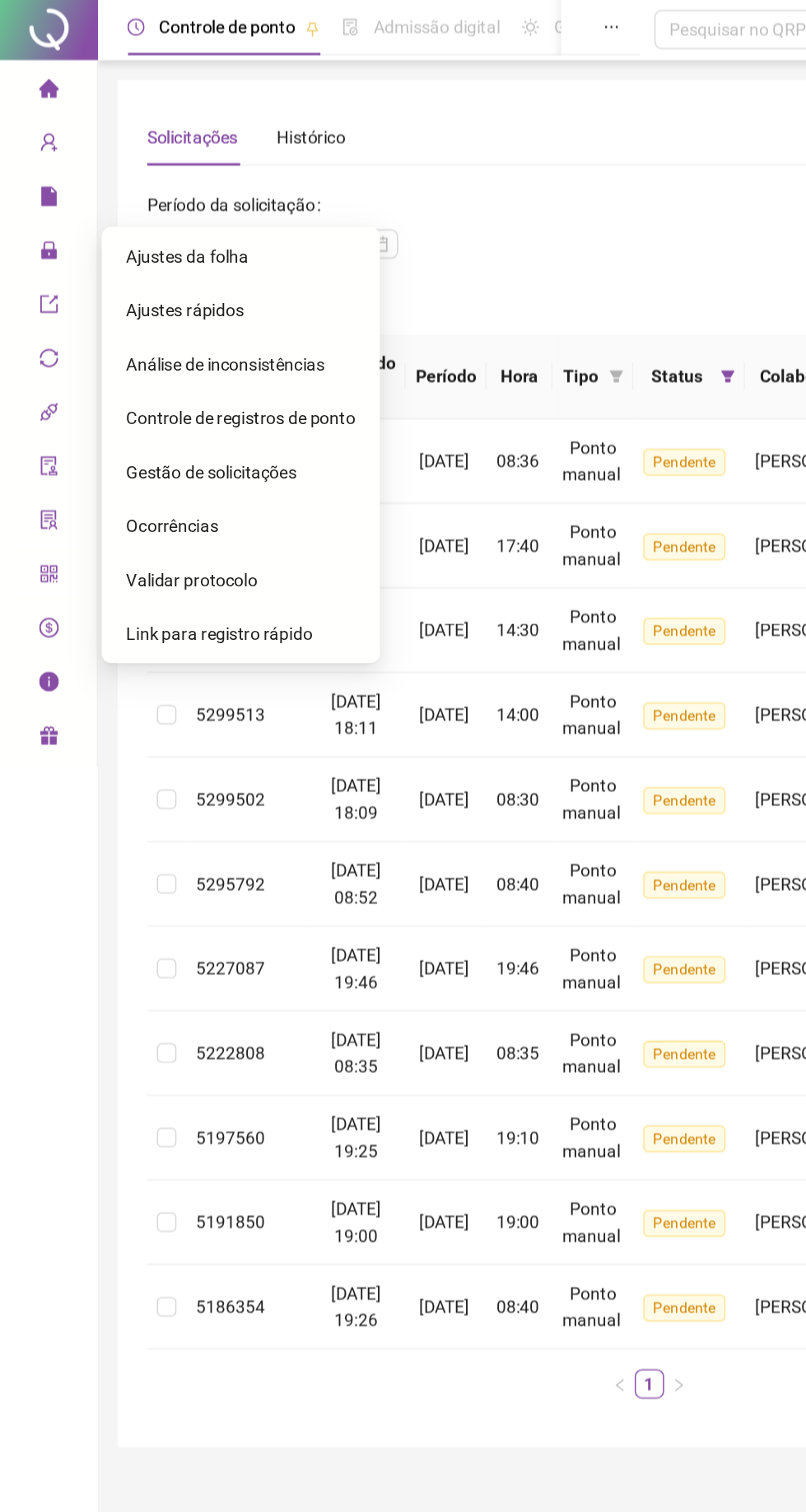
click at [109, 172] on span "Ajustes da folha" at bounding box center [126, 173] width 82 height 13
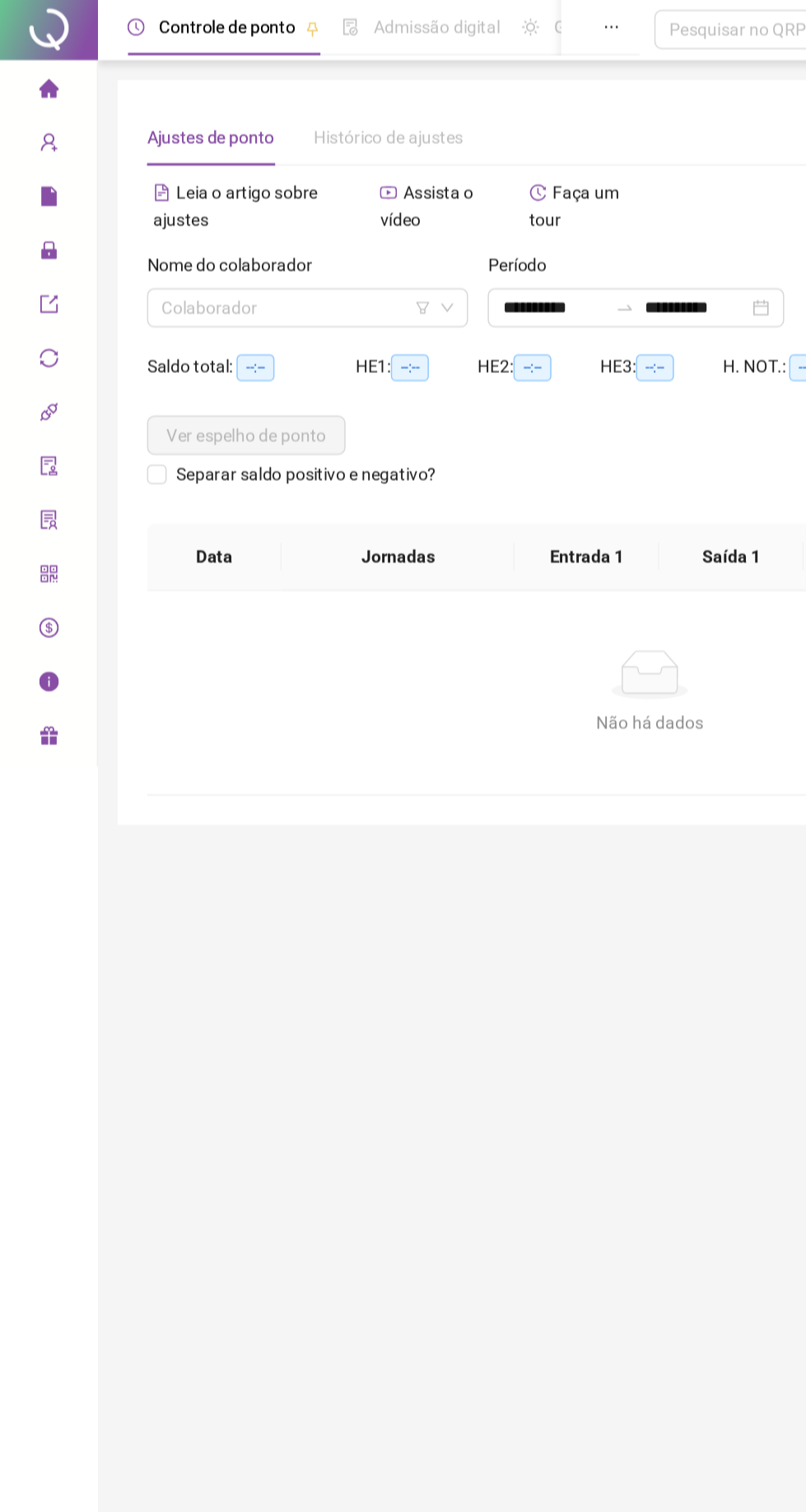
type input "**********"
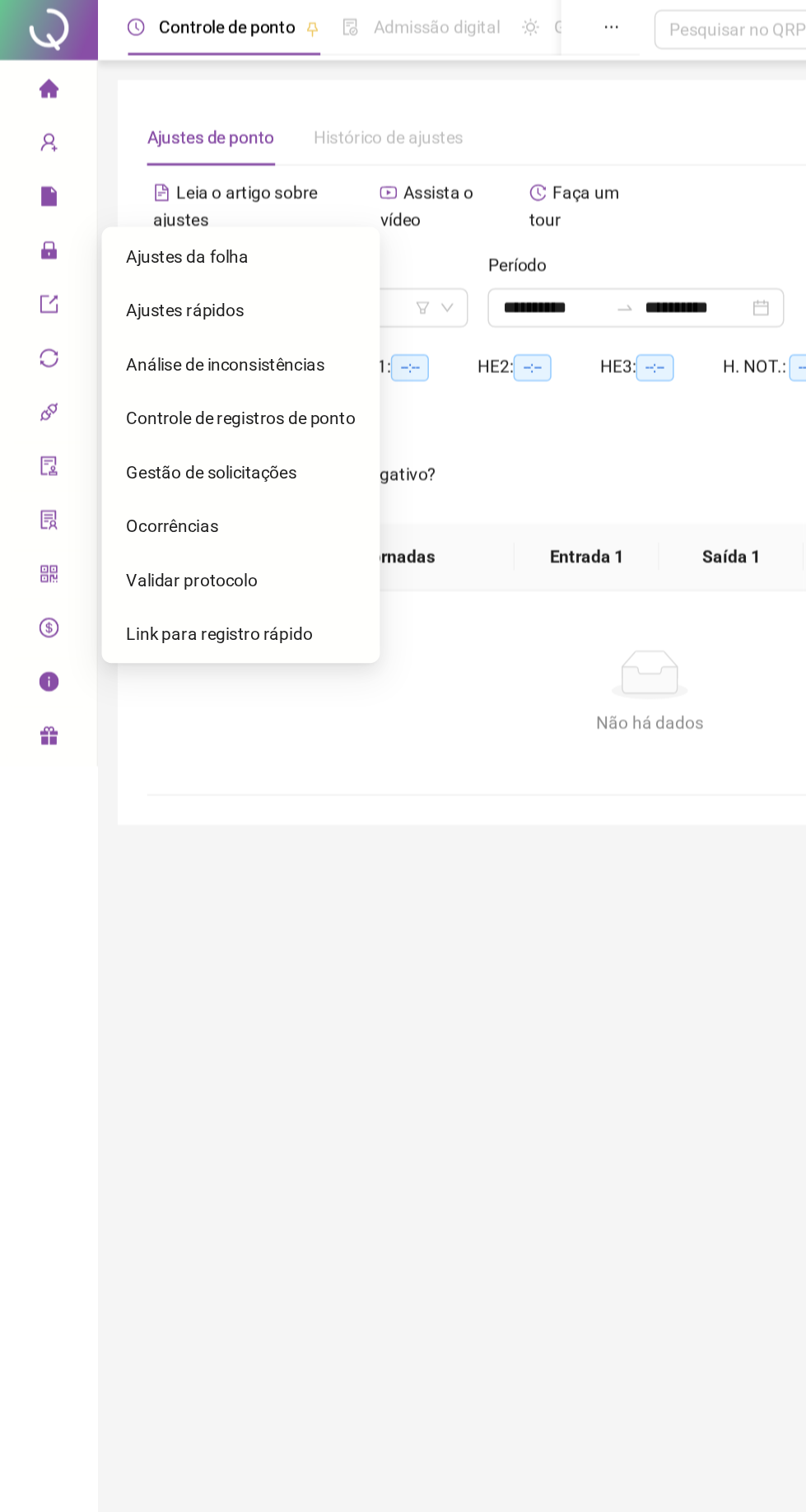
click at [280, 203] on icon "filter" at bounding box center [284, 208] width 10 height 10
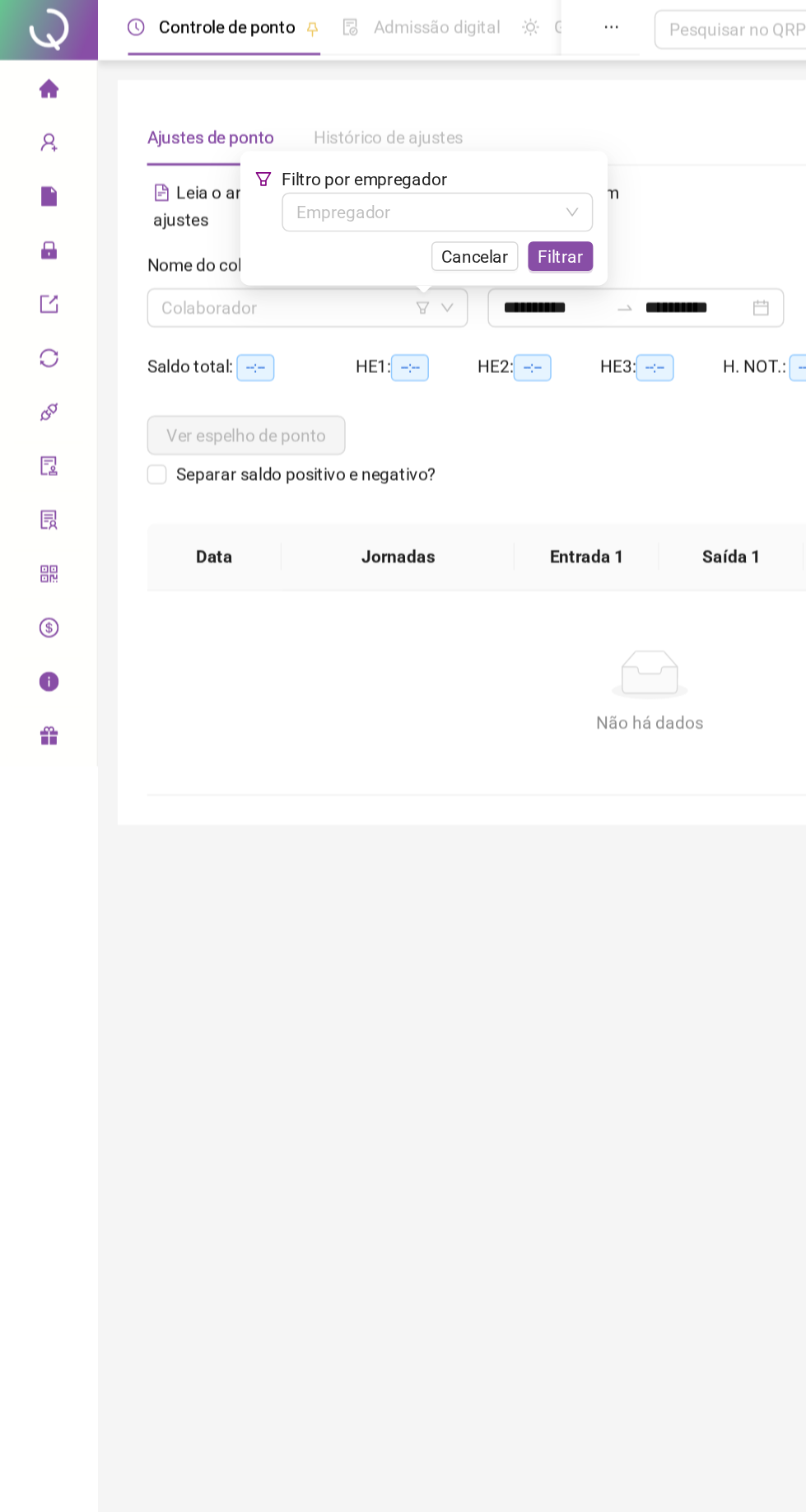
click at [167, 203] on input "search" at bounding box center [199, 208] width 181 height 25
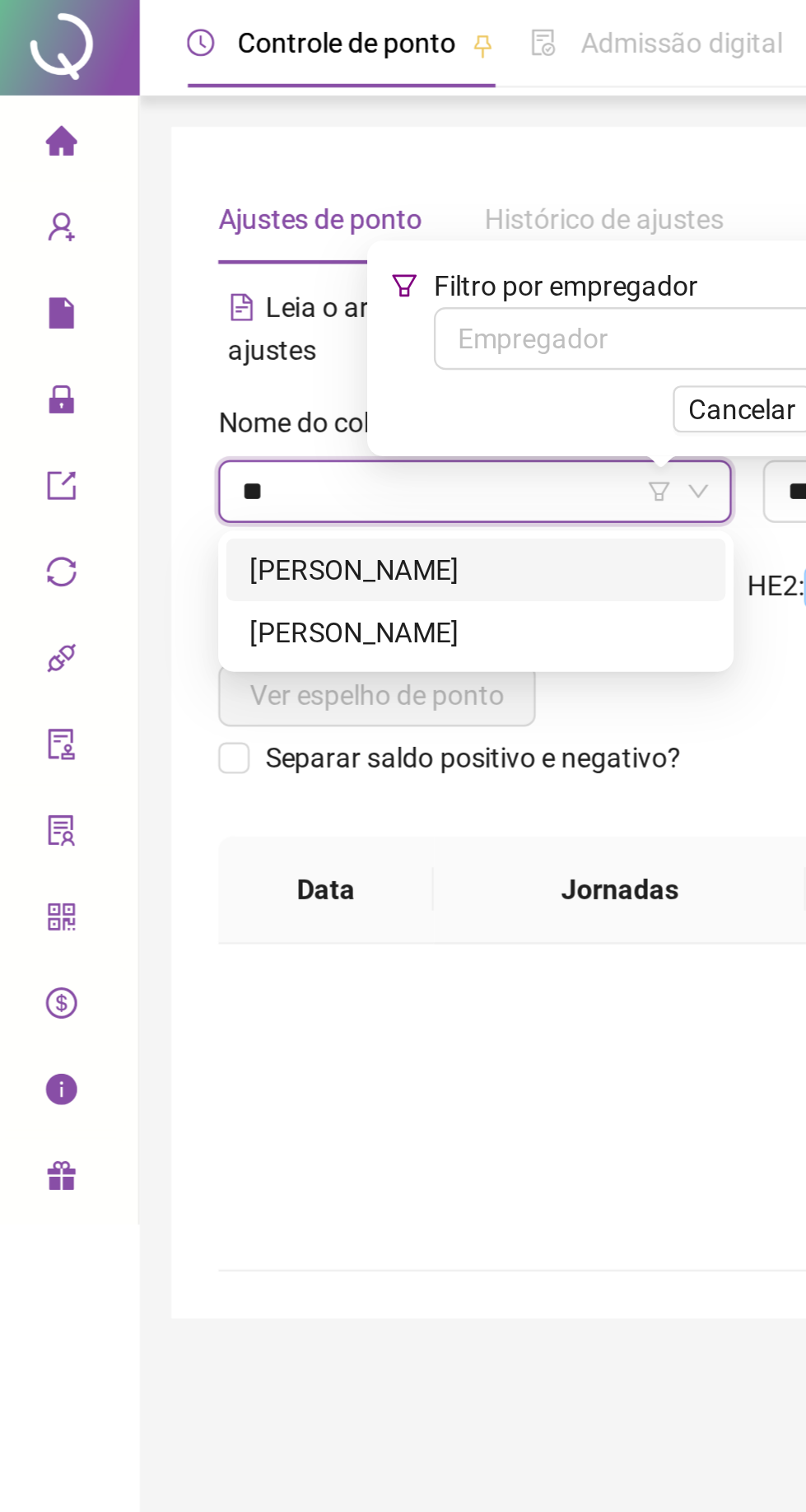
type input "***"
click at [145, 228] on div "[PERSON_NAME]" at bounding box center [207, 239] width 210 height 26
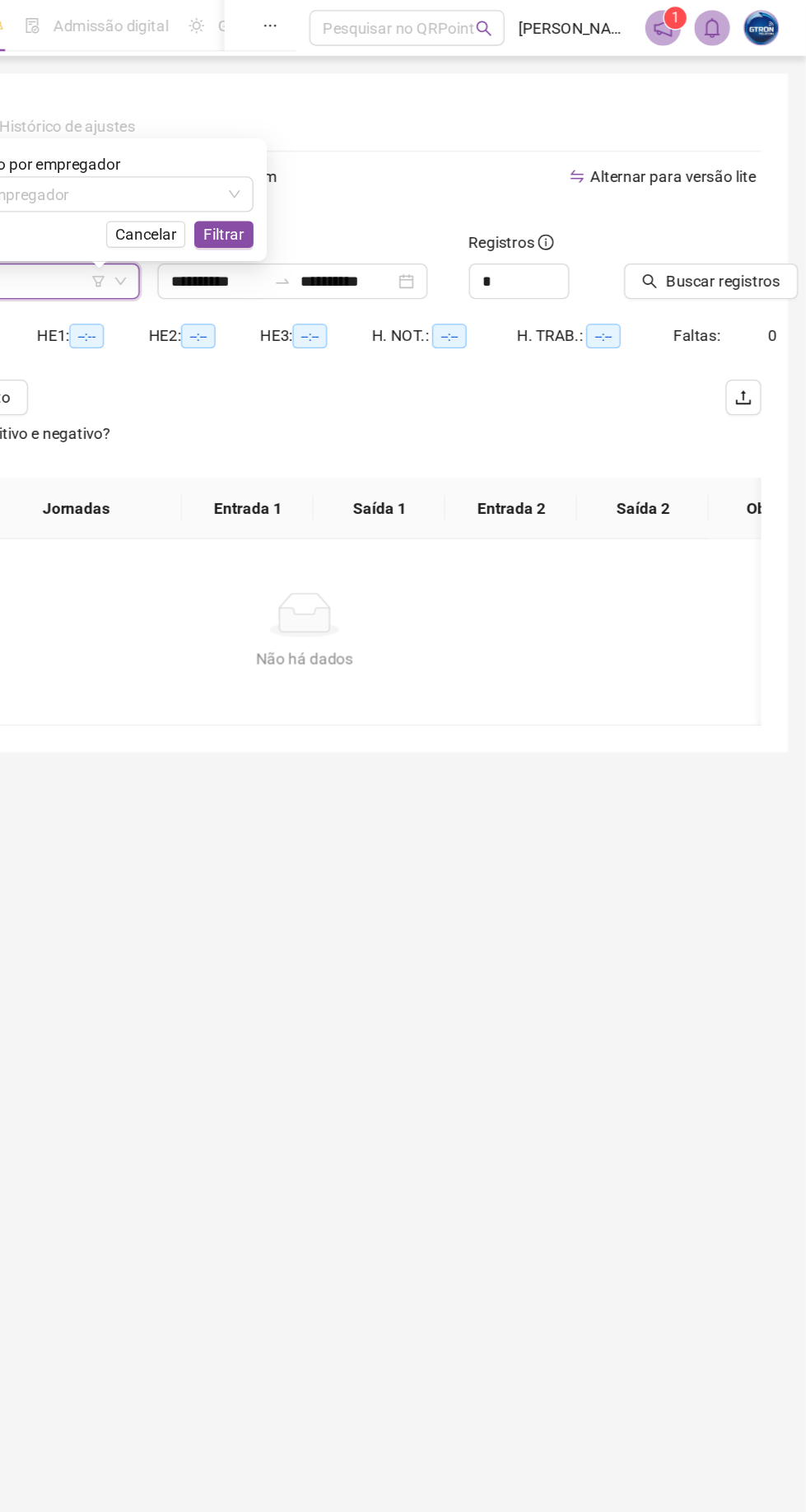
click at [716, 206] on span "Buscar registros" at bounding box center [745, 208] width 84 height 18
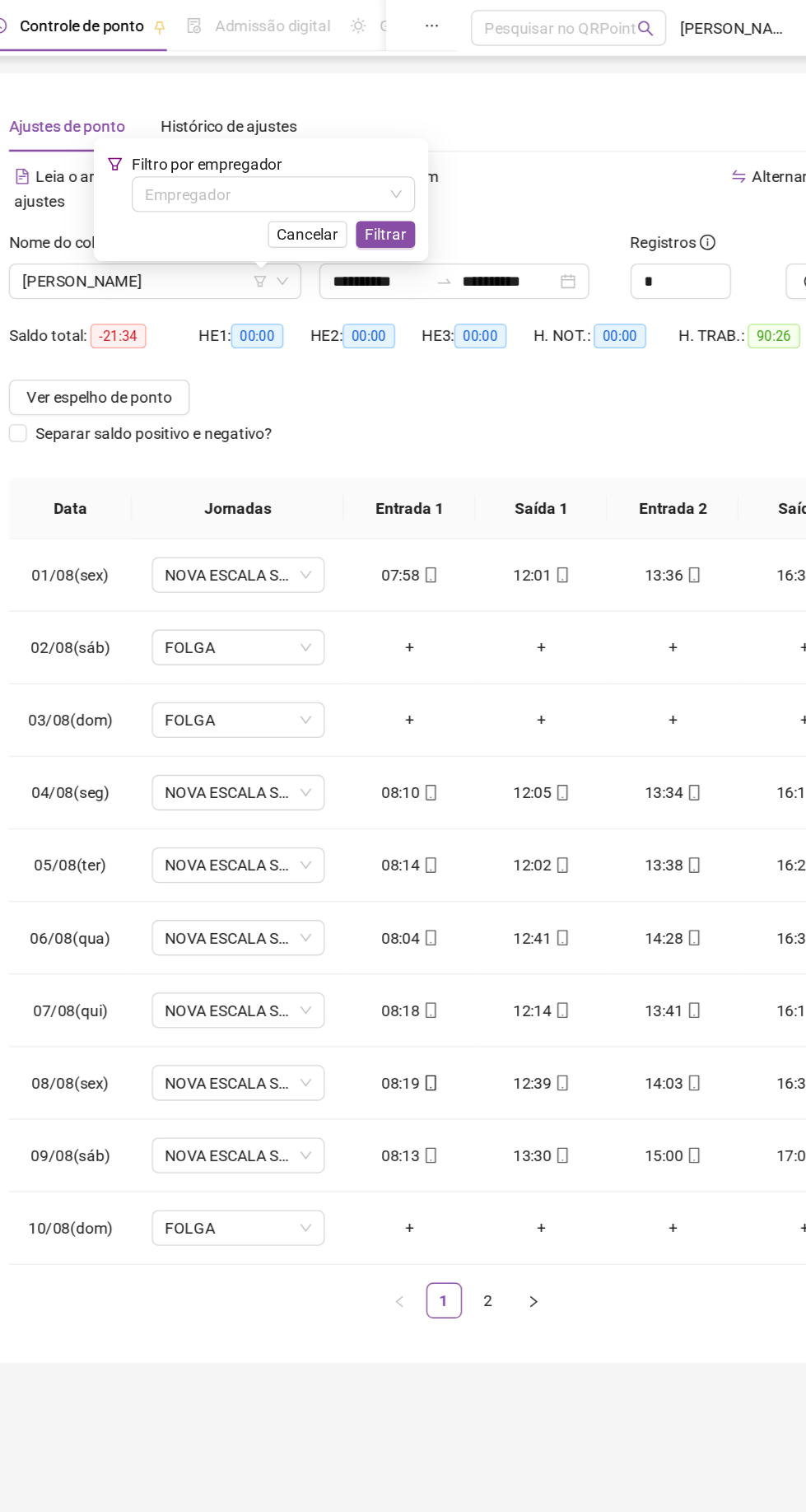
click at [452, 959] on link "2" at bounding box center [453, 959] width 25 height 25
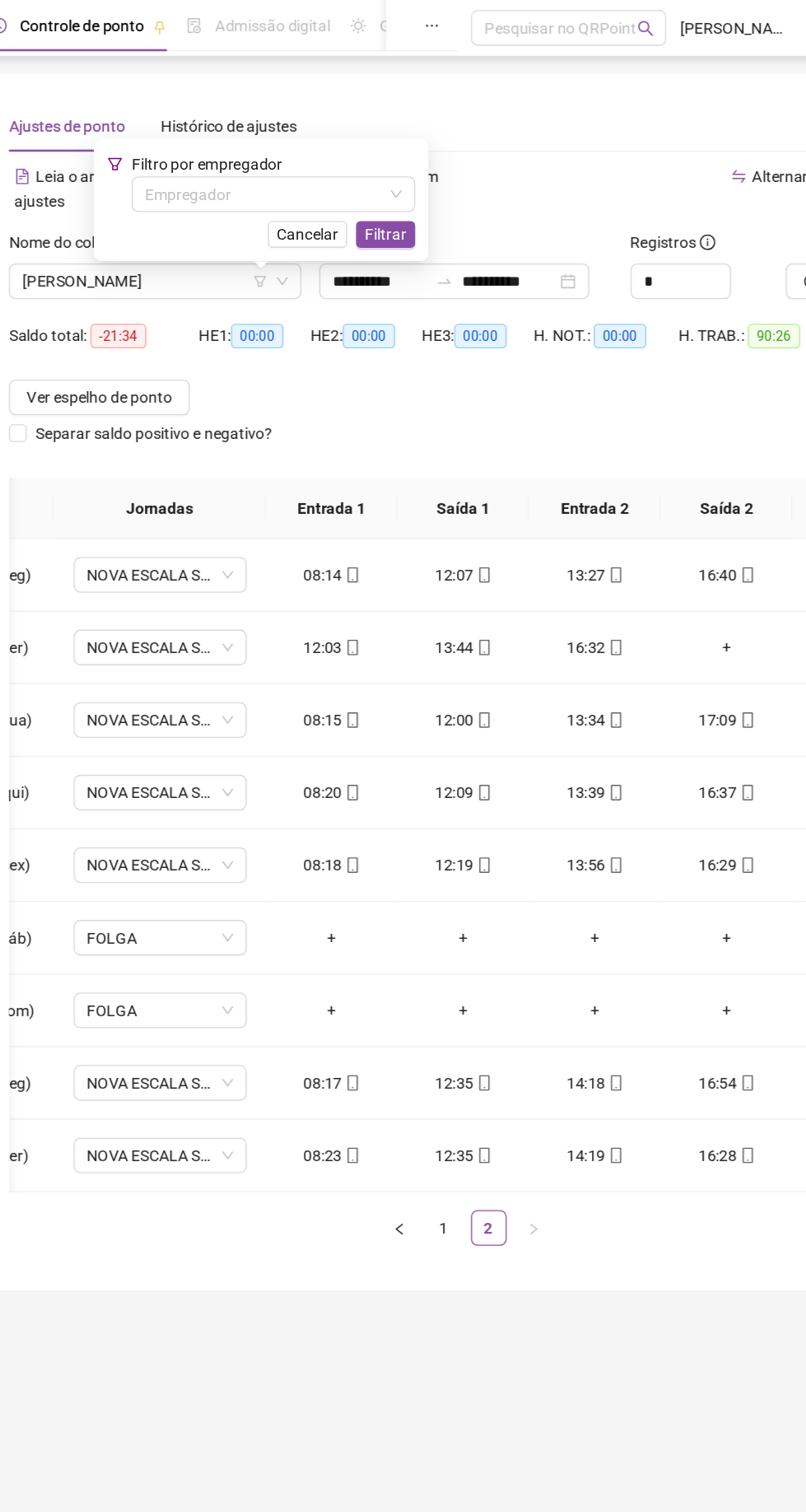
scroll to position [0, 84]
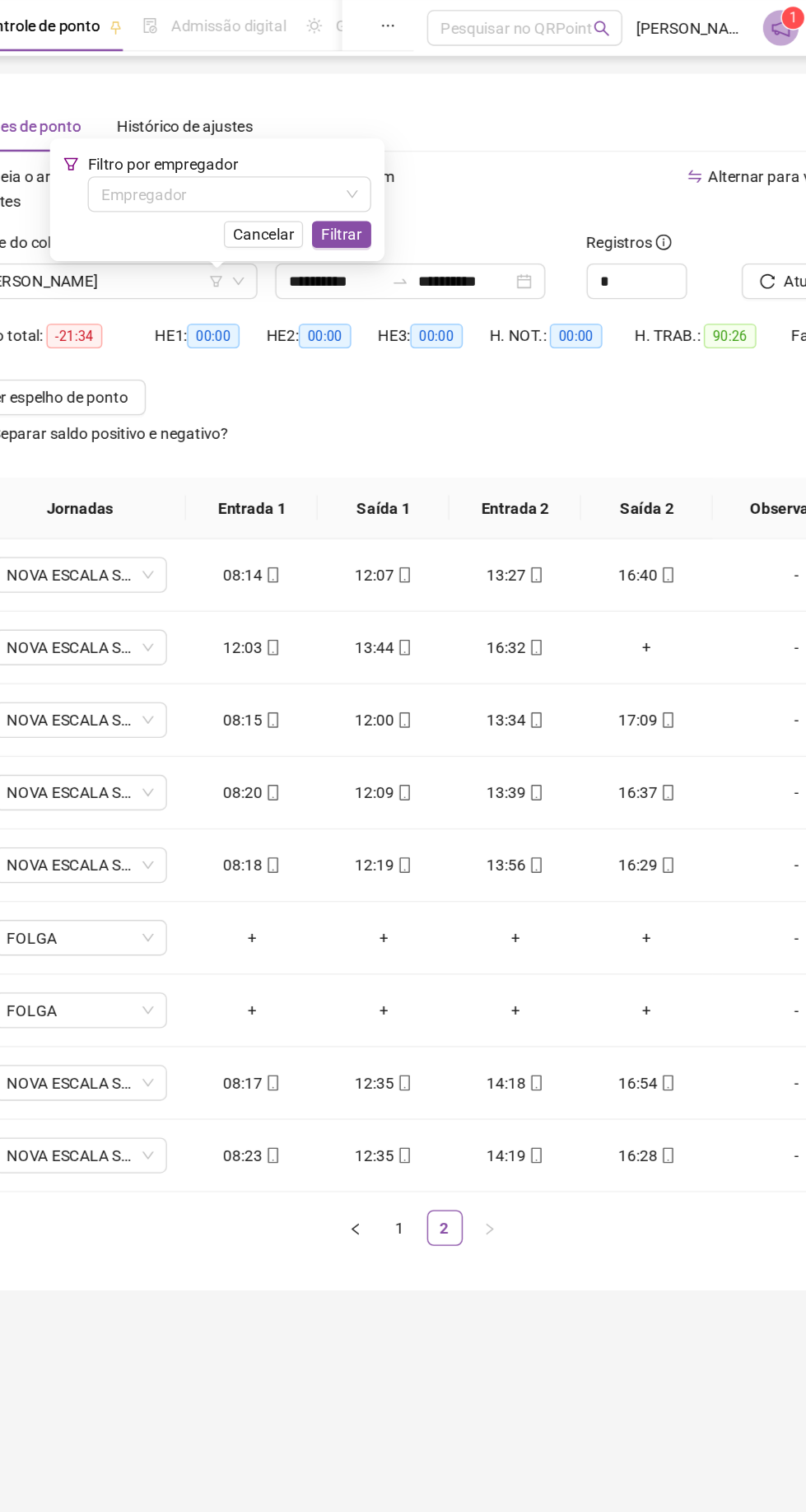
click at [601, 477] on div "+" at bounding box center [602, 478] width 71 height 18
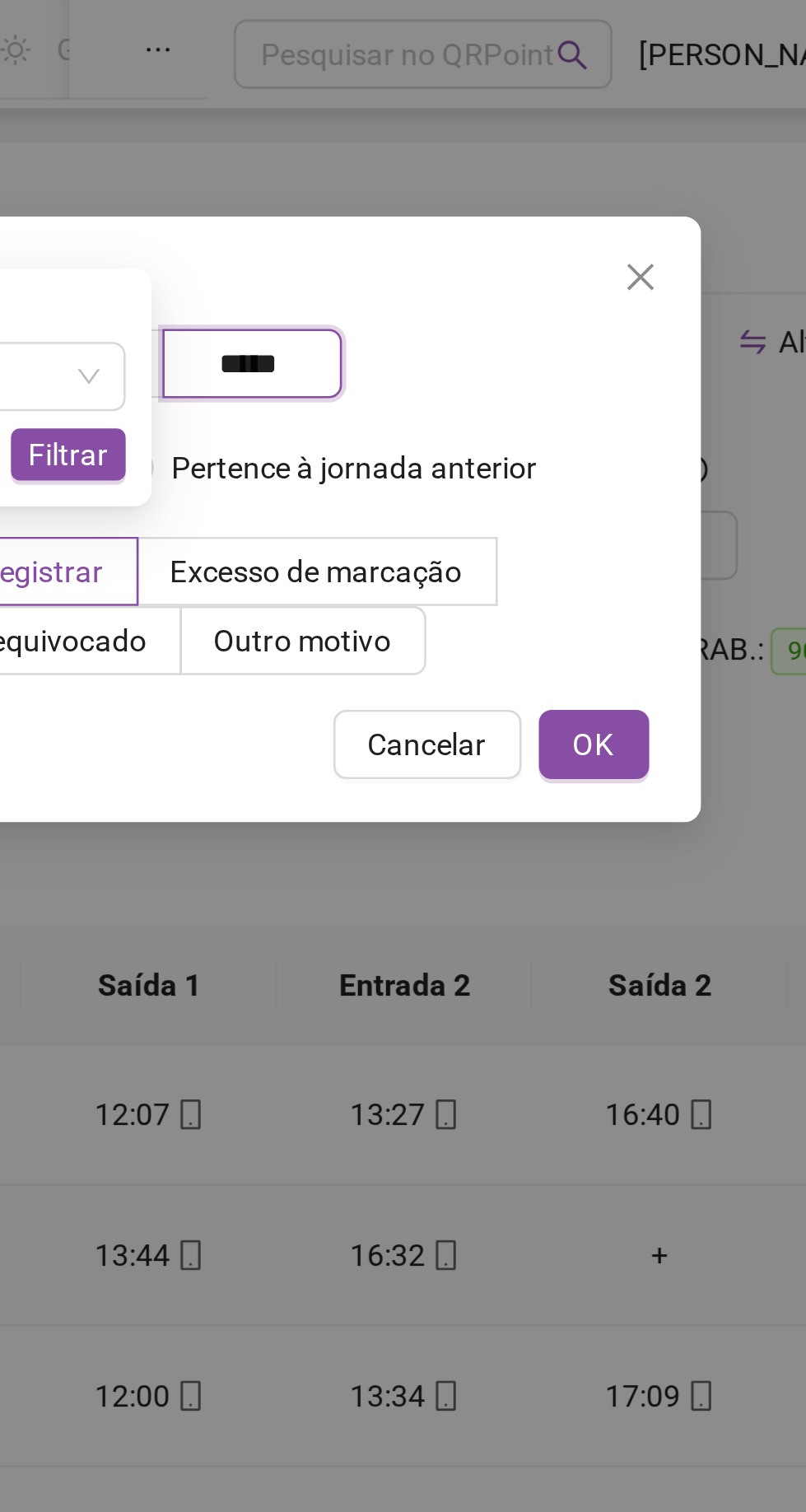
type input "*****"
click at [583, 280] on span "OK" at bounding box center [577, 284] width 16 height 18
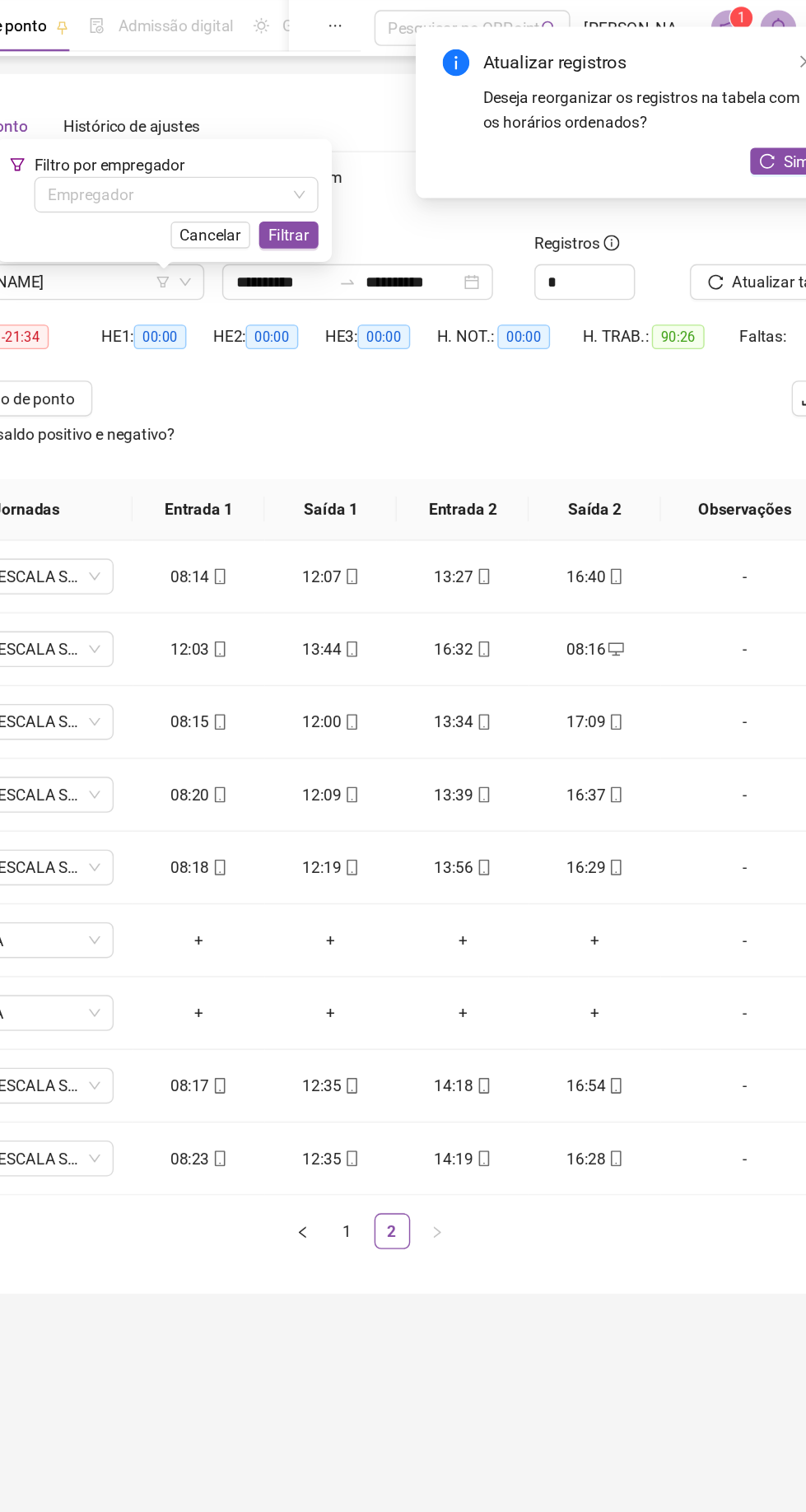
scroll to position [0, 0]
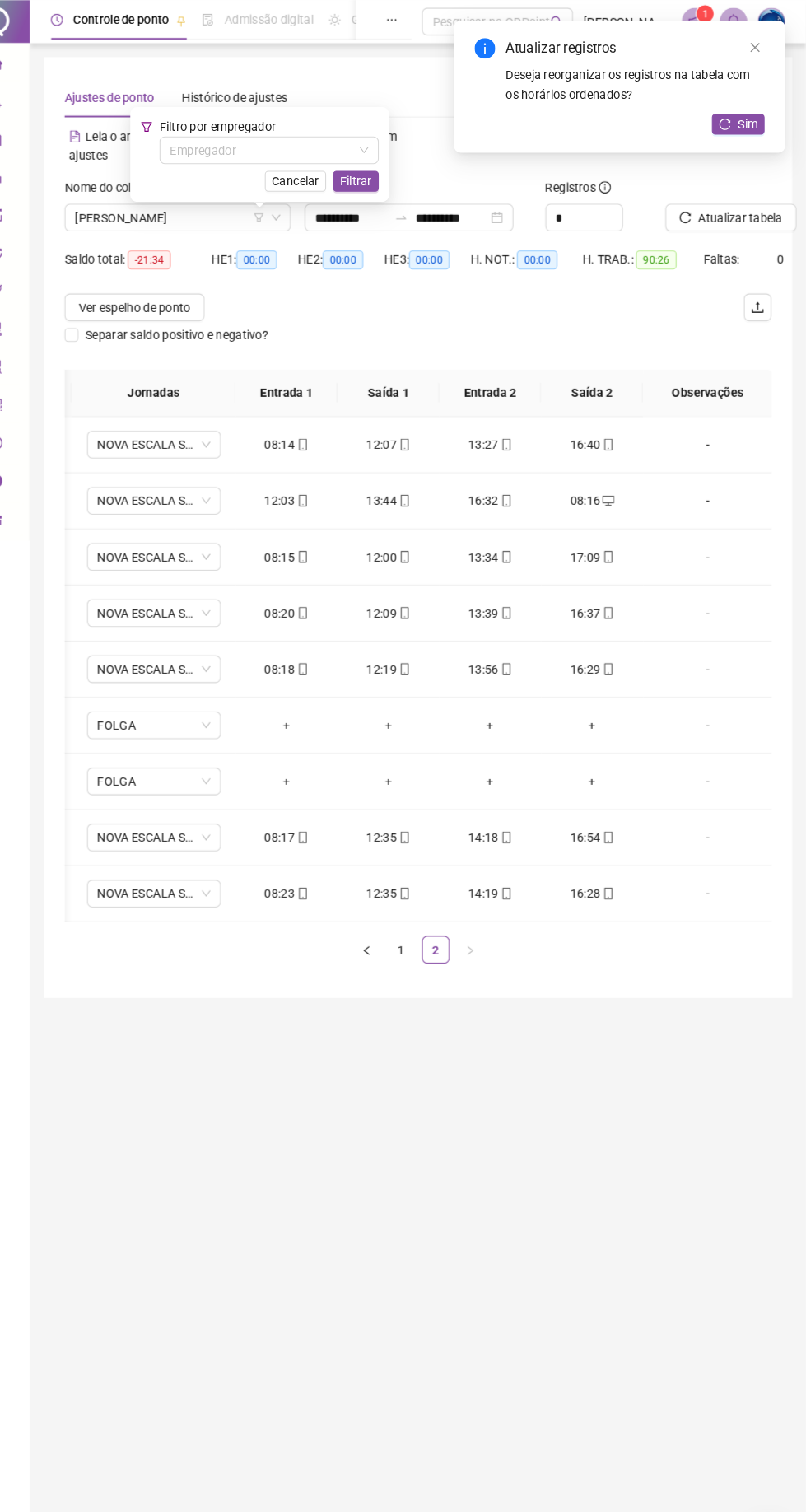
click at [750, 45] on link "Close" at bounding box center [757, 45] width 18 height 18
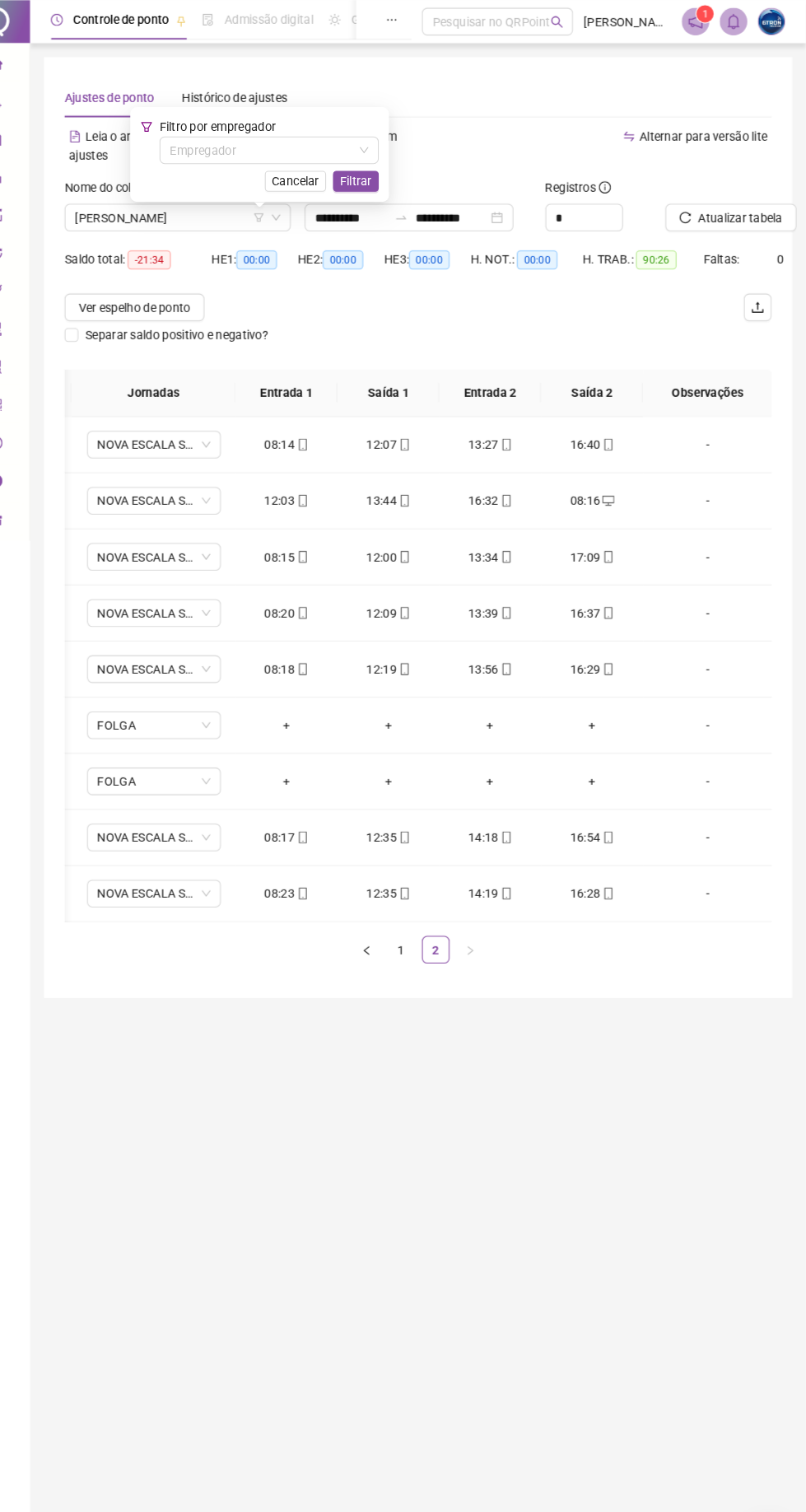
click at [717, 211] on span "Atualizar tabela" at bounding box center [743, 208] width 80 height 18
click at [319, 172] on span "Cancelar" at bounding box center [319, 173] width 45 height 18
click at [419, 905] on link "1" at bounding box center [420, 906] width 25 height 25
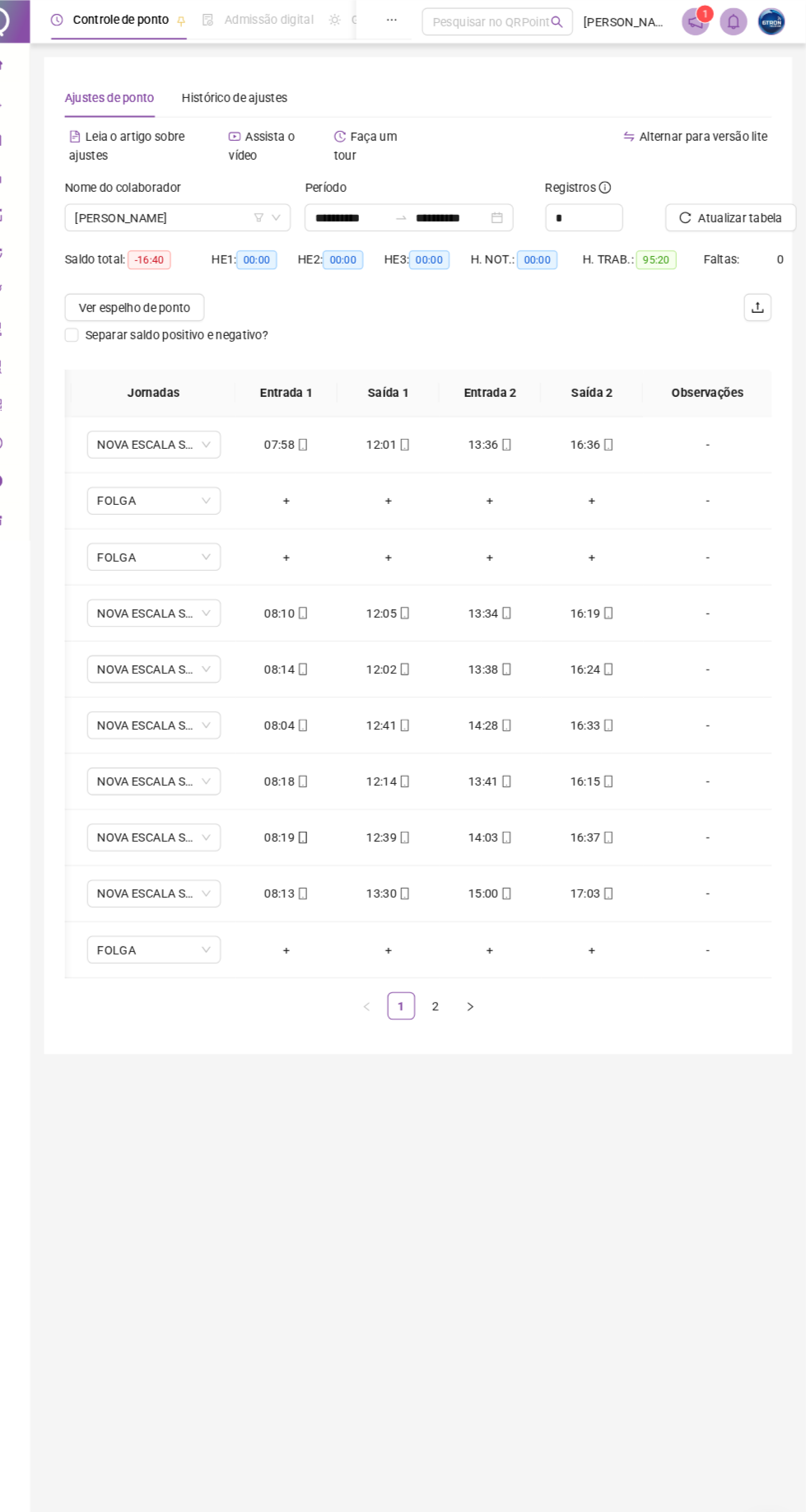
click at [209, 207] on span "[PERSON_NAME]" at bounding box center [207, 208] width 196 height 25
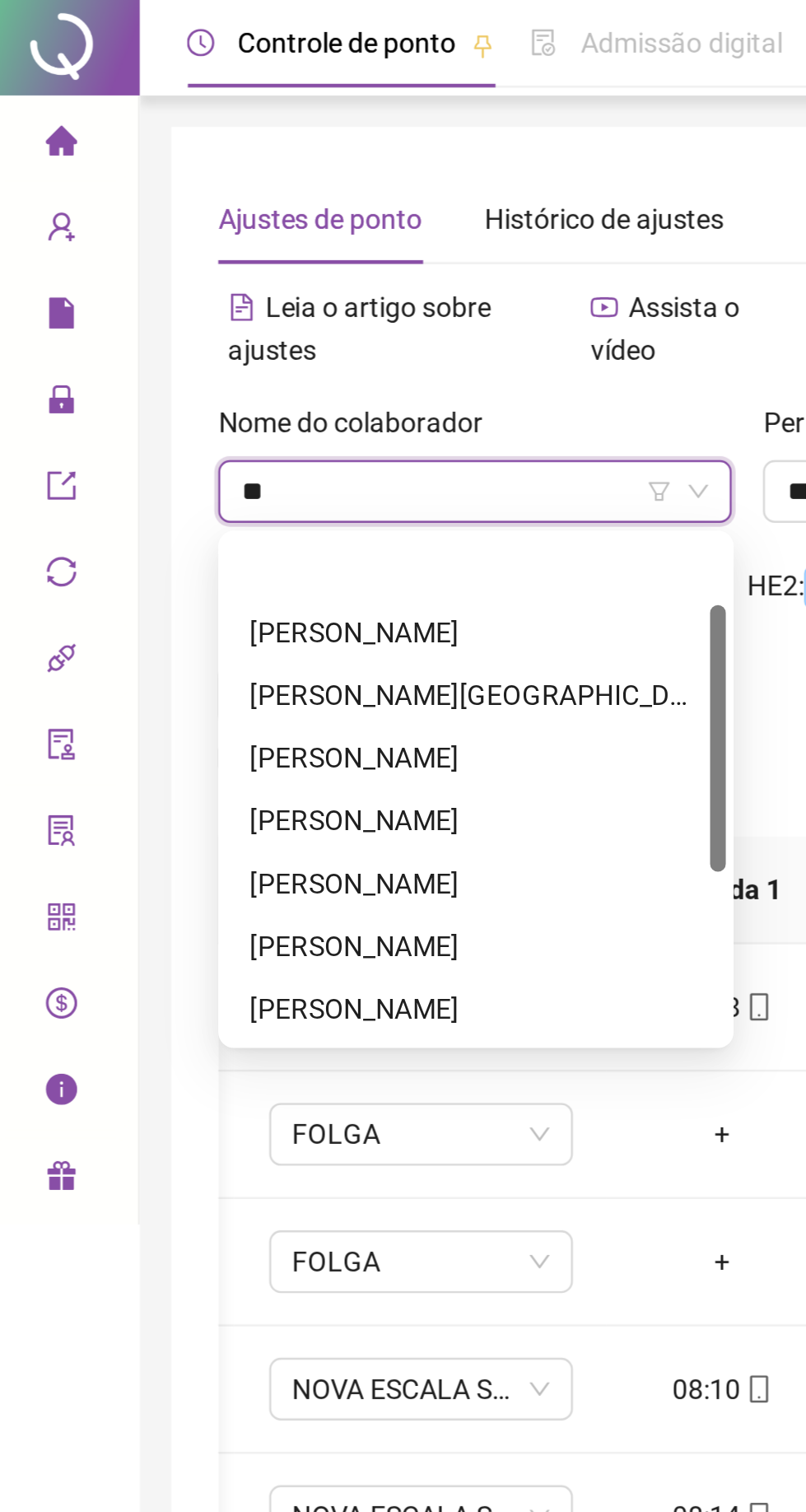
type input "***"
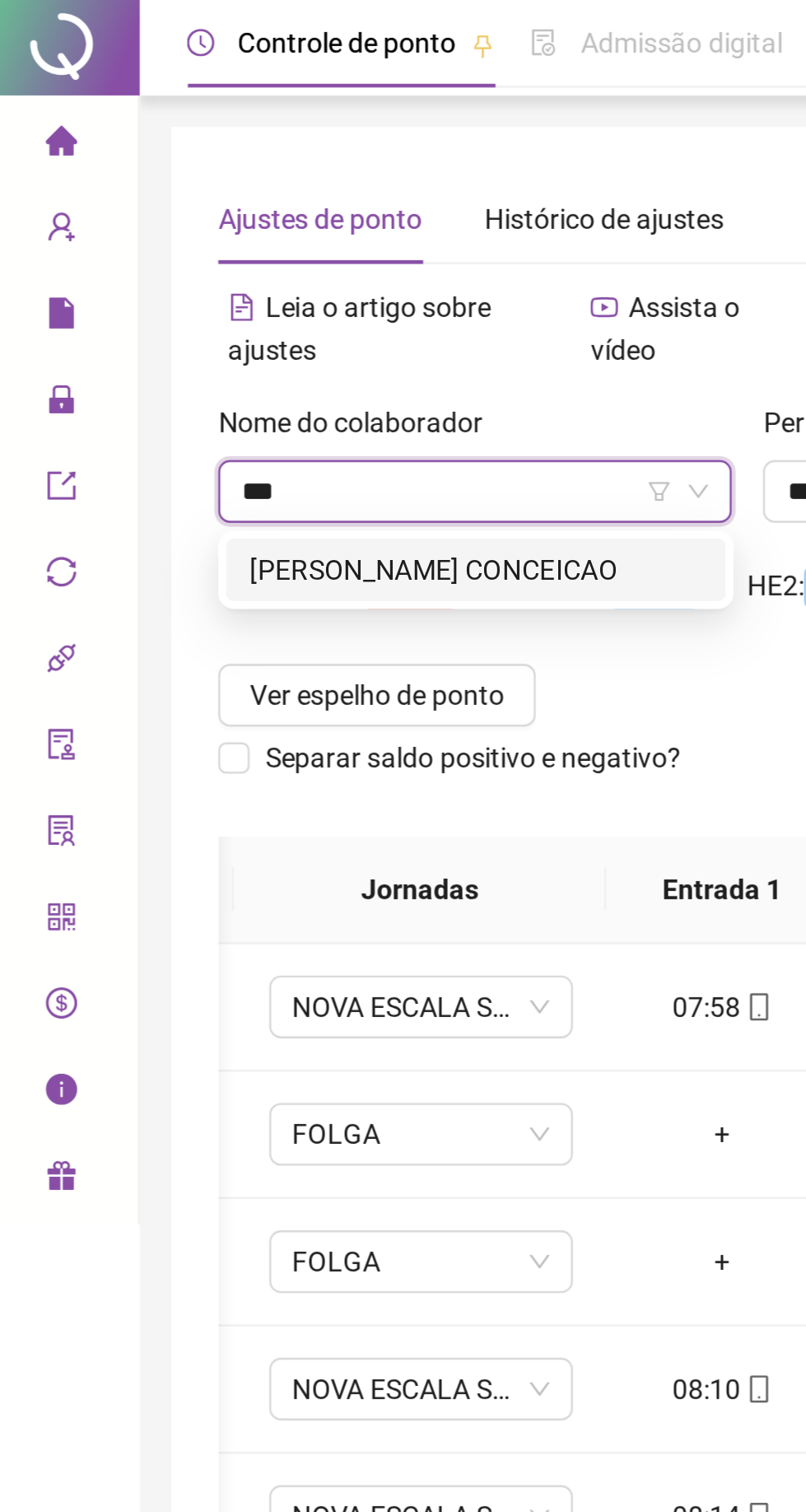
click at [145, 240] on div "[PERSON_NAME] CONCEICAO" at bounding box center [207, 240] width 190 height 18
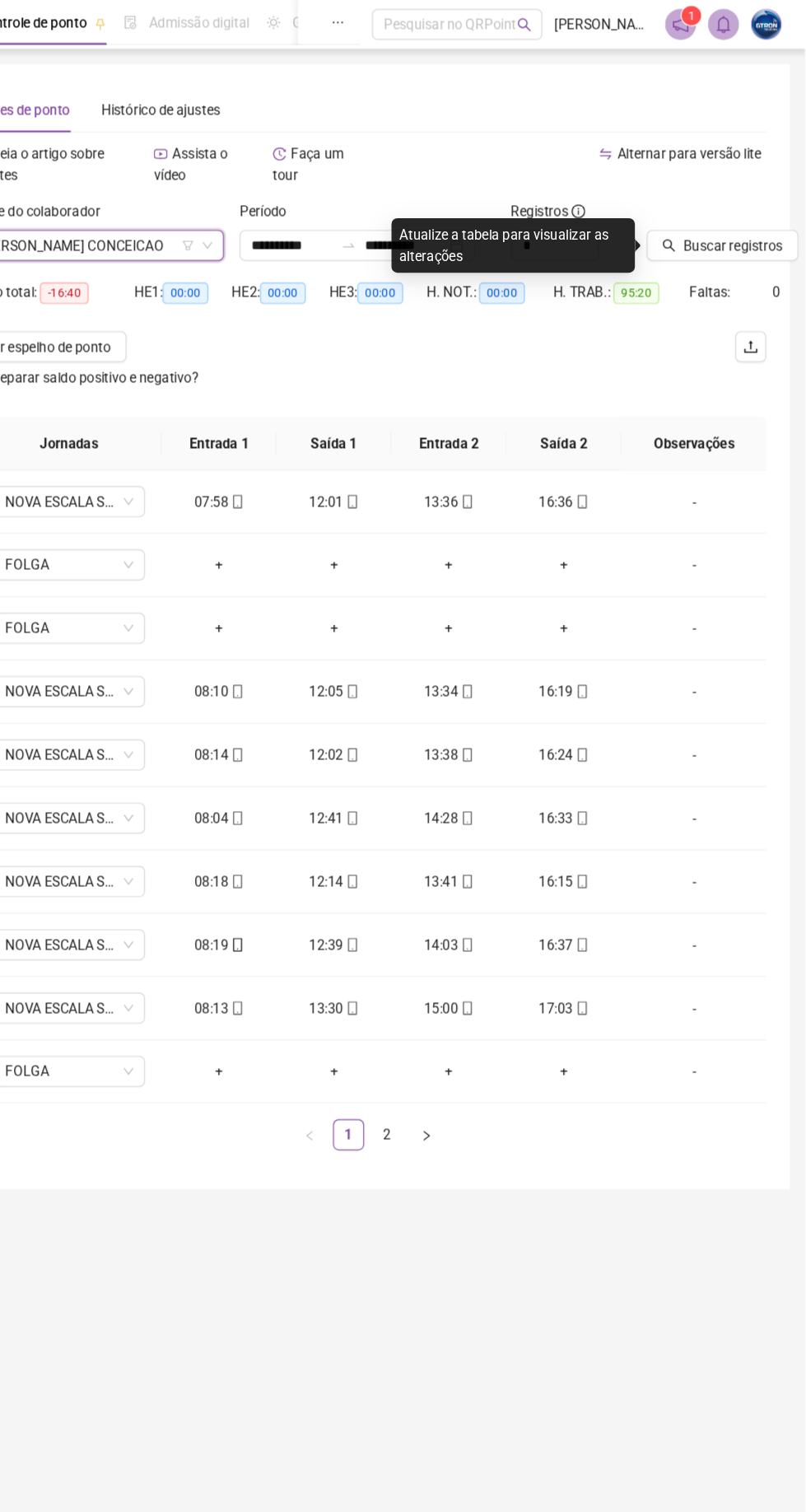
click at [721, 213] on span "Buscar registros" at bounding box center [745, 208] width 84 height 18
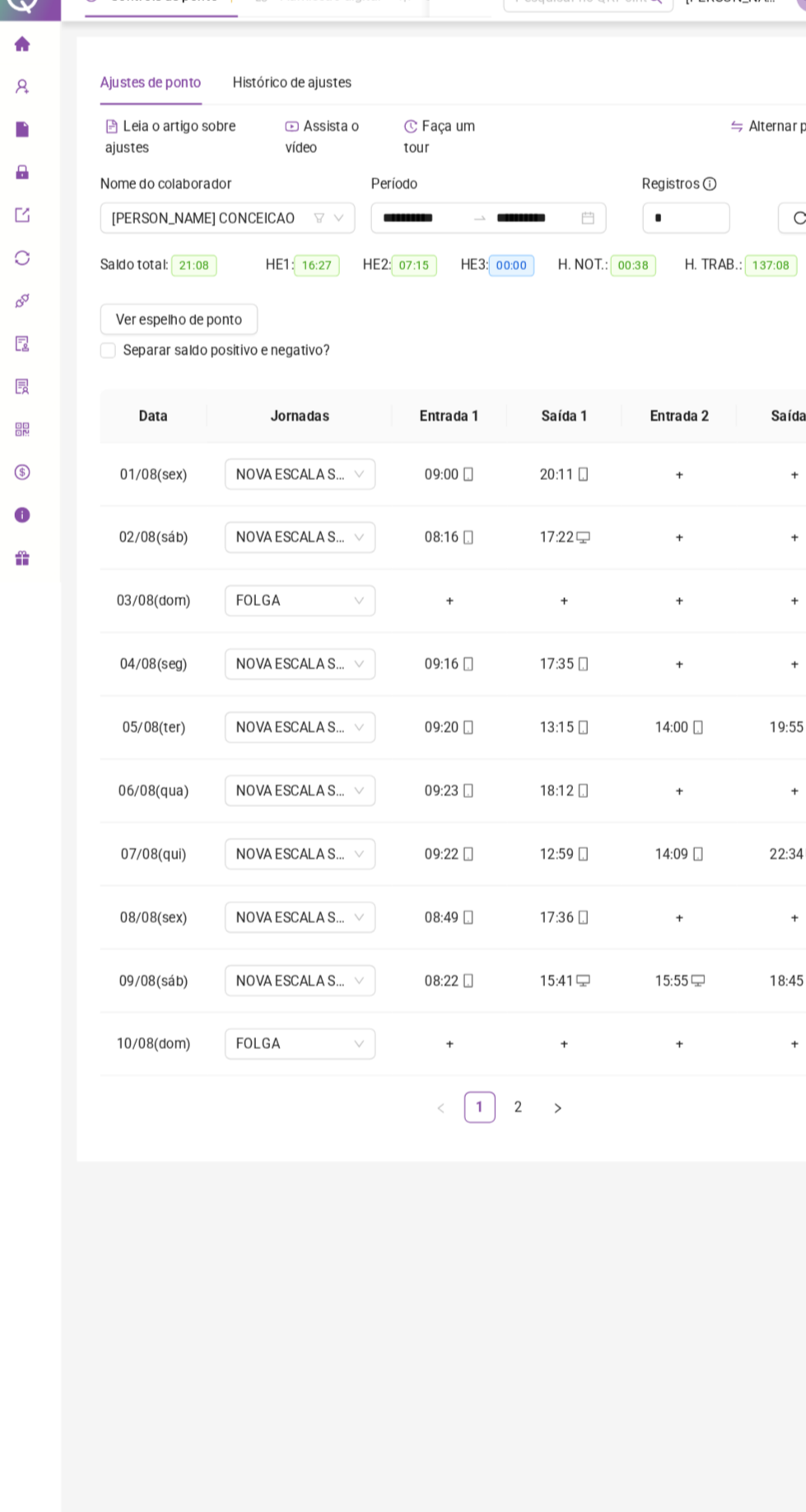
click at [454, 964] on link "2" at bounding box center [453, 959] width 25 height 25
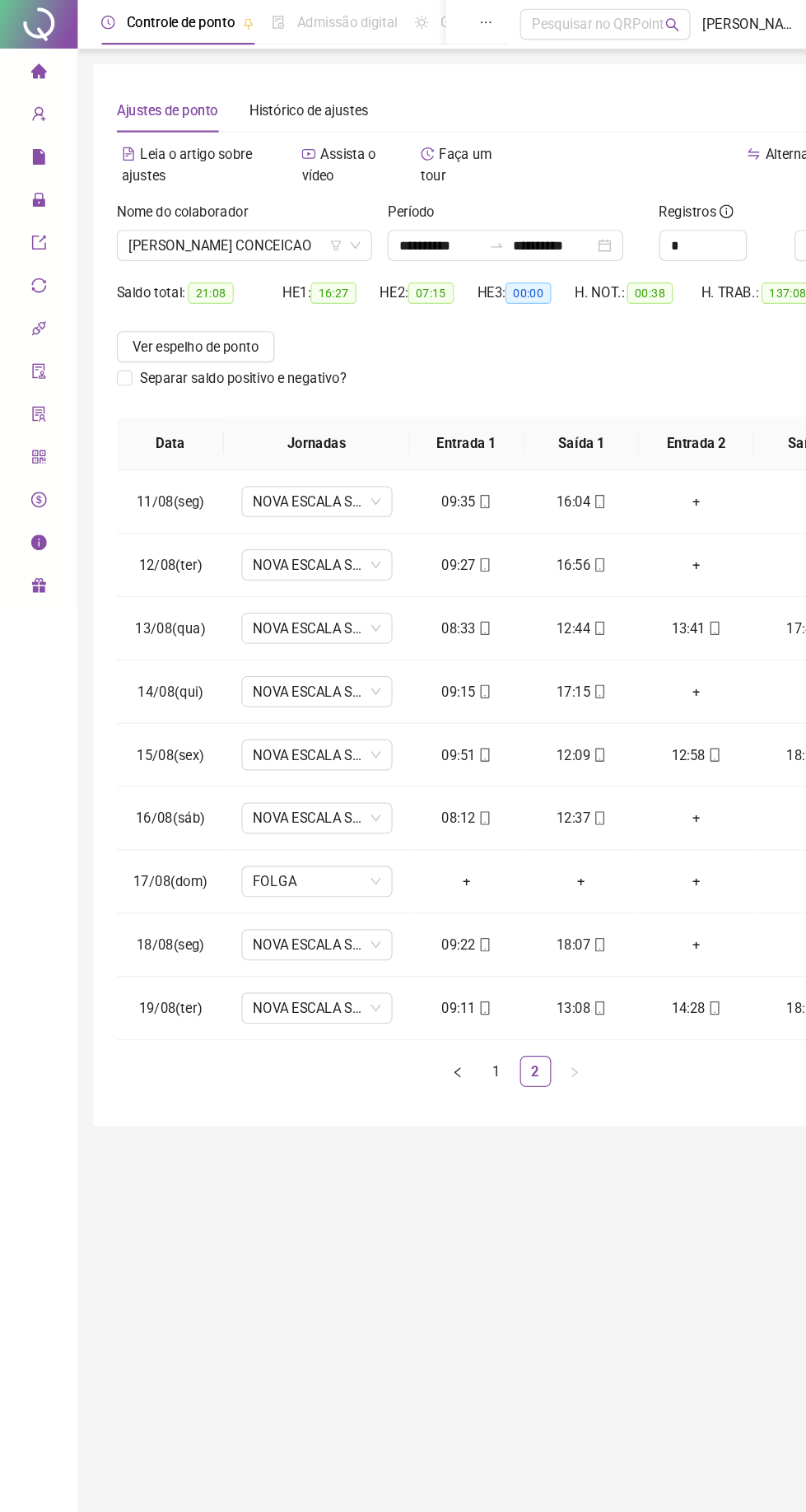
click at [41, 170] on icon at bounding box center [44, 170] width 8 height 0
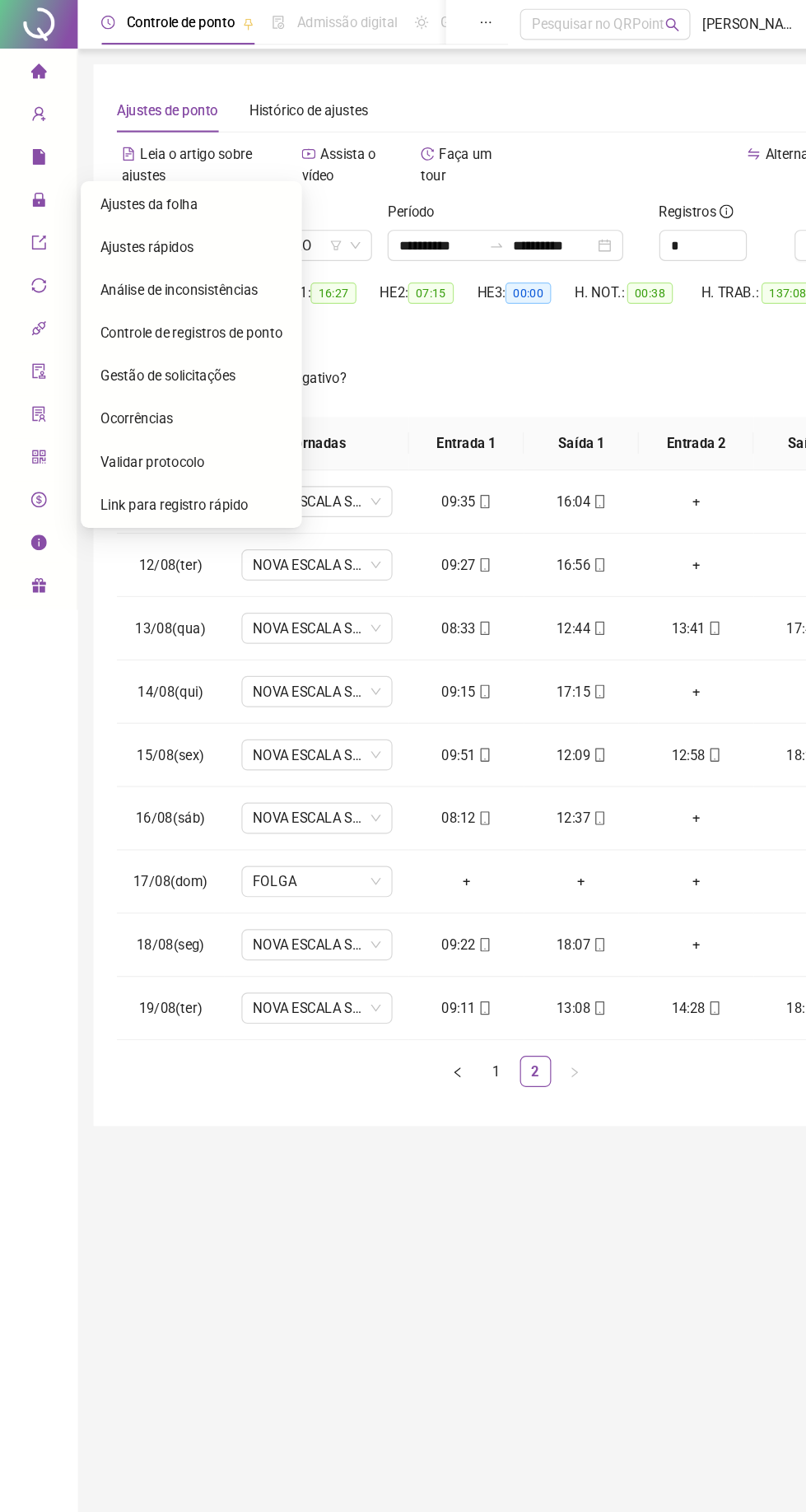
click at [121, 177] on span "Ajustes da folha" at bounding box center [126, 173] width 82 height 13
click at [143, 177] on span "Ajustes da folha" at bounding box center [126, 173] width 82 height 13
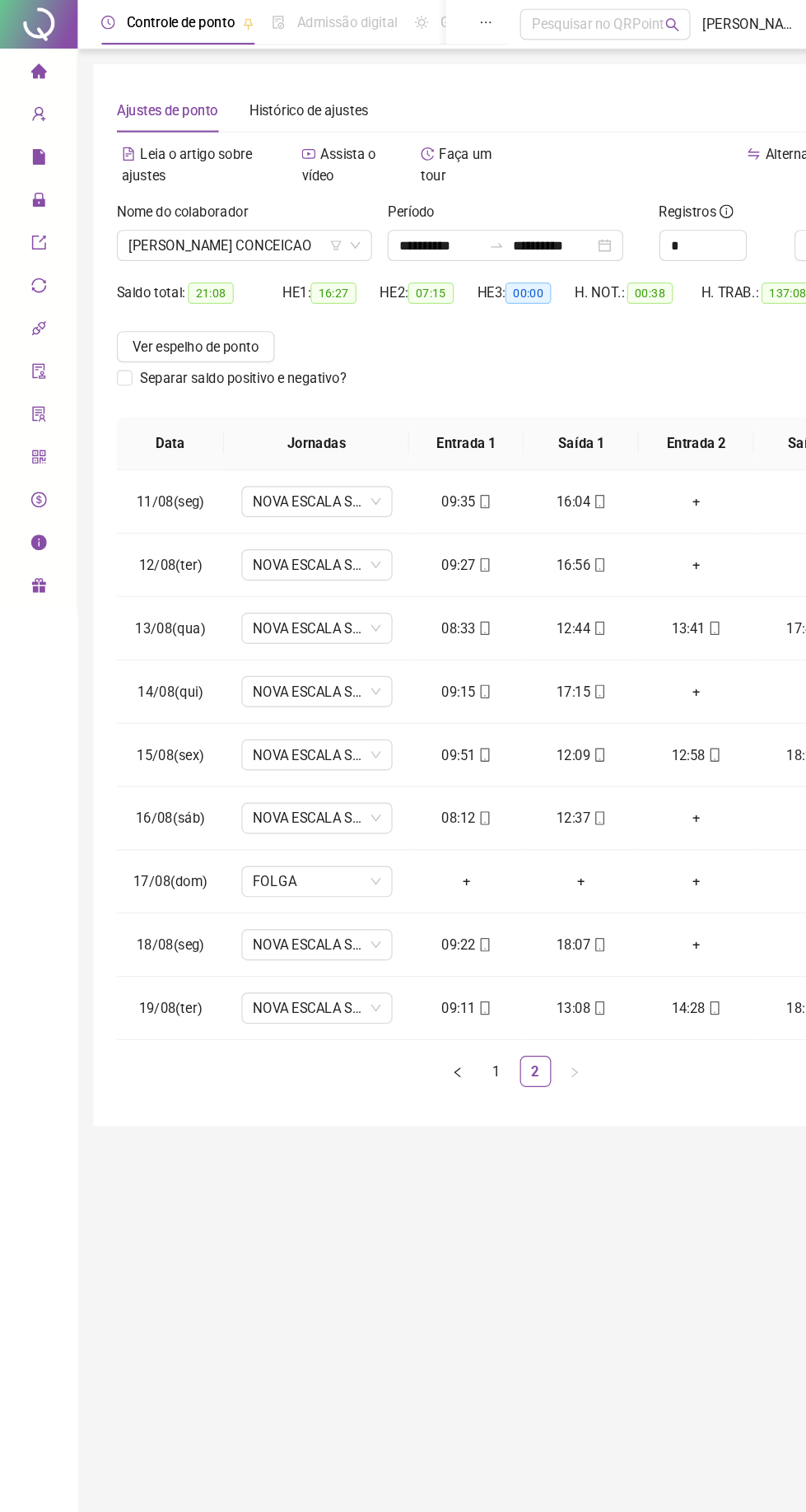
click at [177, 207] on span "[PERSON_NAME] CONCEICAO" at bounding box center [207, 208] width 196 height 25
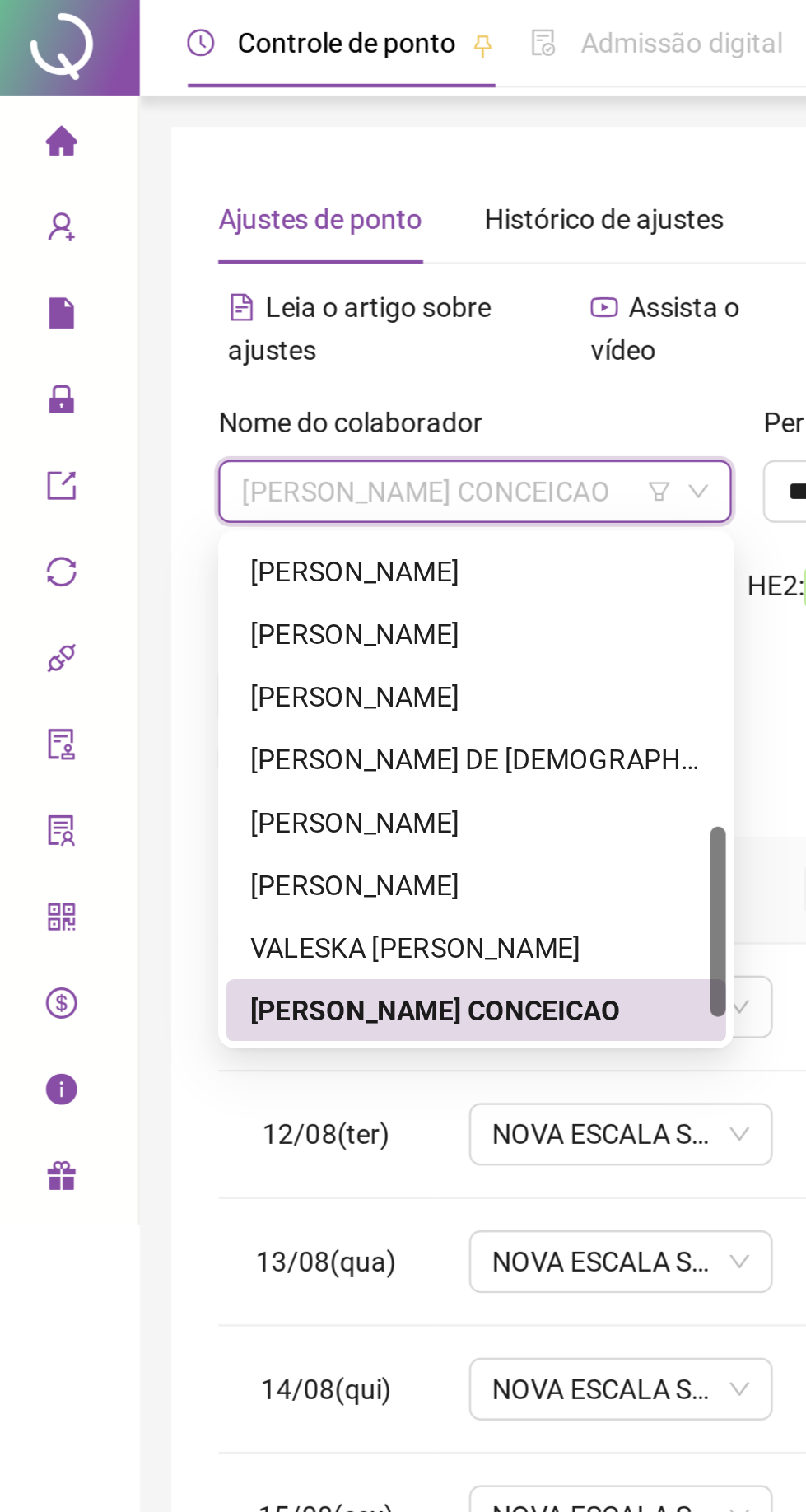
click at [144, 237] on div "[PERSON_NAME]" at bounding box center [207, 241] width 190 height 18
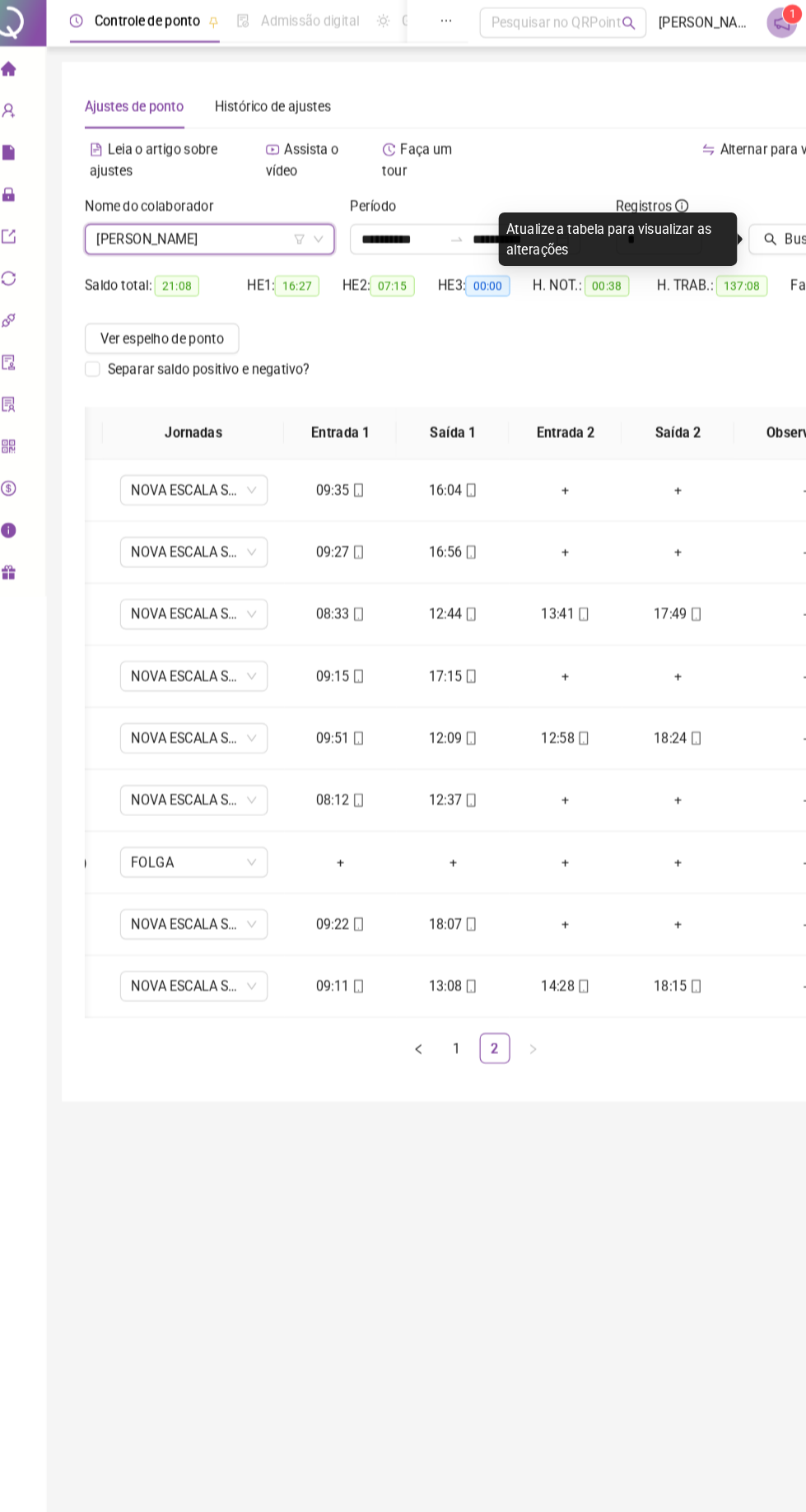
scroll to position [0, 74]
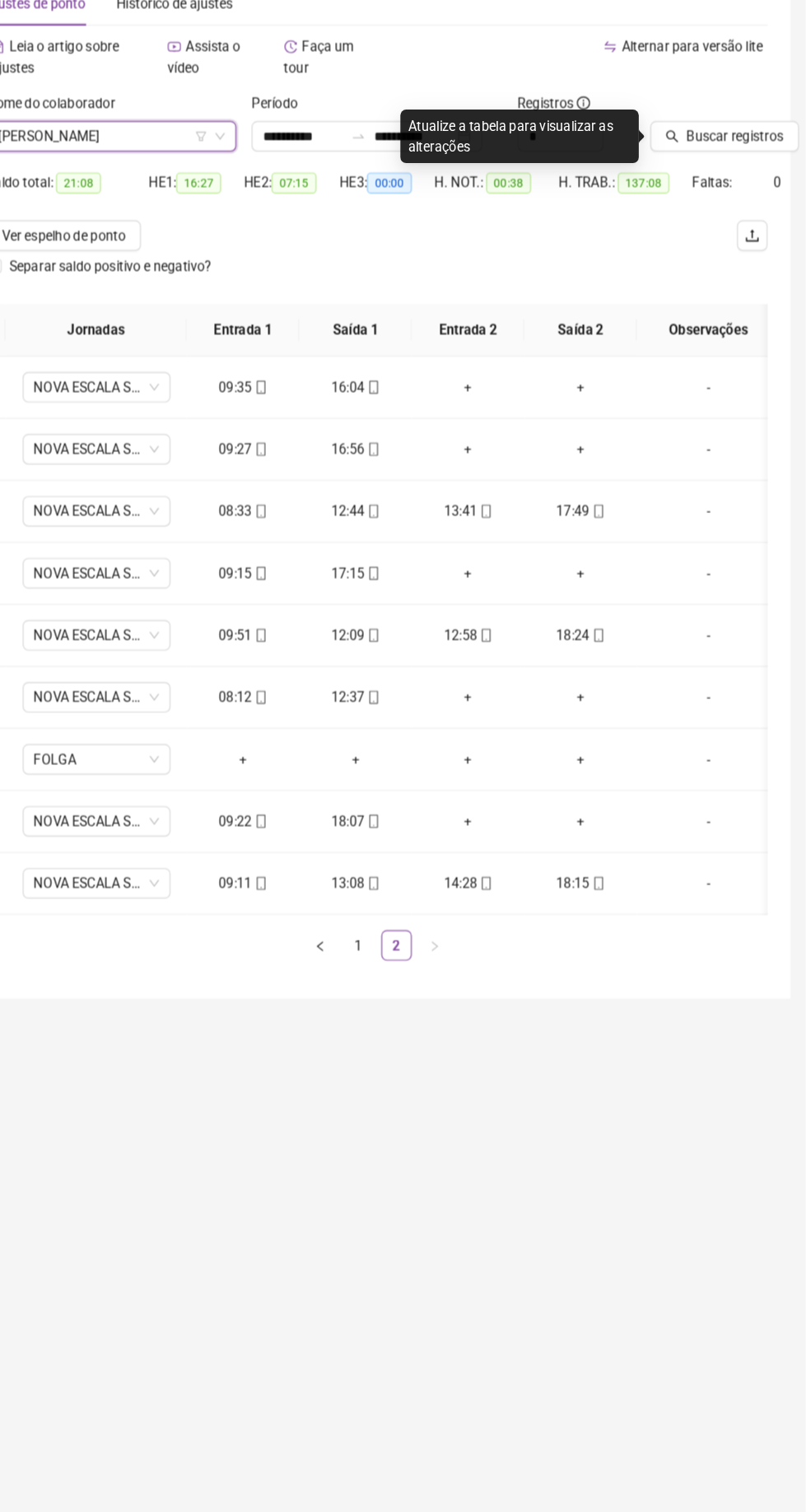
click at [744, 203] on span "Buscar registros" at bounding box center [745, 208] width 84 height 18
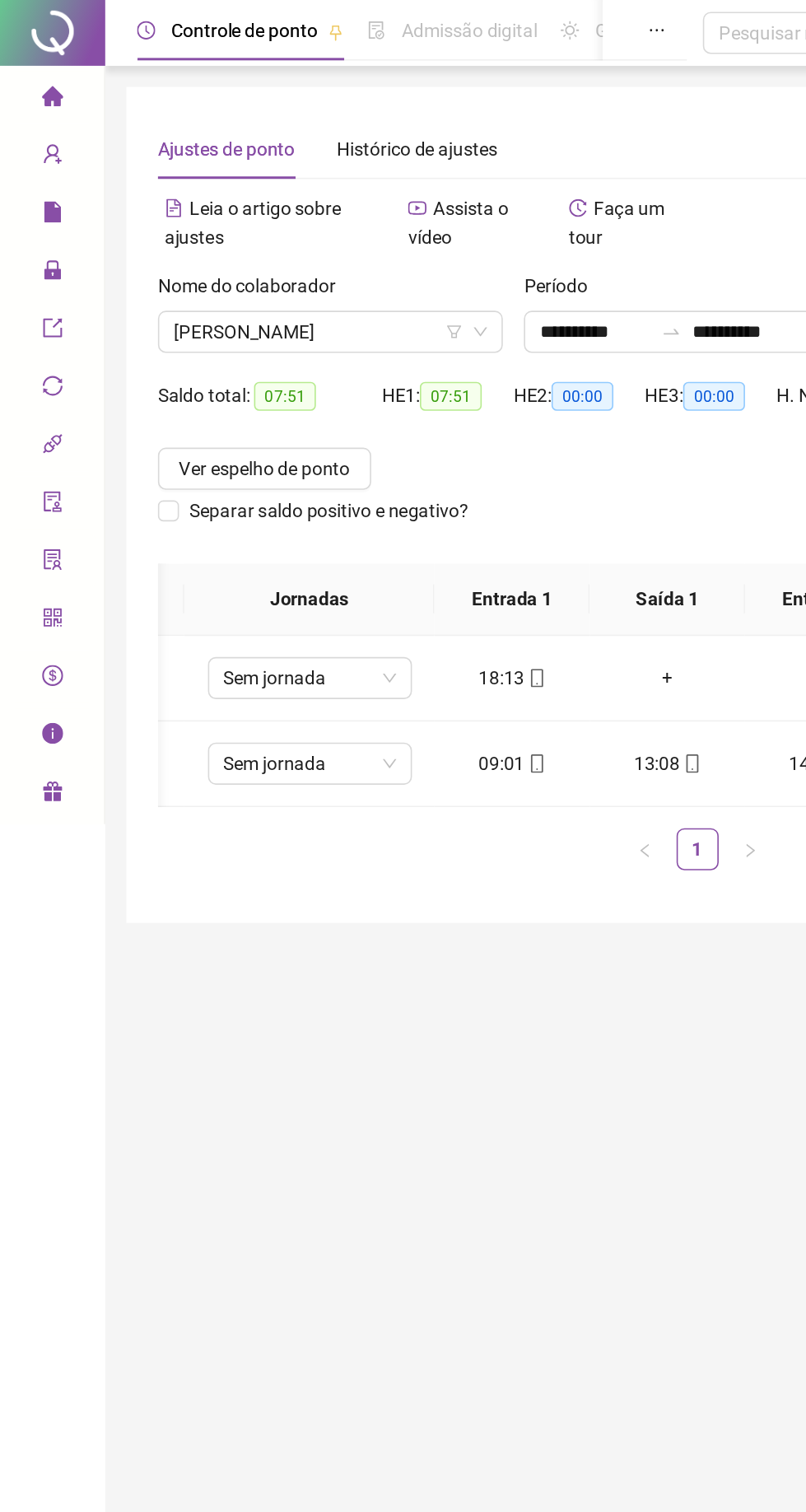
click at [126, 205] on span "[PERSON_NAME]" at bounding box center [207, 208] width 196 height 25
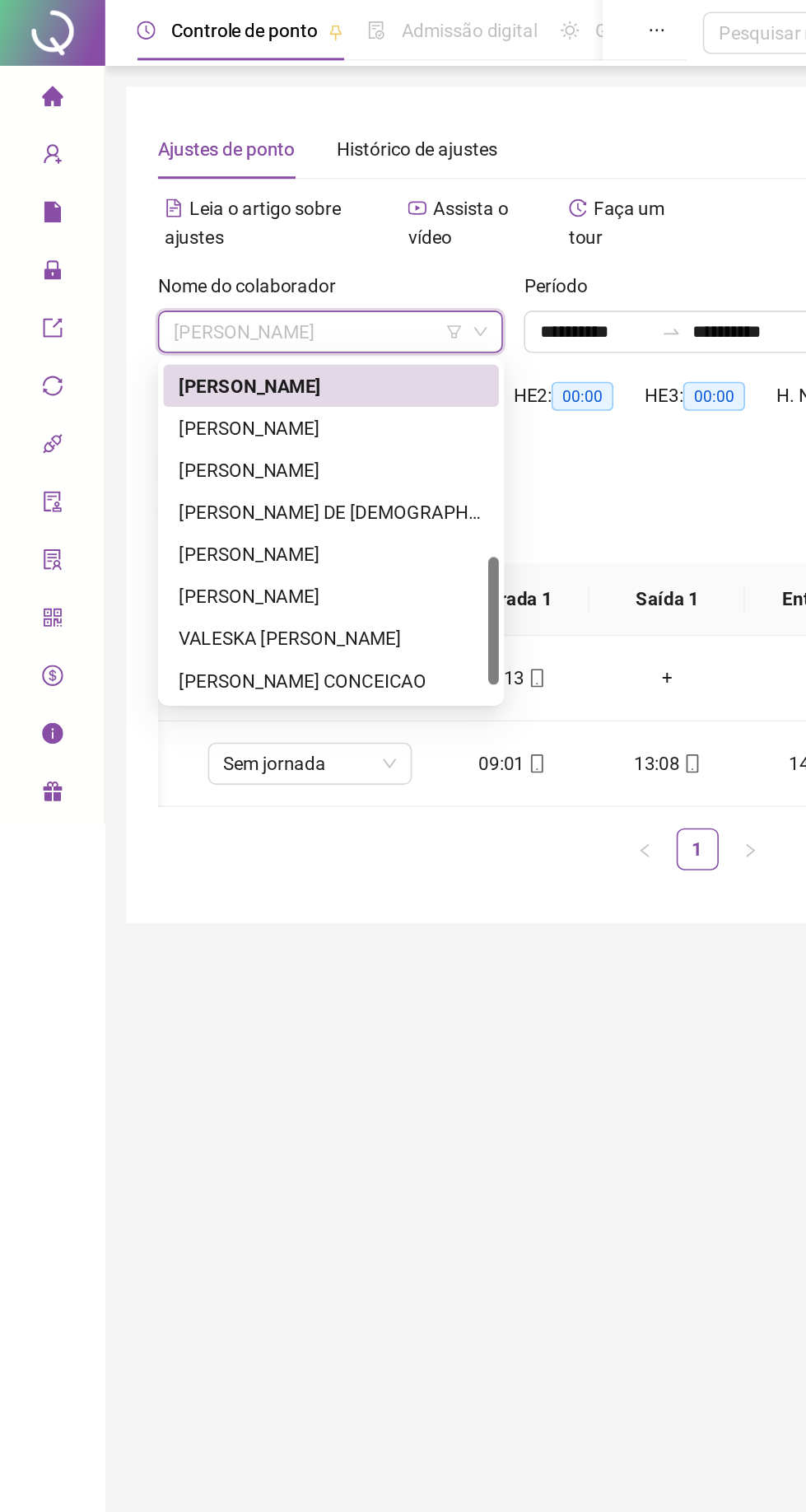
click at [145, 313] on div "[PERSON_NAME] DE [DEMOGRAPHIC_DATA]" at bounding box center [207, 321] width 190 height 18
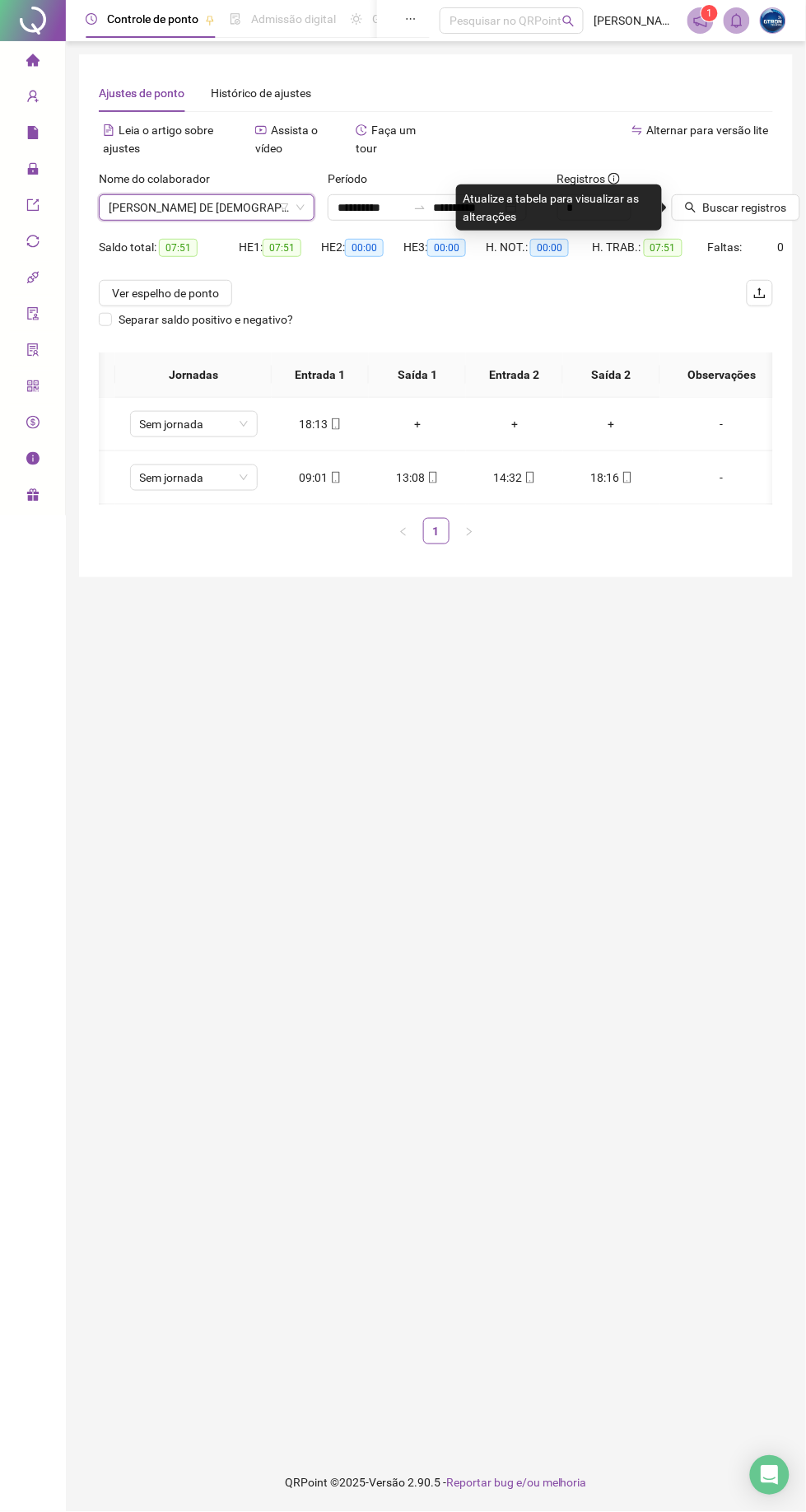
click at [755, 201] on span "Buscar registros" at bounding box center [745, 208] width 84 height 18
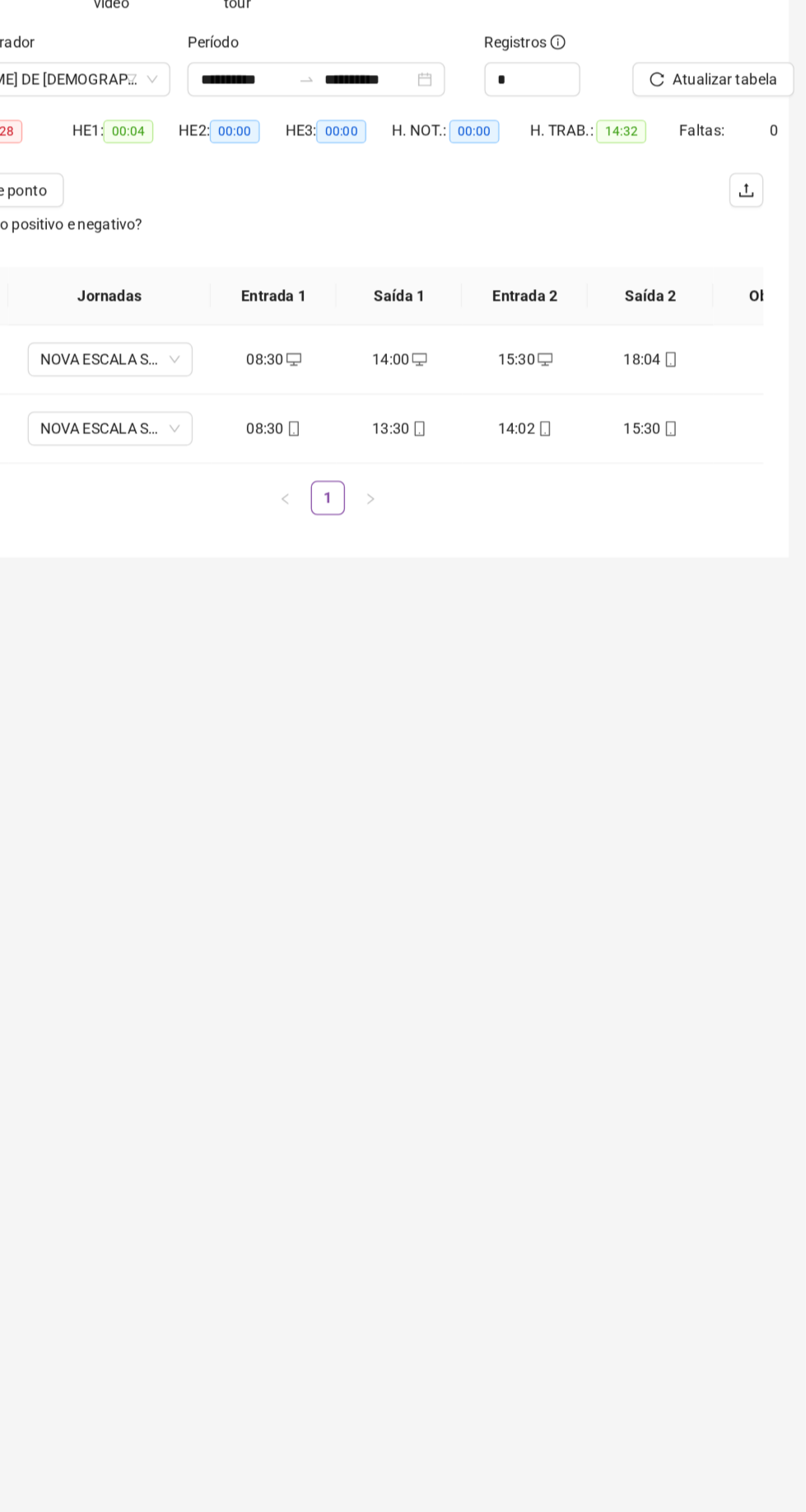
scroll to position [0, 84]
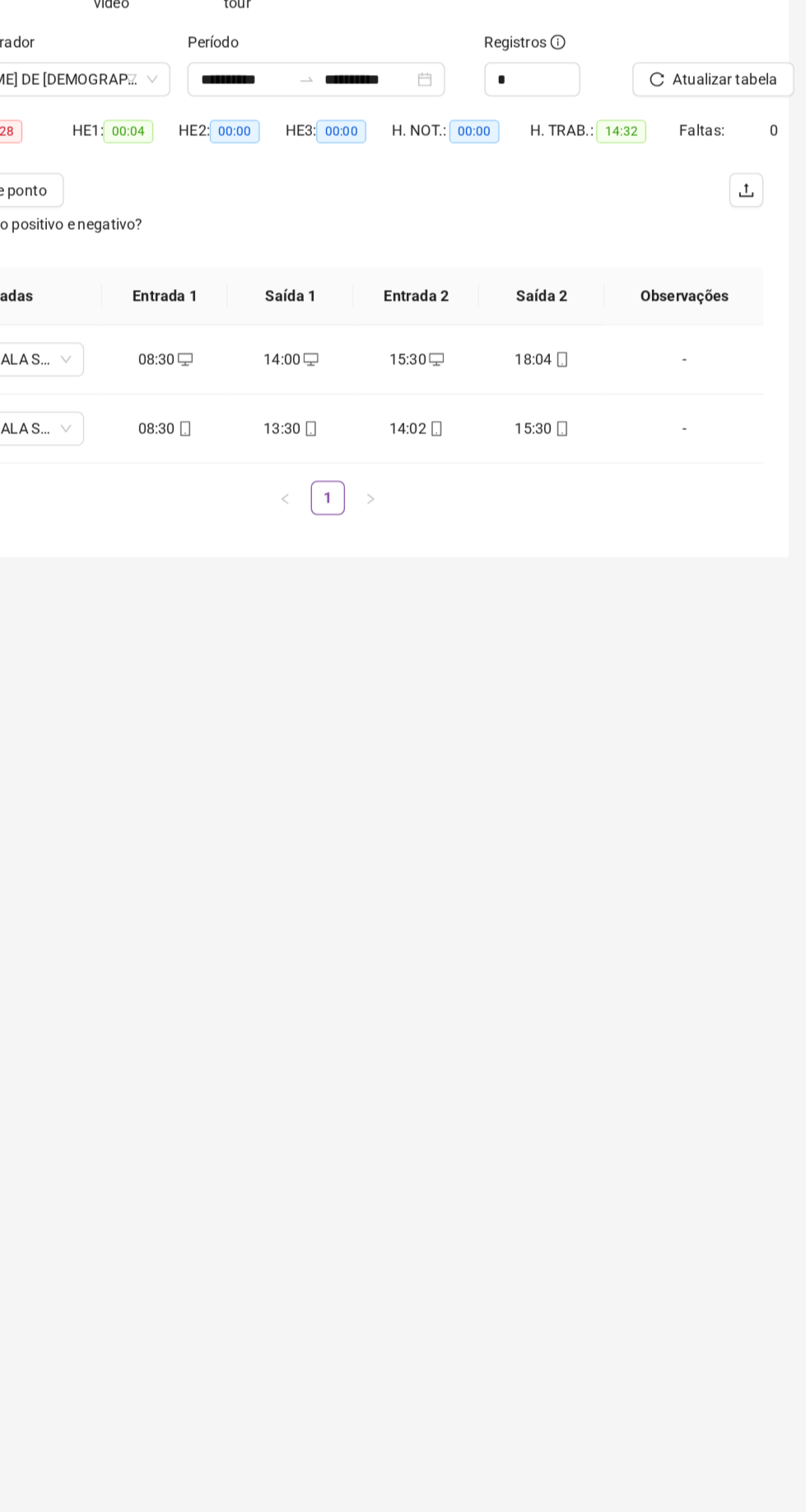
click at [712, 426] on div "-" at bounding box center [712, 424] width 97 height 18
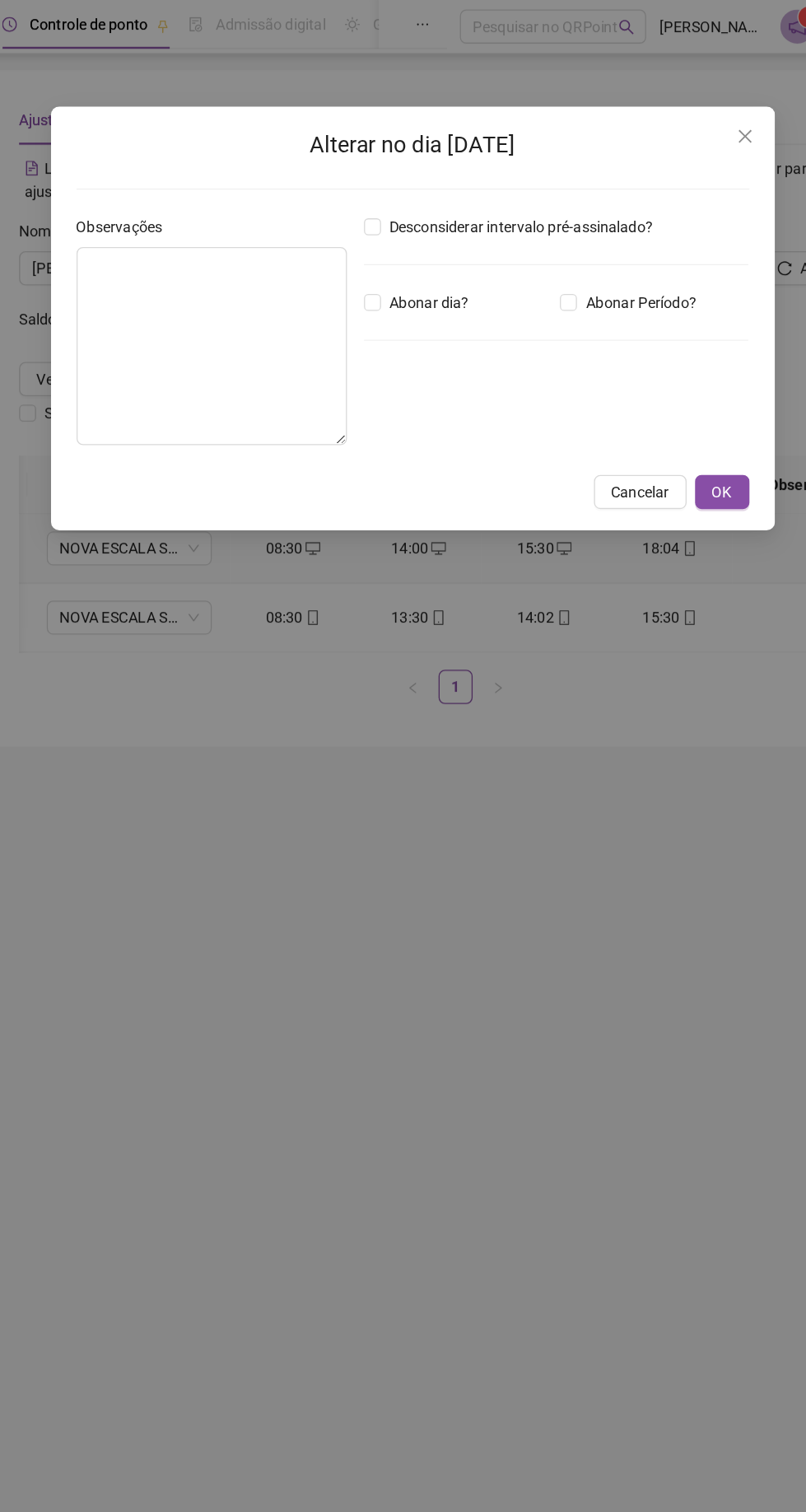
click at [572, 389] on button "Cancelar" at bounding box center [579, 380] width 72 height 26
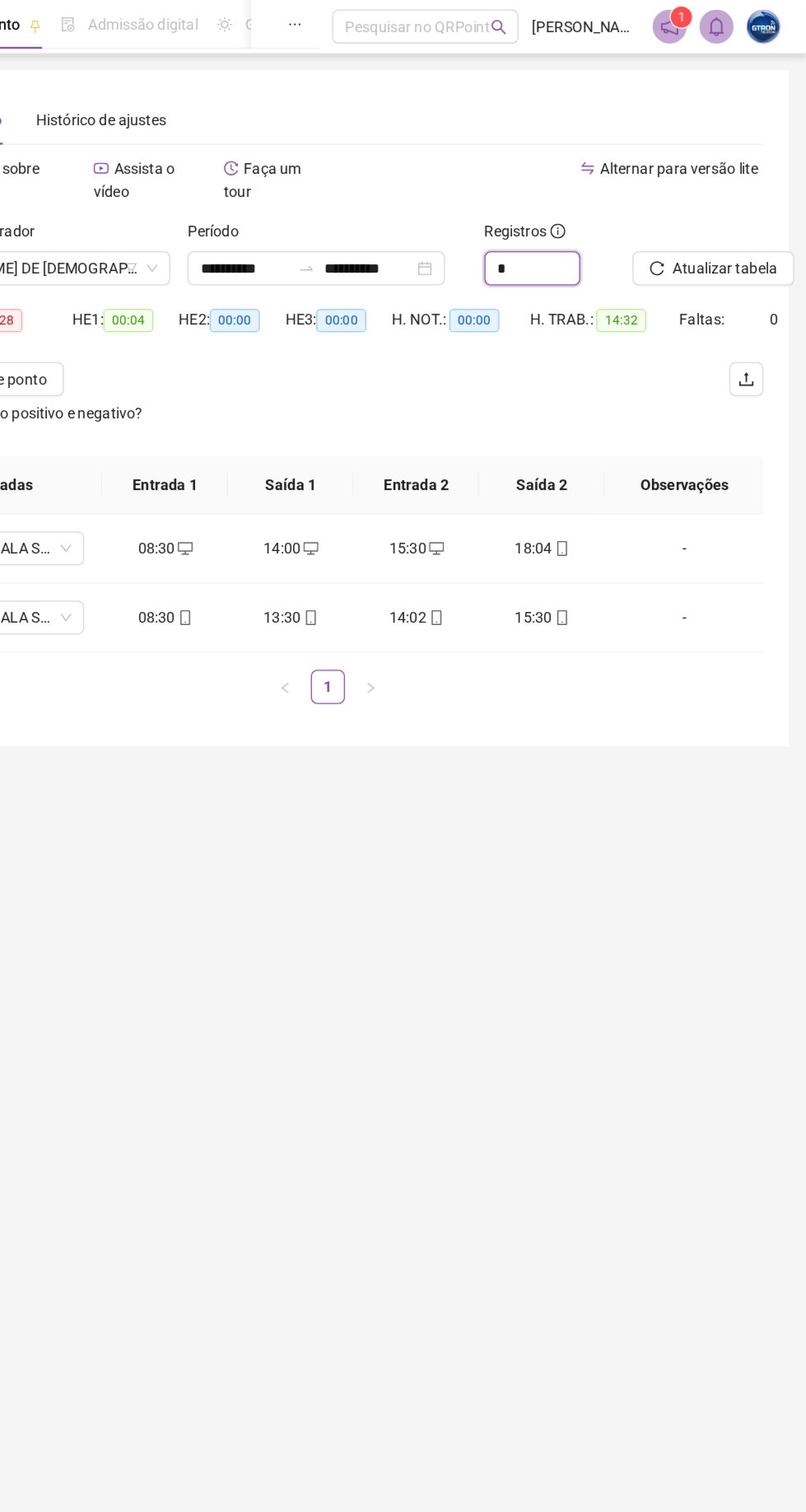
click at [593, 216] on input "*" at bounding box center [594, 208] width 73 height 25
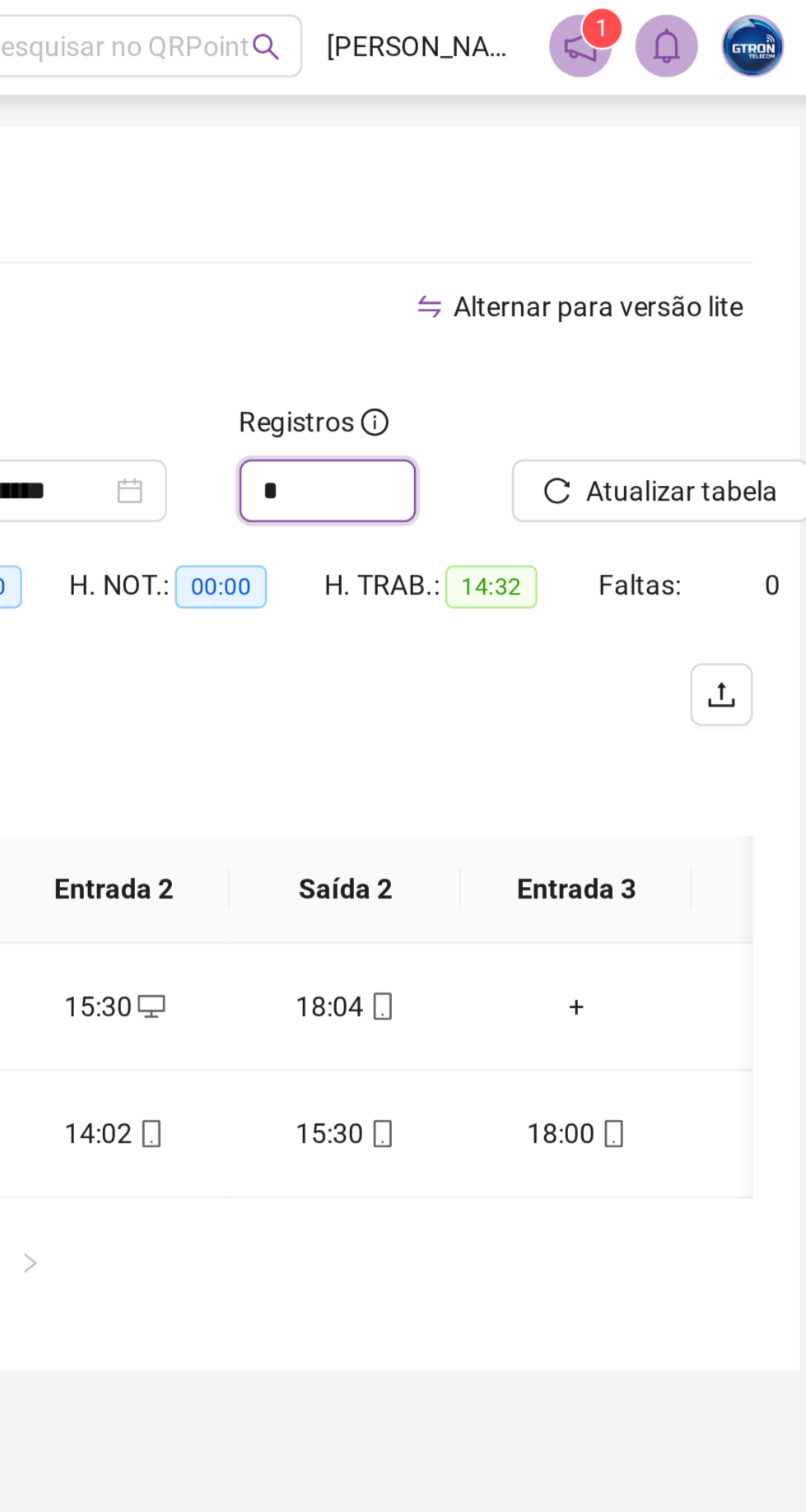
type input "*"
click at [729, 213] on span "Atualizar tabela" at bounding box center [743, 208] width 80 height 18
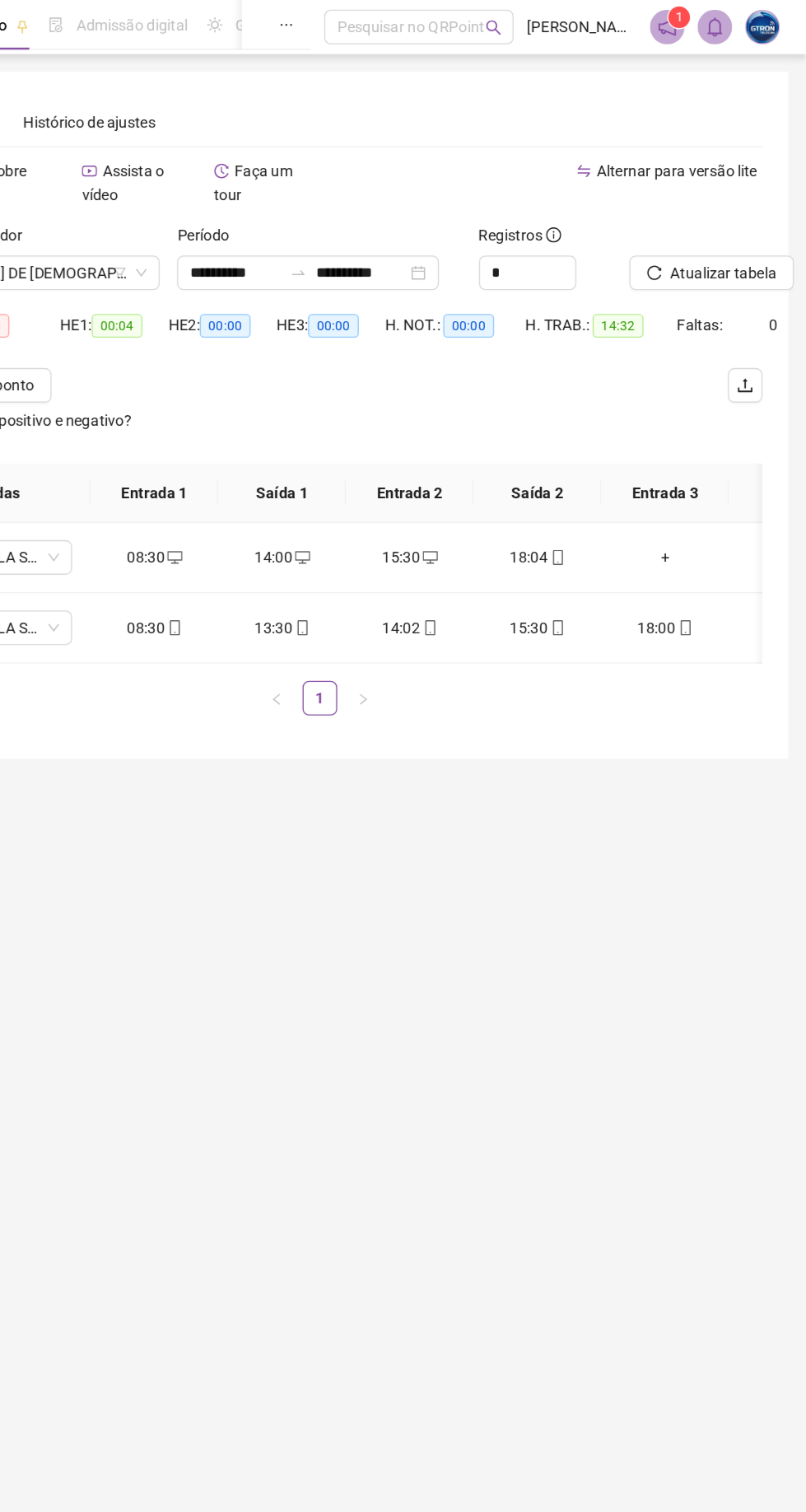
scroll to position [0, 0]
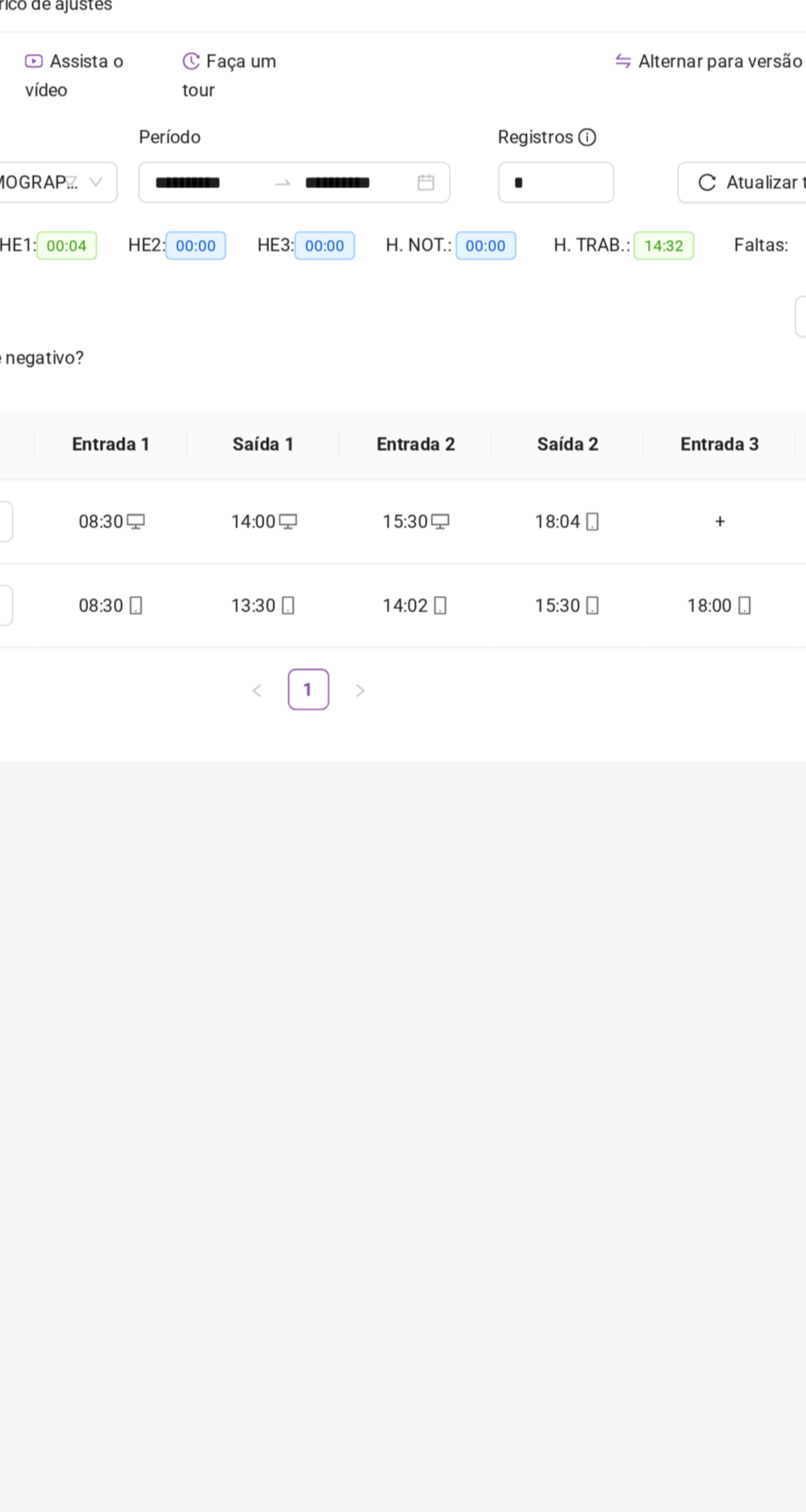
click at [416, 472] on span "mobile" at bounding box center [423, 478] width 13 height 12
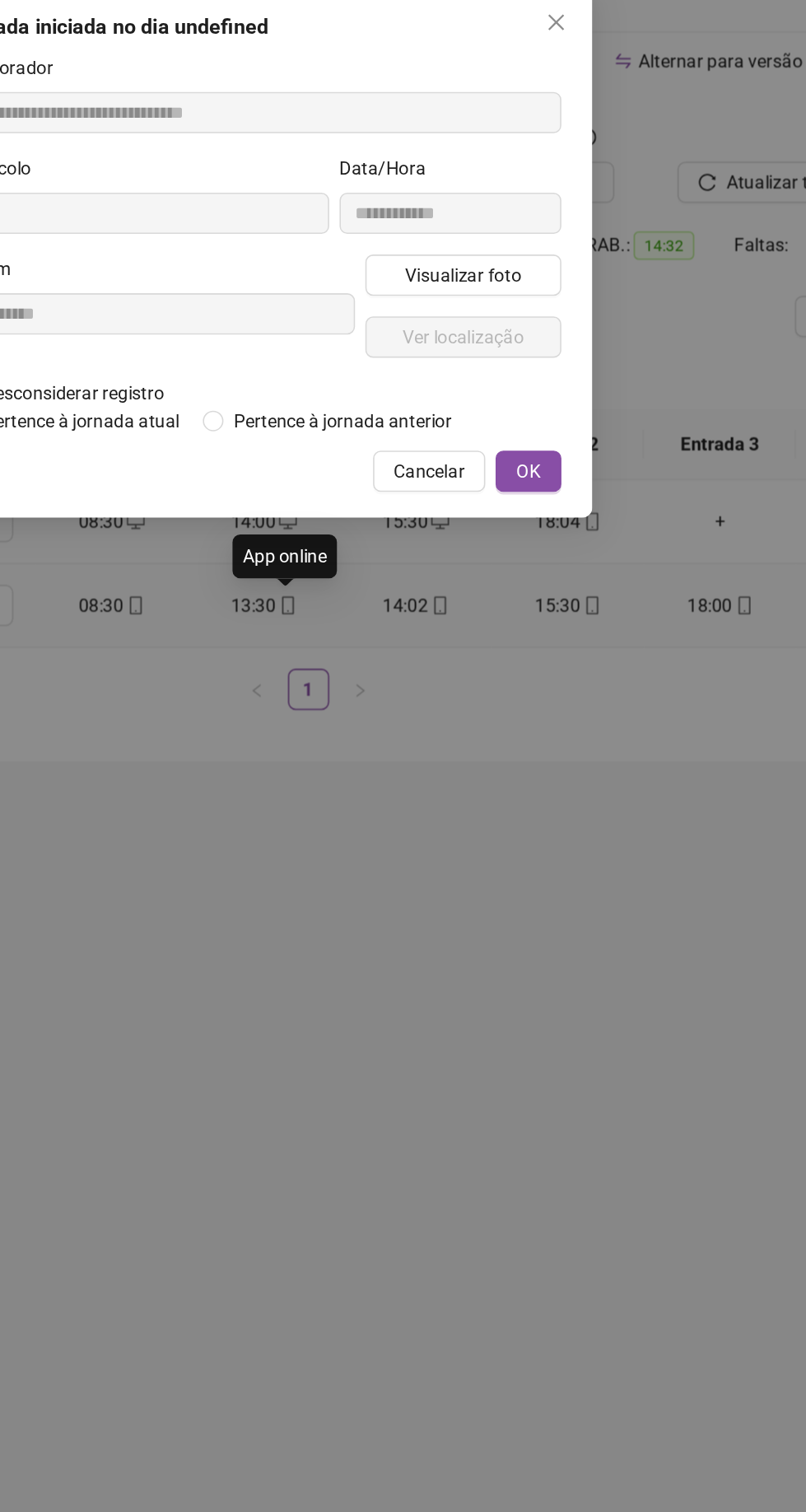
type input "**********"
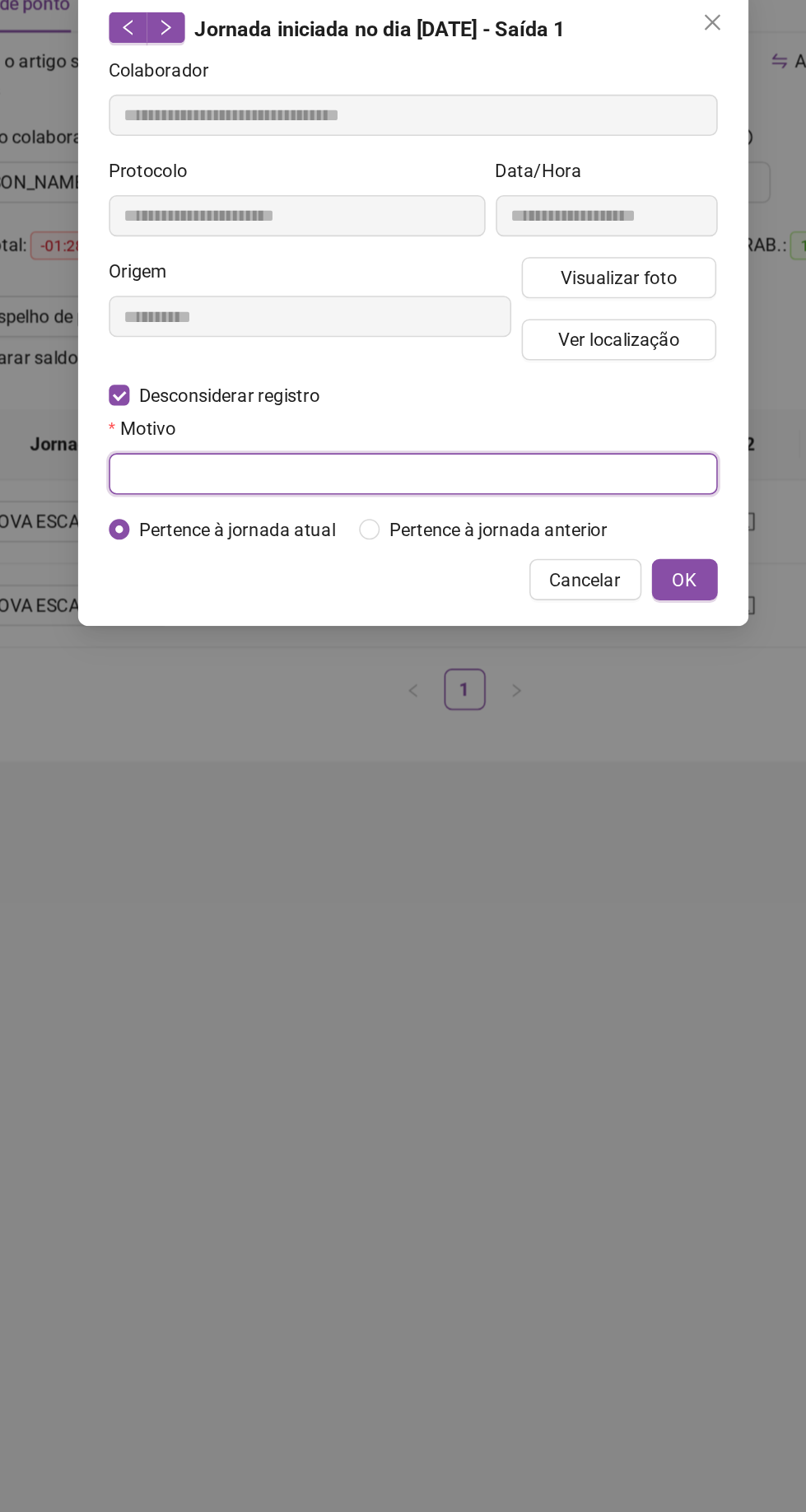
click at [278, 391] on input "text" at bounding box center [403, 393] width 388 height 26
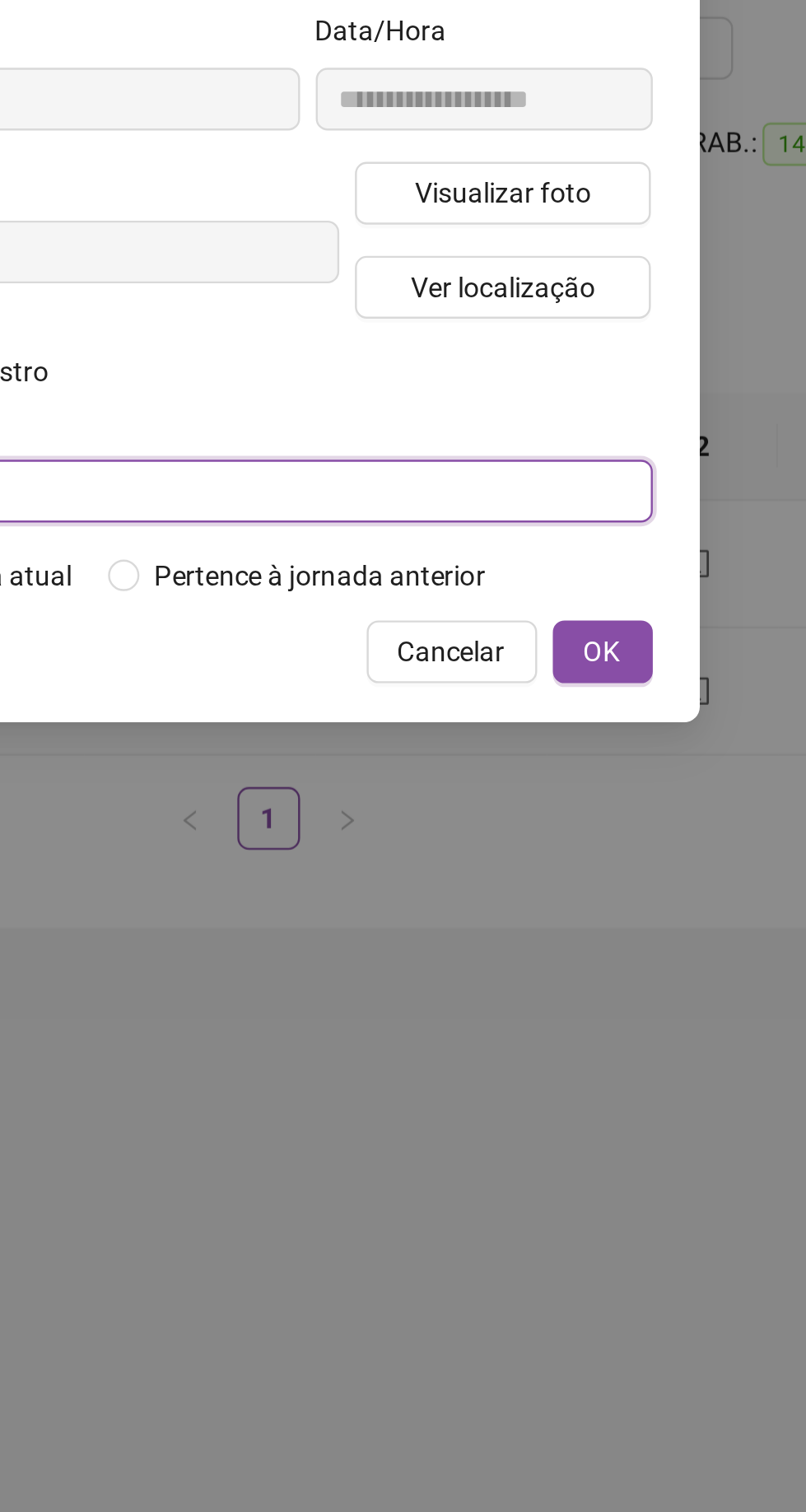
type input "*****"
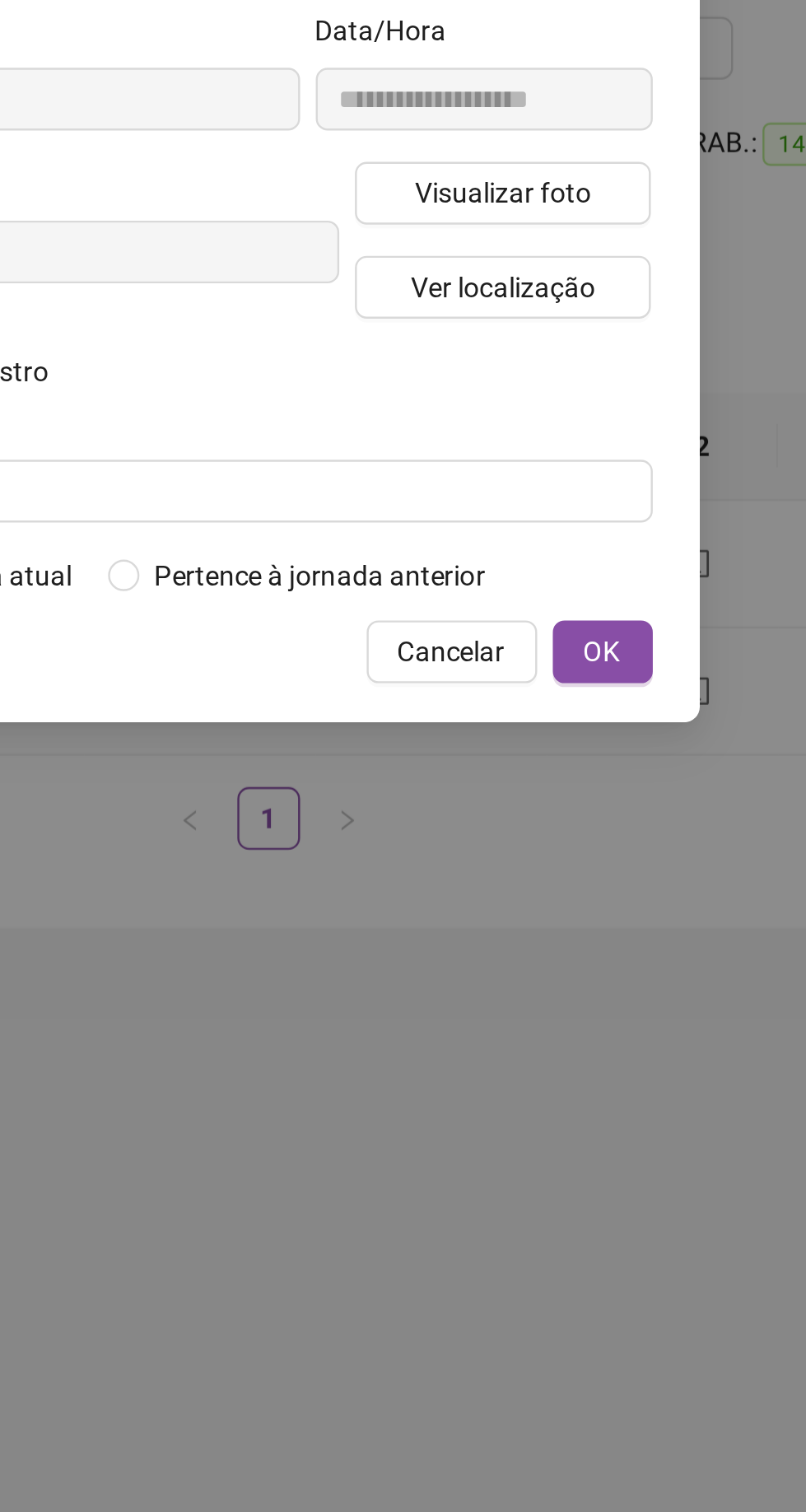
click at [582, 467] on span "OK" at bounding box center [577, 461] width 16 height 18
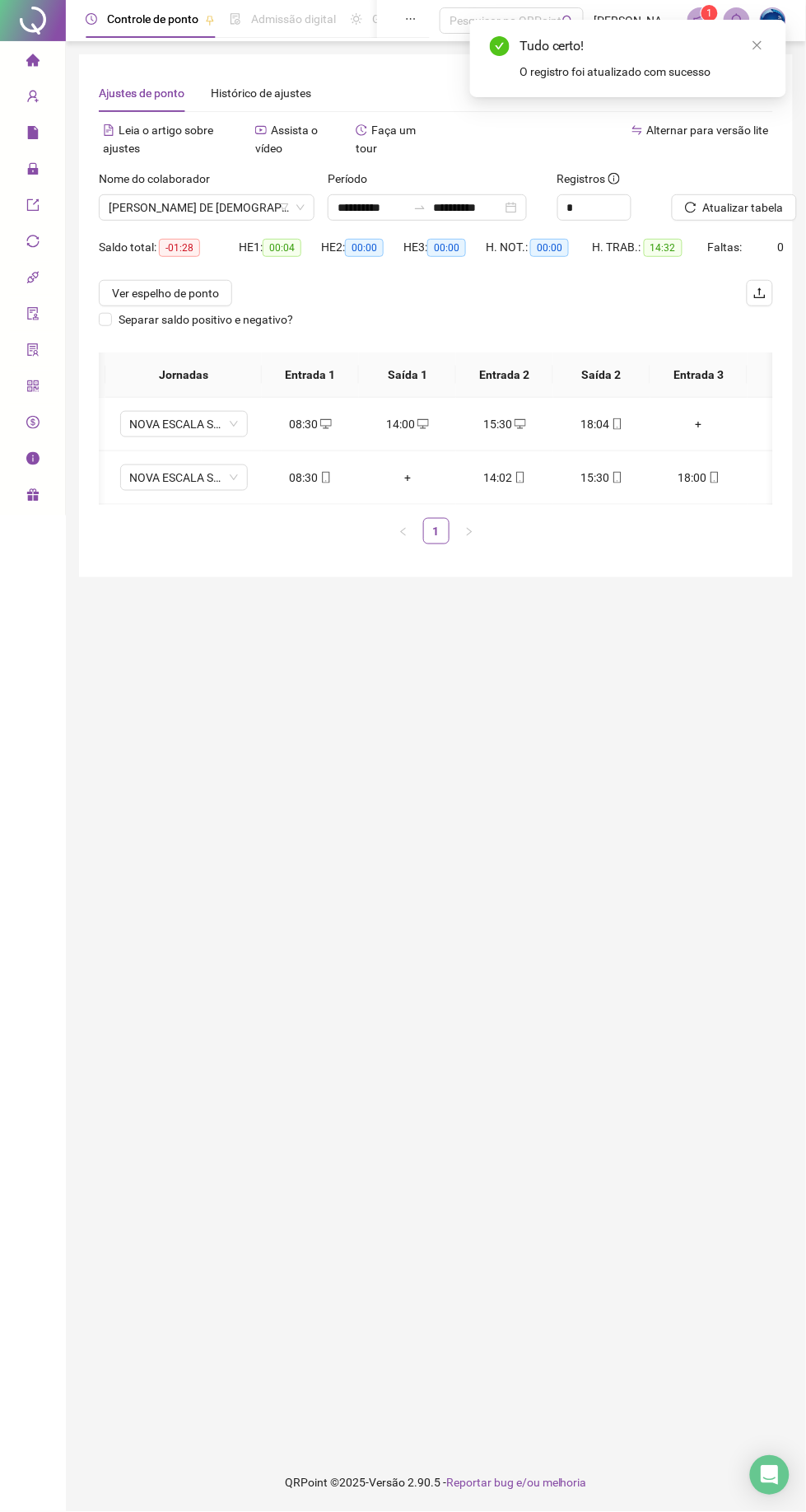
click at [730, 207] on span "Atualizar tabela" at bounding box center [743, 208] width 80 height 18
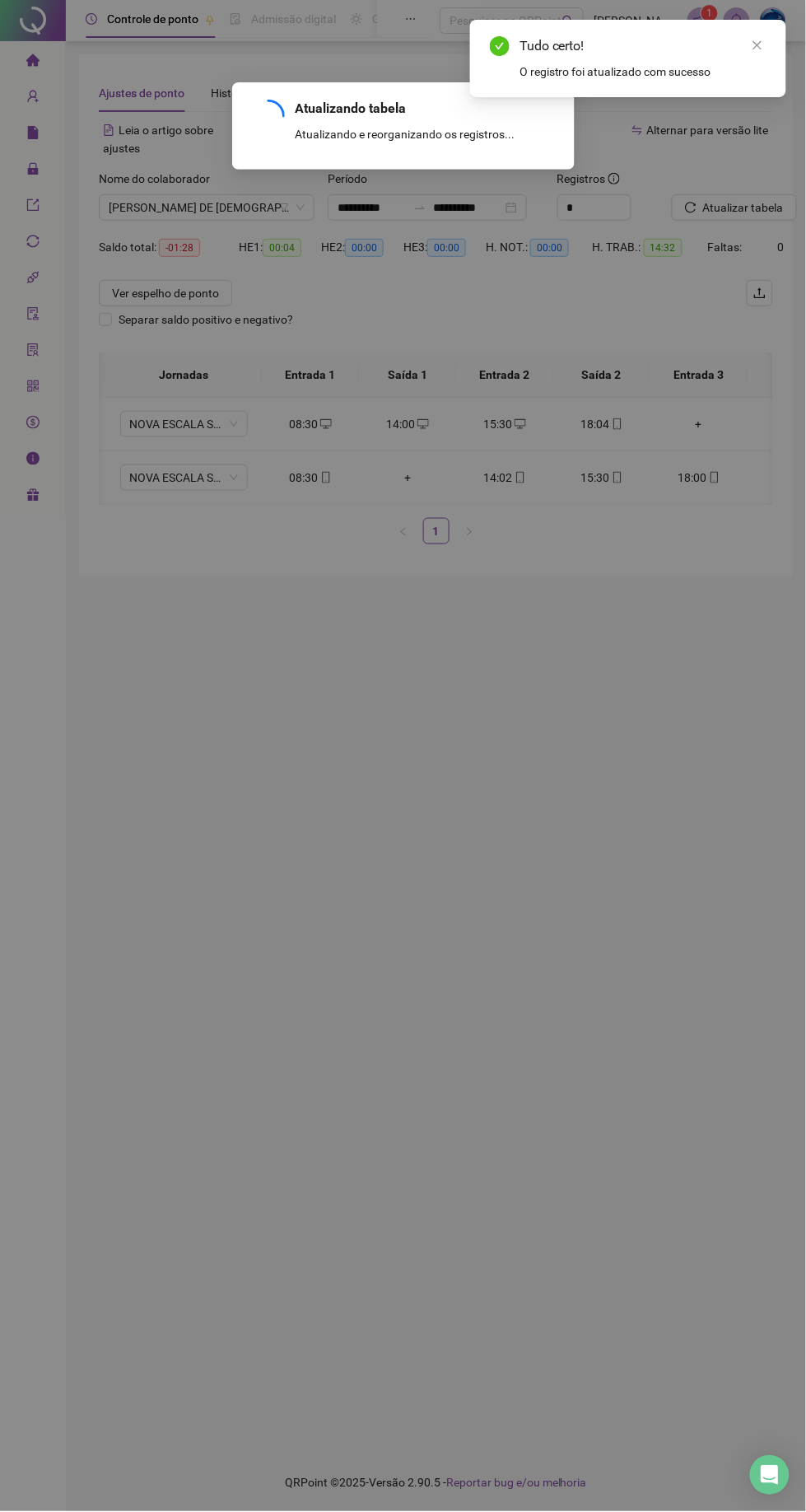
click at [746, 188] on div "Atualizando tabela Atualizando e reorganizando os registros... OK" at bounding box center [403, 756] width 806 height 1512
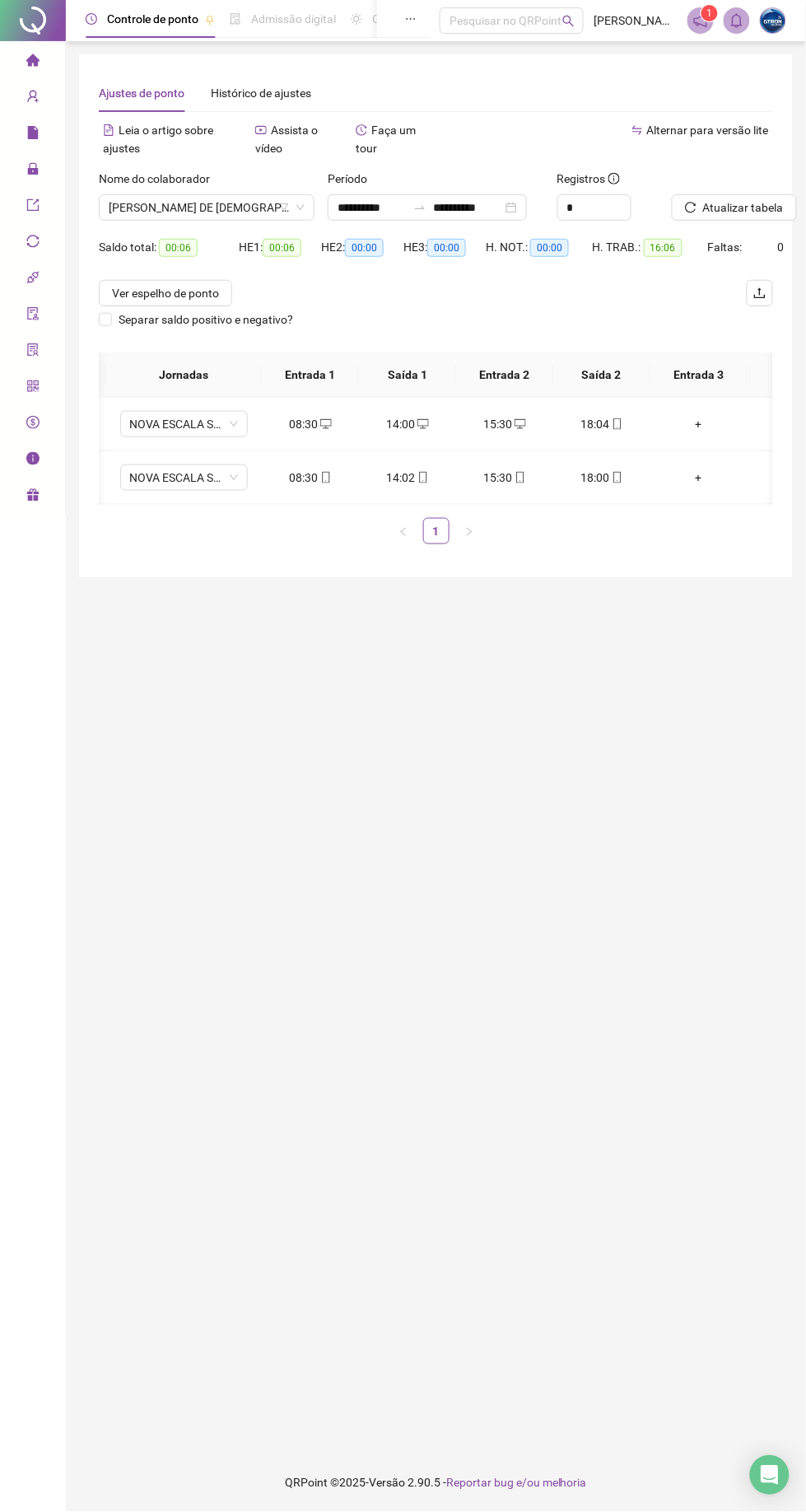
click at [146, 212] on span "[PERSON_NAME] DE [DEMOGRAPHIC_DATA]" at bounding box center [207, 208] width 196 height 25
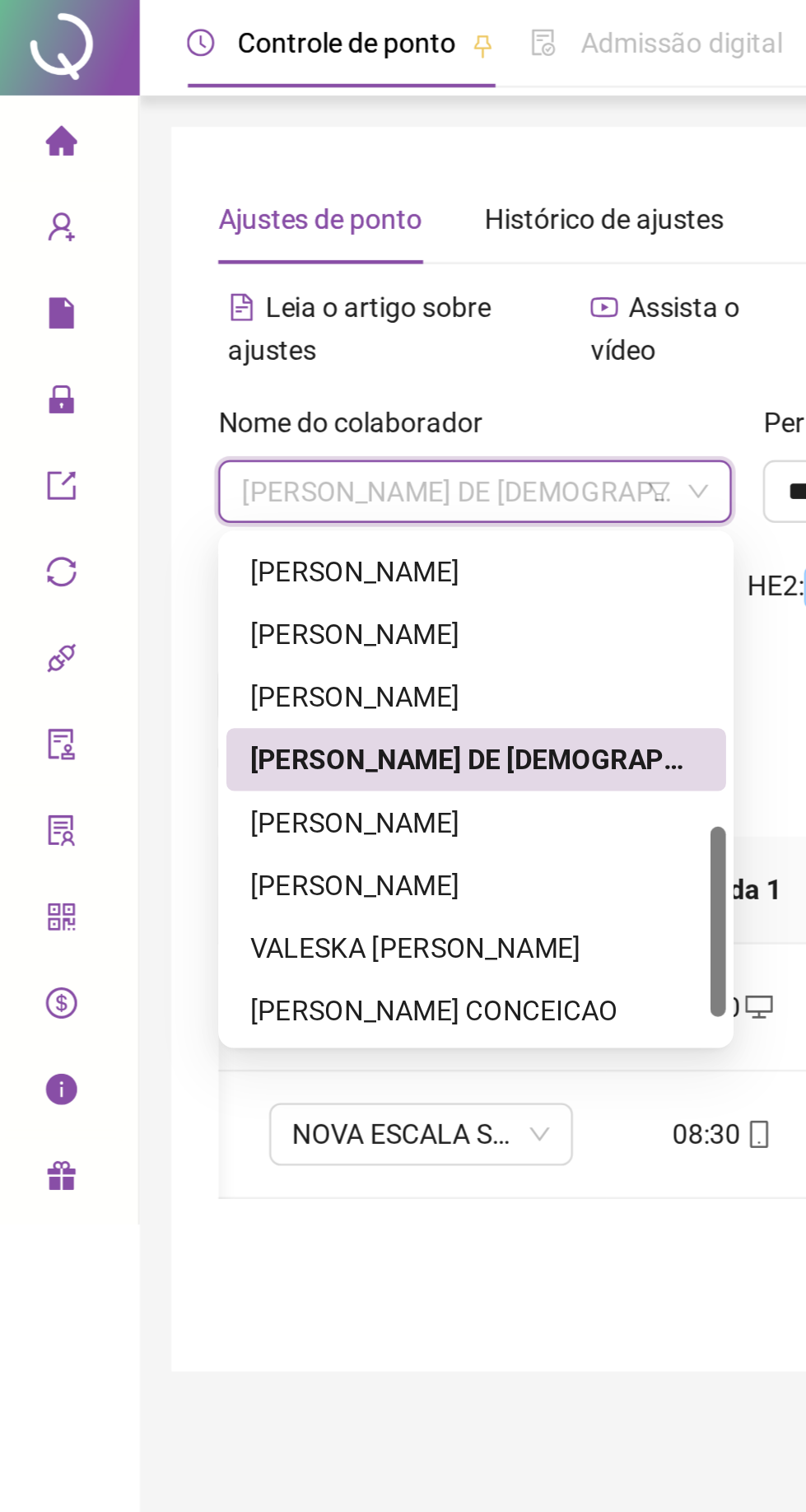
click at [150, 240] on div "[PERSON_NAME]" at bounding box center [207, 241] width 190 height 18
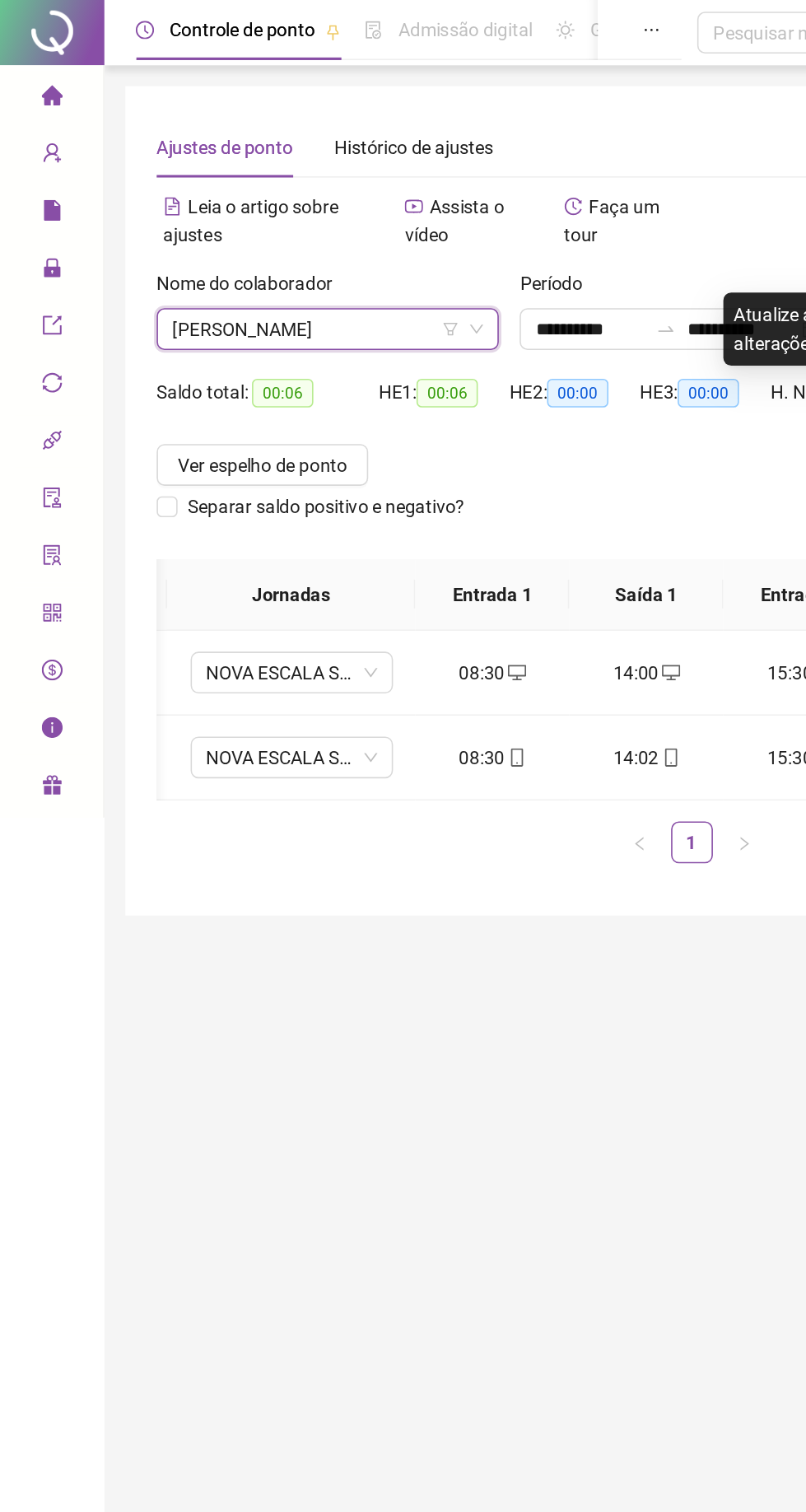
scroll to position [0, 84]
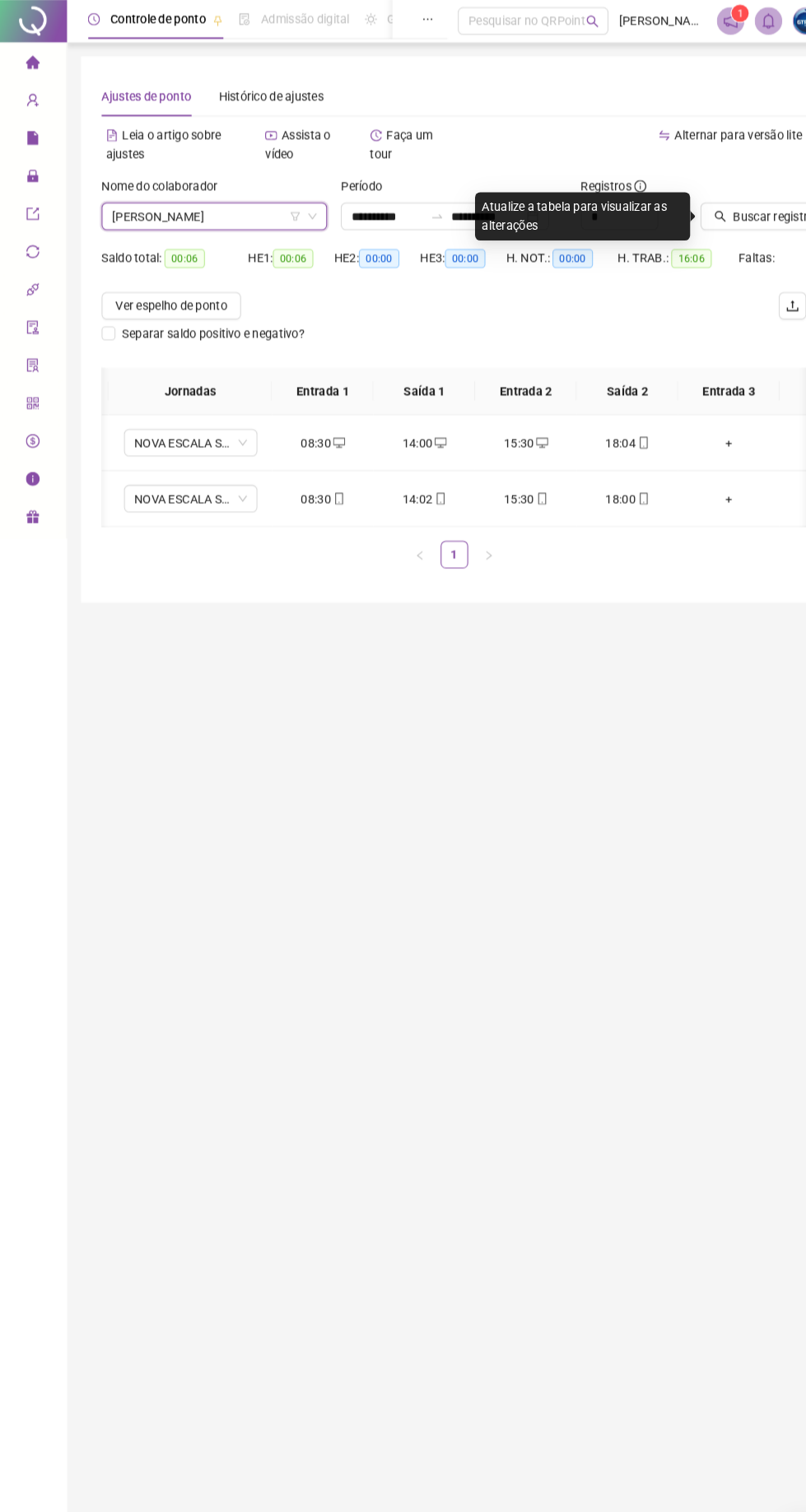
click at [729, 213] on span "Buscar registros" at bounding box center [745, 208] width 84 height 18
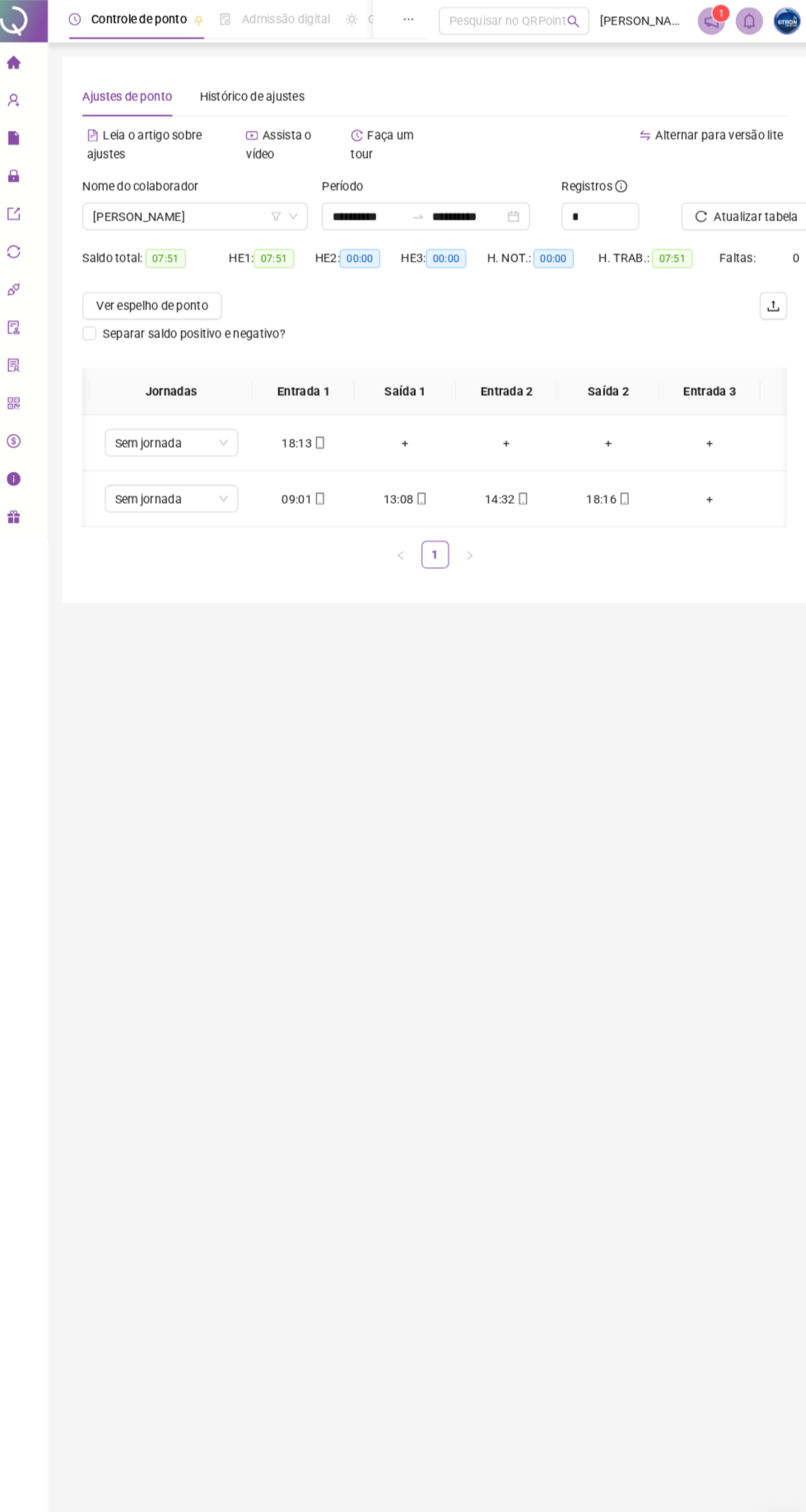
scroll to position [0, 0]
